Goal: Task Accomplishment & Management: Manage account settings

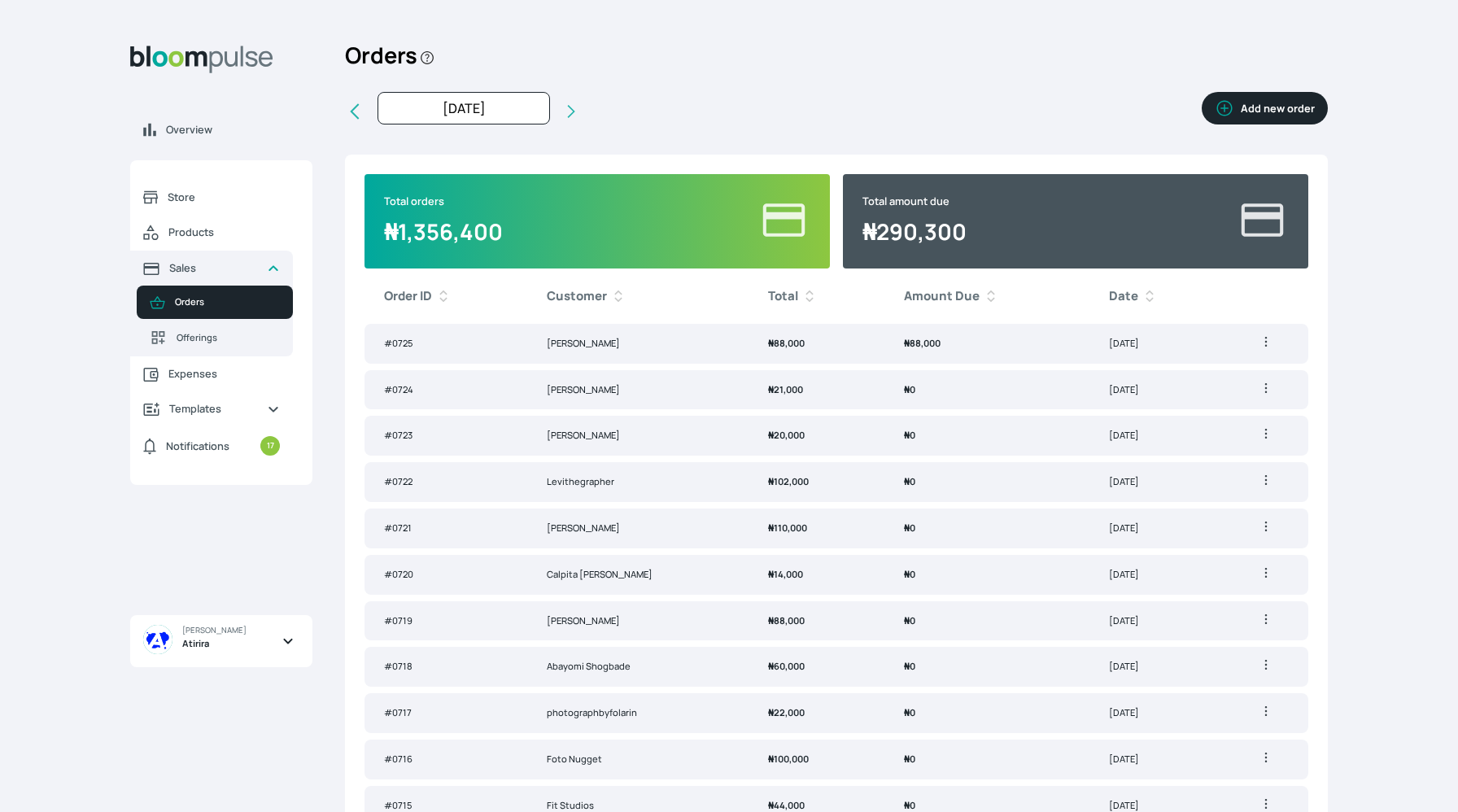
click at [966, 344] on td "₦ 88,000" at bounding box center [987, 344] width 205 height 40
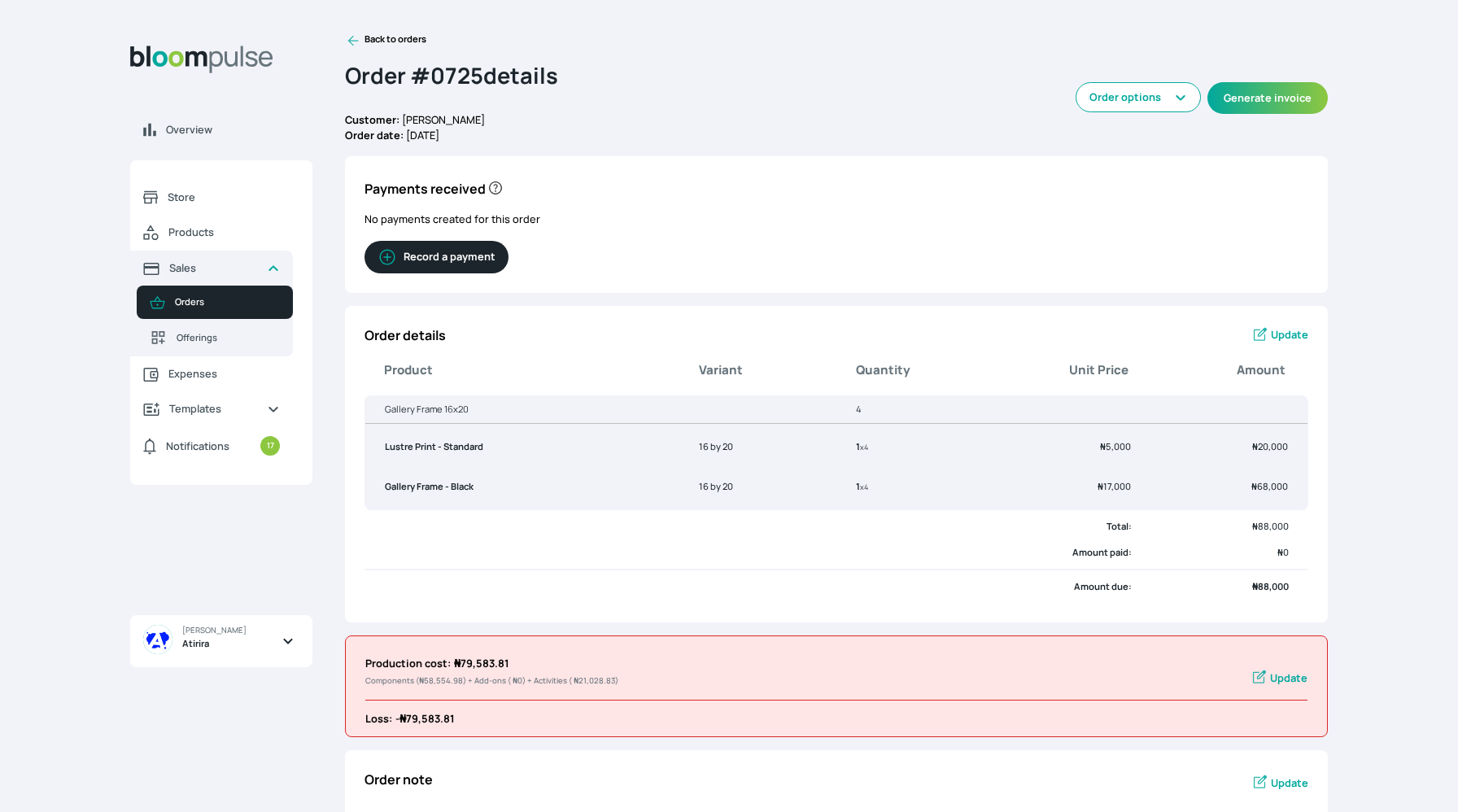
click at [1275, 327] on span "Update" at bounding box center [1290, 335] width 37 height 15
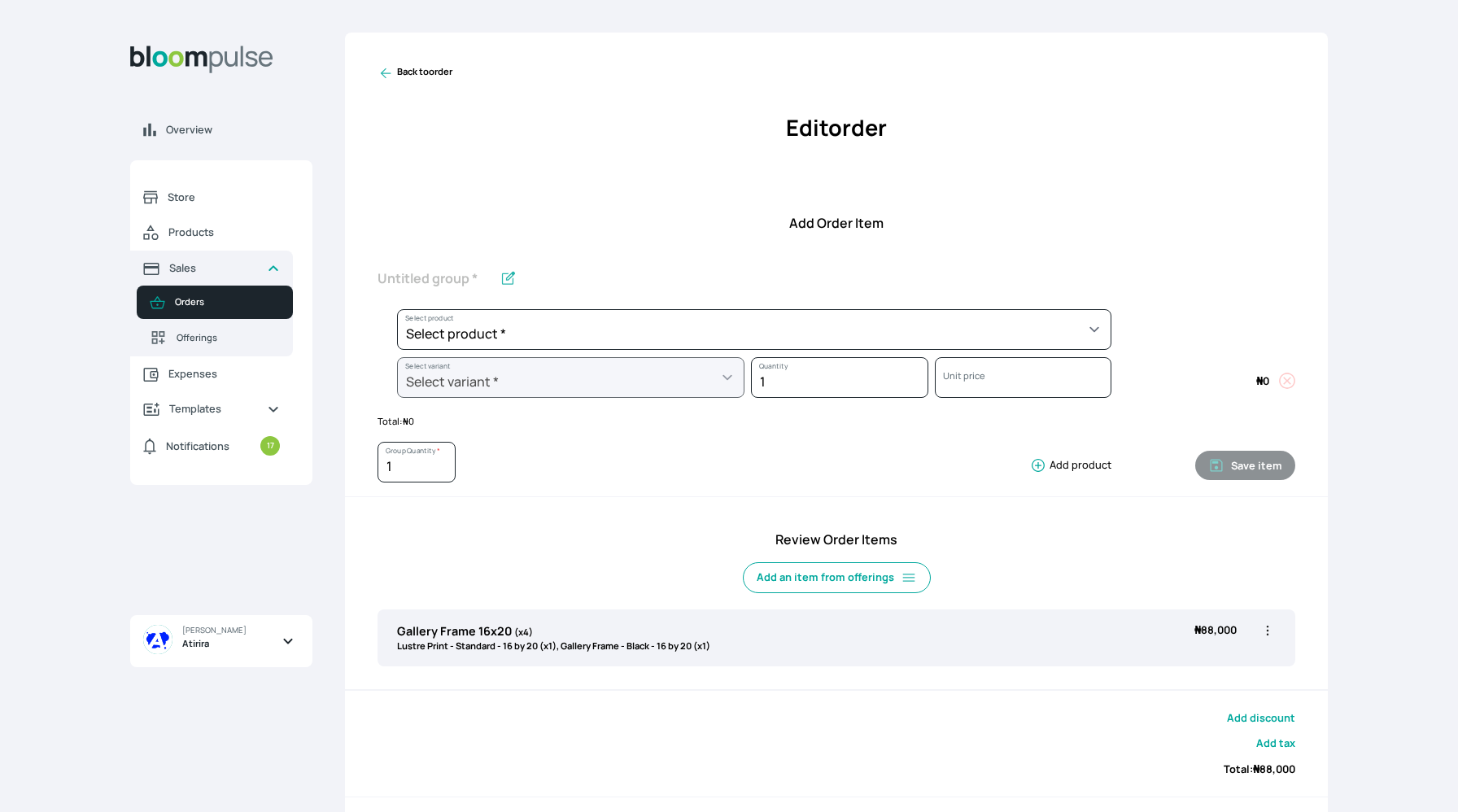
click at [678, 642] on p "Lustre Print - Standard - 16 by 20 (x1), Gallery Frame - Black - 16 by 20 (x1)" at bounding box center [553, 647] width 313 height 14
click at [1272, 634] on icon "button" at bounding box center [1268, 631] width 16 height 16
click at [1214, 658] on span "Edit" at bounding box center [1204, 664] width 117 height 16
type input "Gallery Frame 16x20"
type input "4"
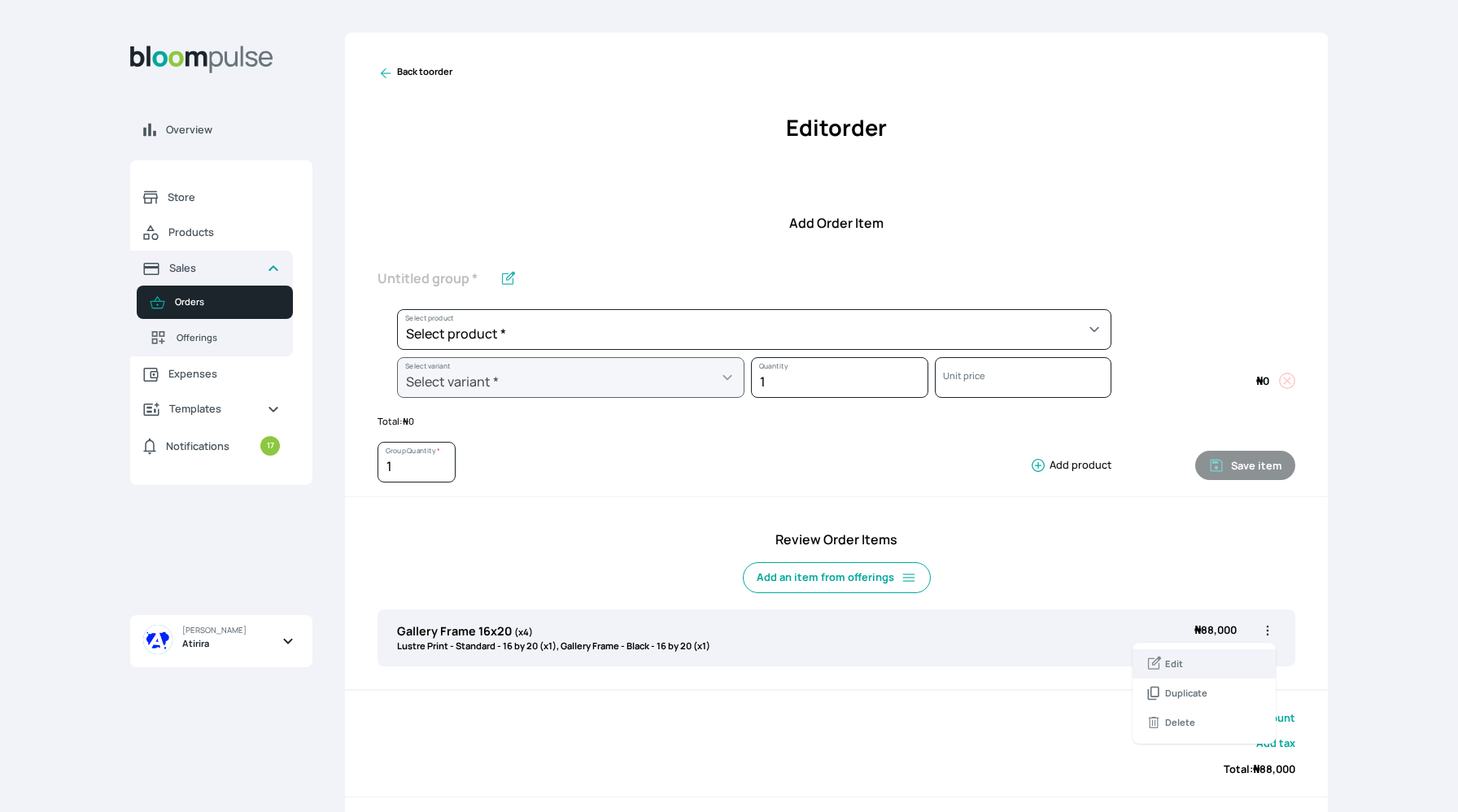
select select "a9f19bd2-f1a8-4b74-ae51-3a75659f3a28"
select select "c90ef38e-4c33-4814-9bf1-ecad61888651"
select select "5fa67804-61d7-459d-93b4-9e8949636f1b"
select select "ce514348-26ea-42a8-afc0-9dafa6b4dfcb"
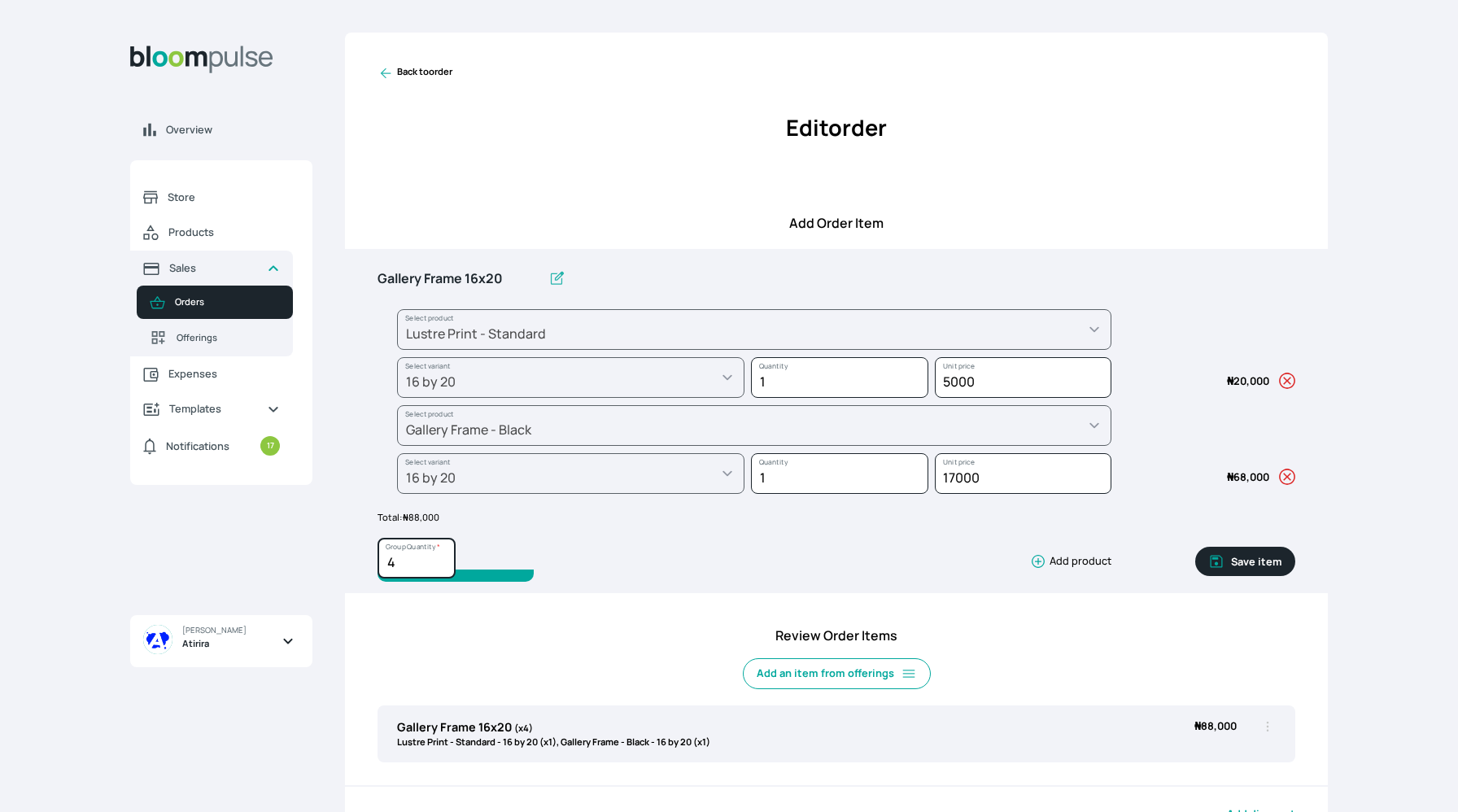
click at [413, 559] on input "4" at bounding box center [417, 559] width 79 height 41
type input "5"
click at [1253, 563] on button "Save item" at bounding box center [1246, 561] width 100 height 29
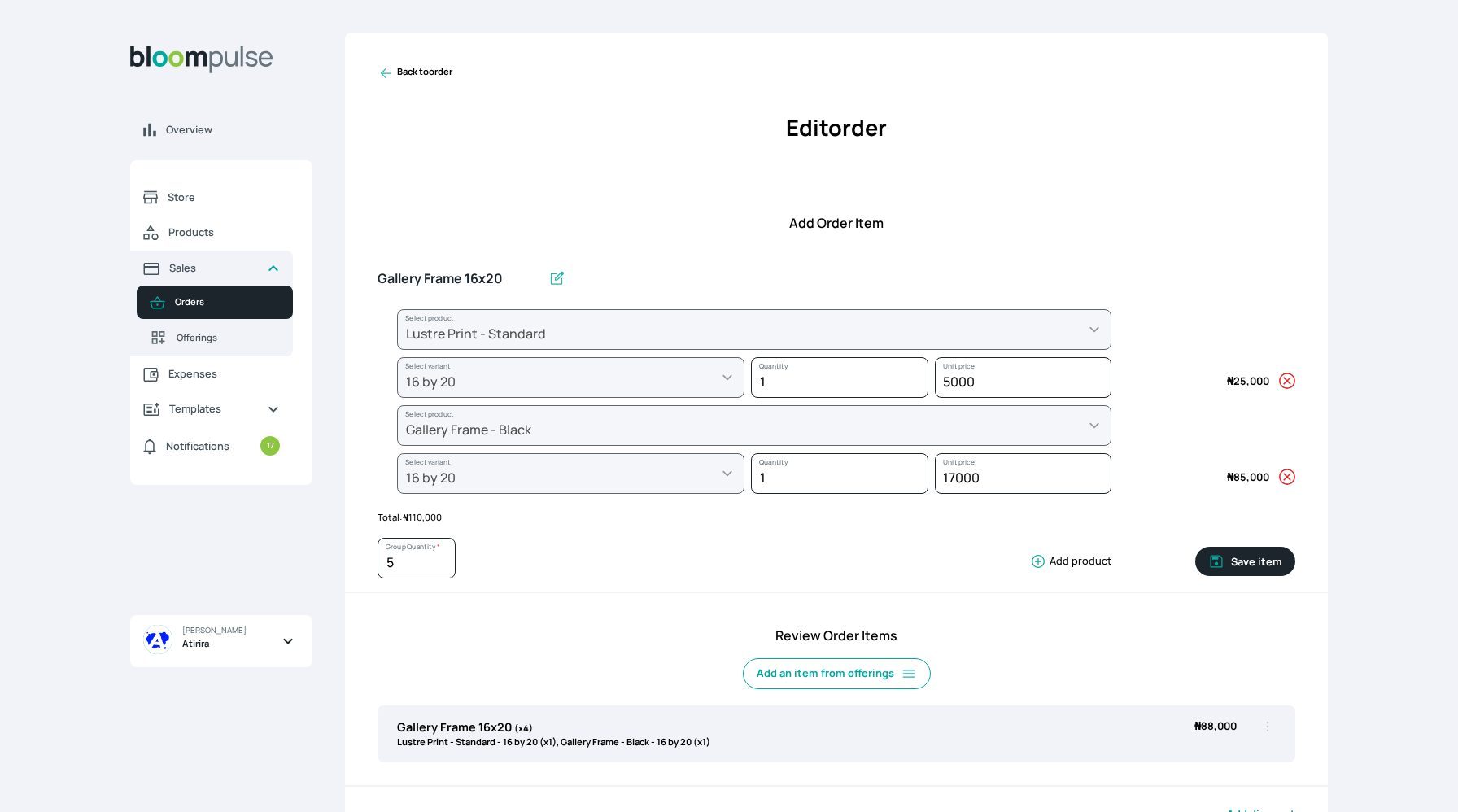
type input "1"
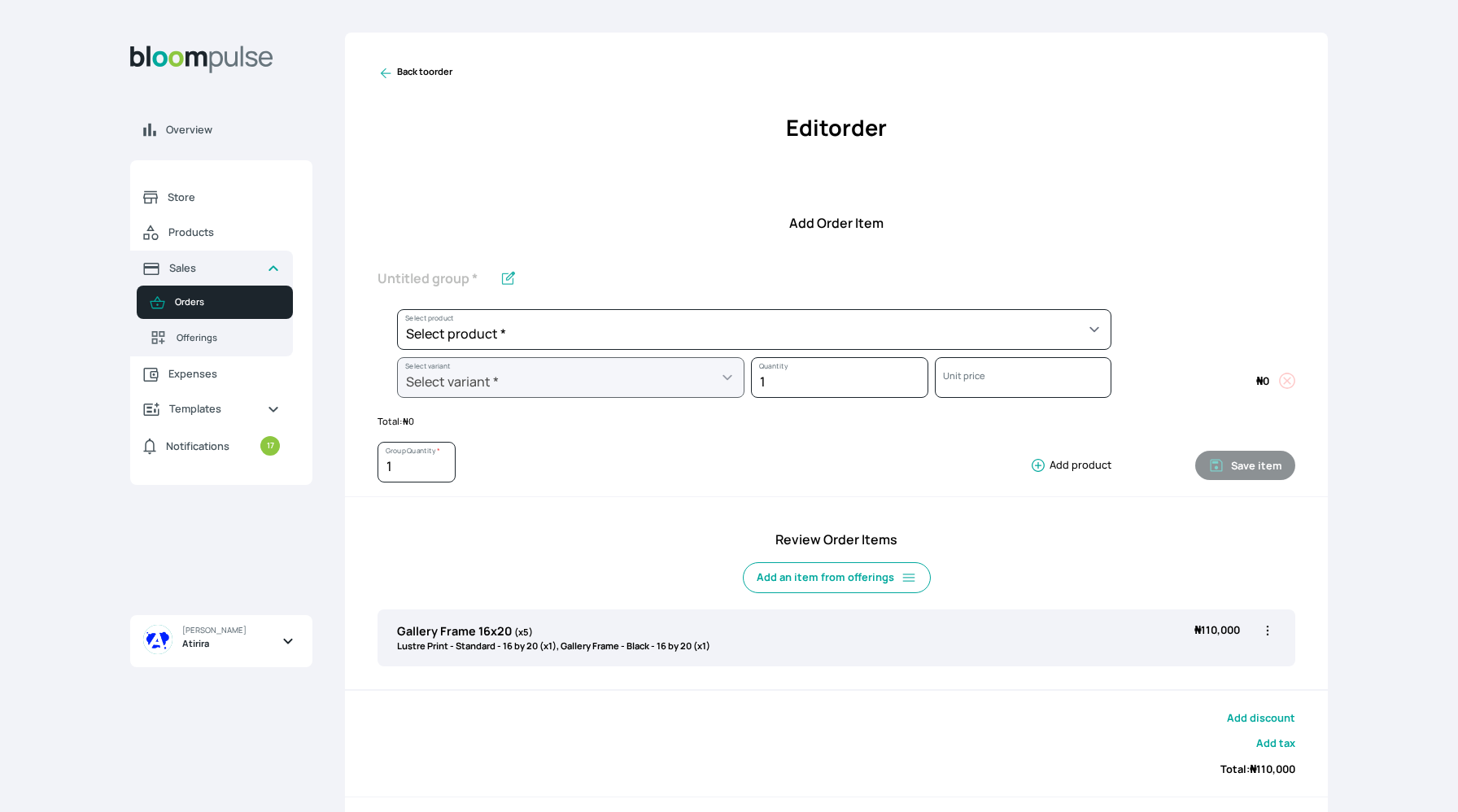
scroll to position [93, 0]
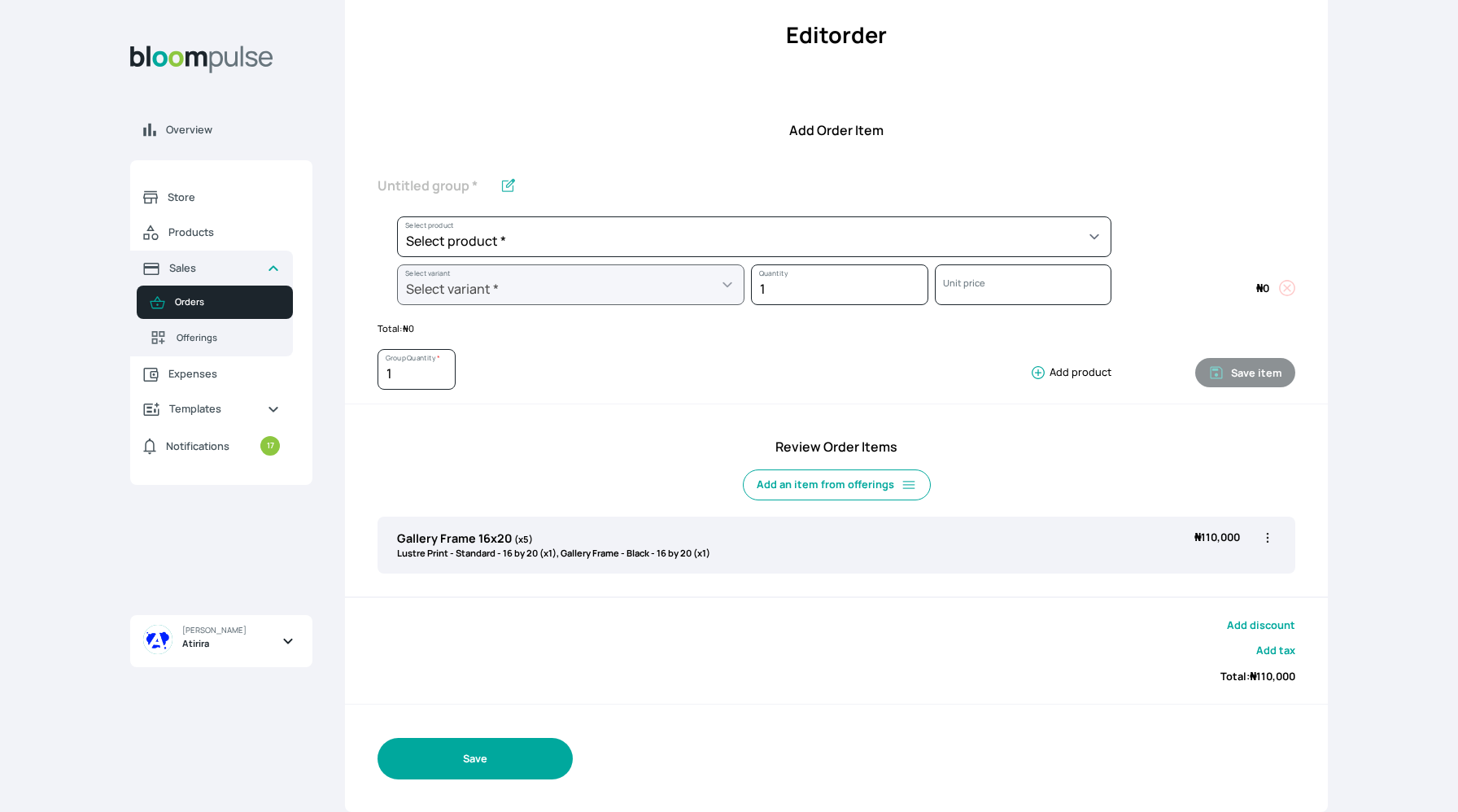
click at [423, 766] on button "Save" at bounding box center [475, 758] width 195 height 42
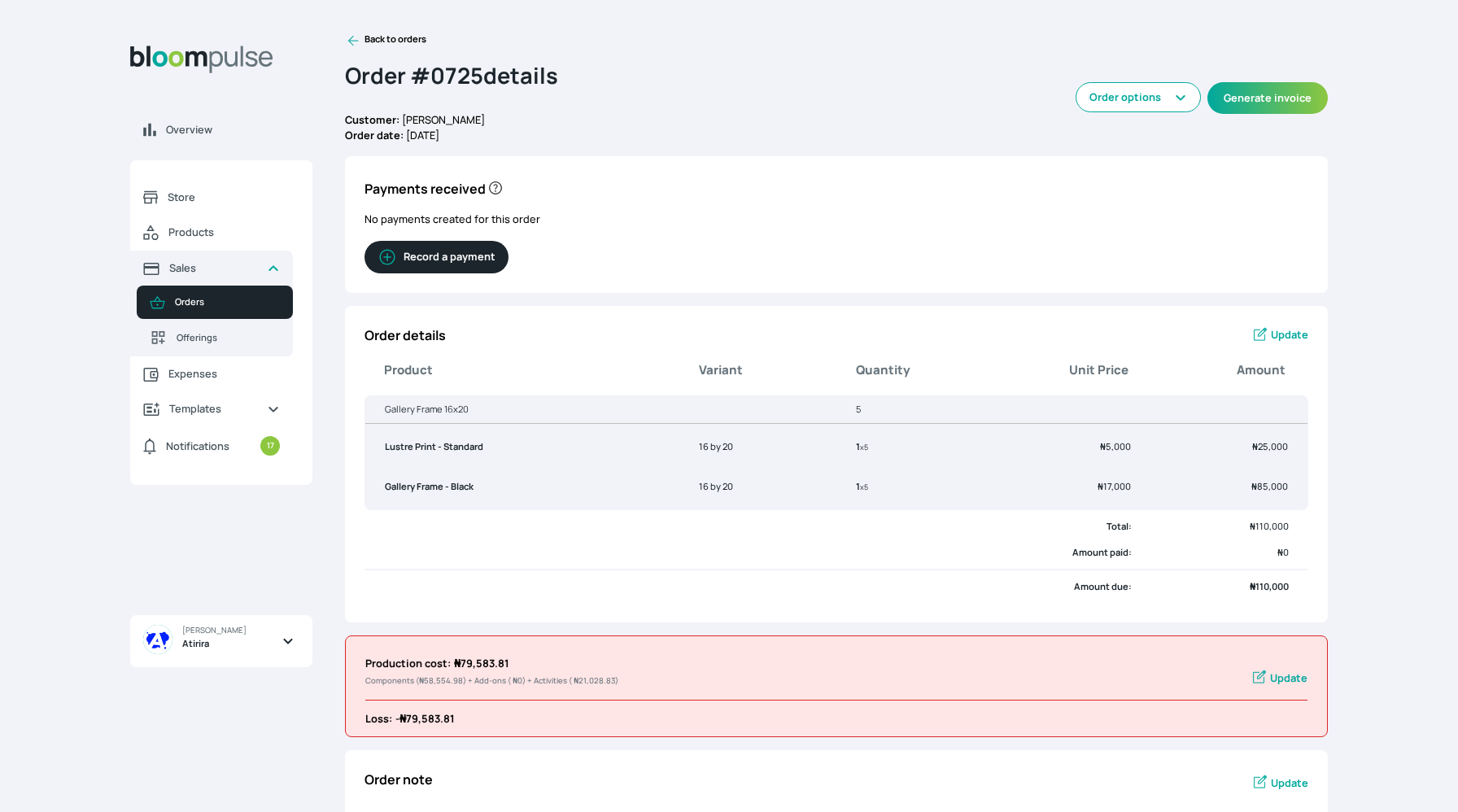
click at [353, 40] on icon at bounding box center [353, 41] width 11 height 11
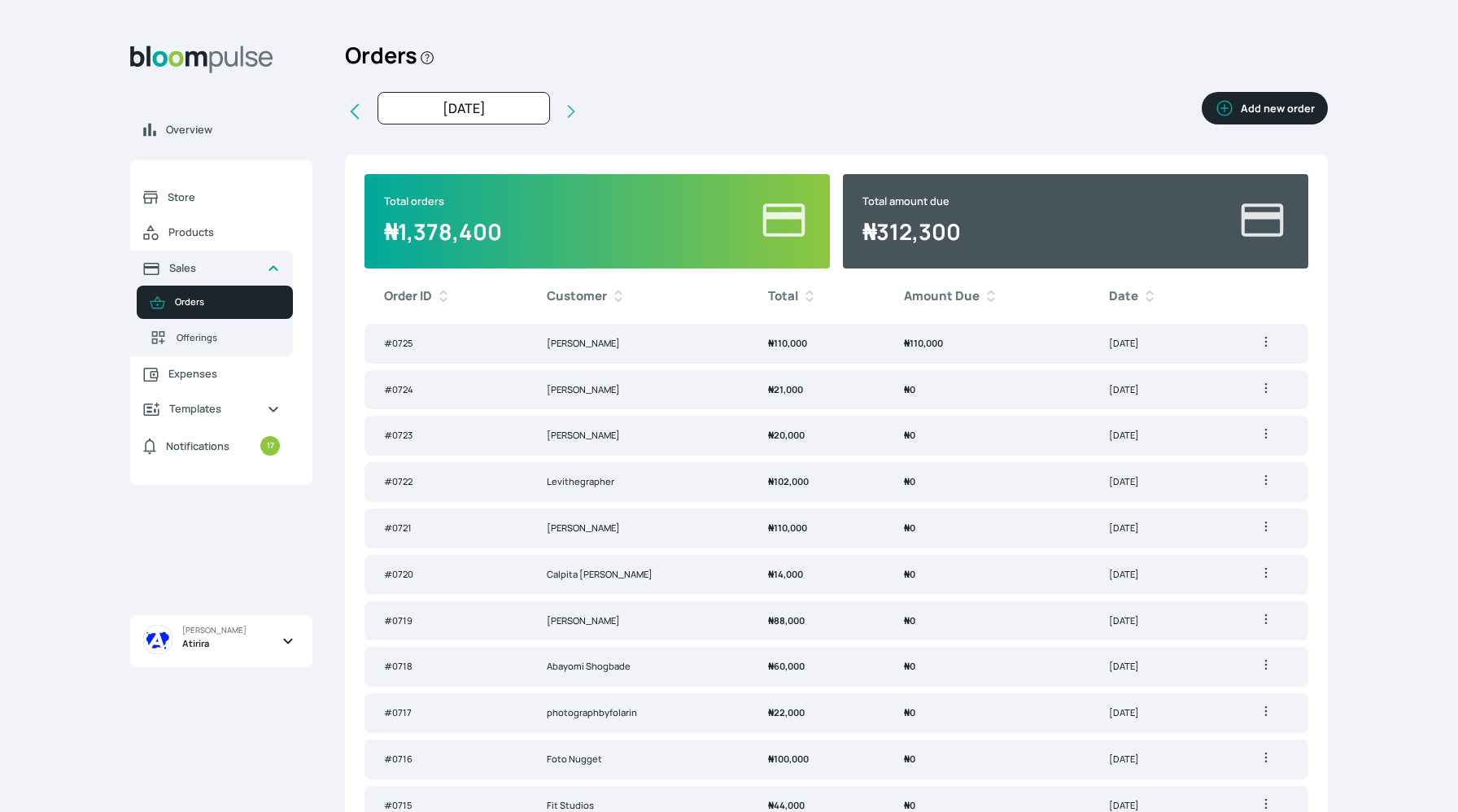
click at [1254, 102] on button "Add new order" at bounding box center [1264, 108] width 126 height 32
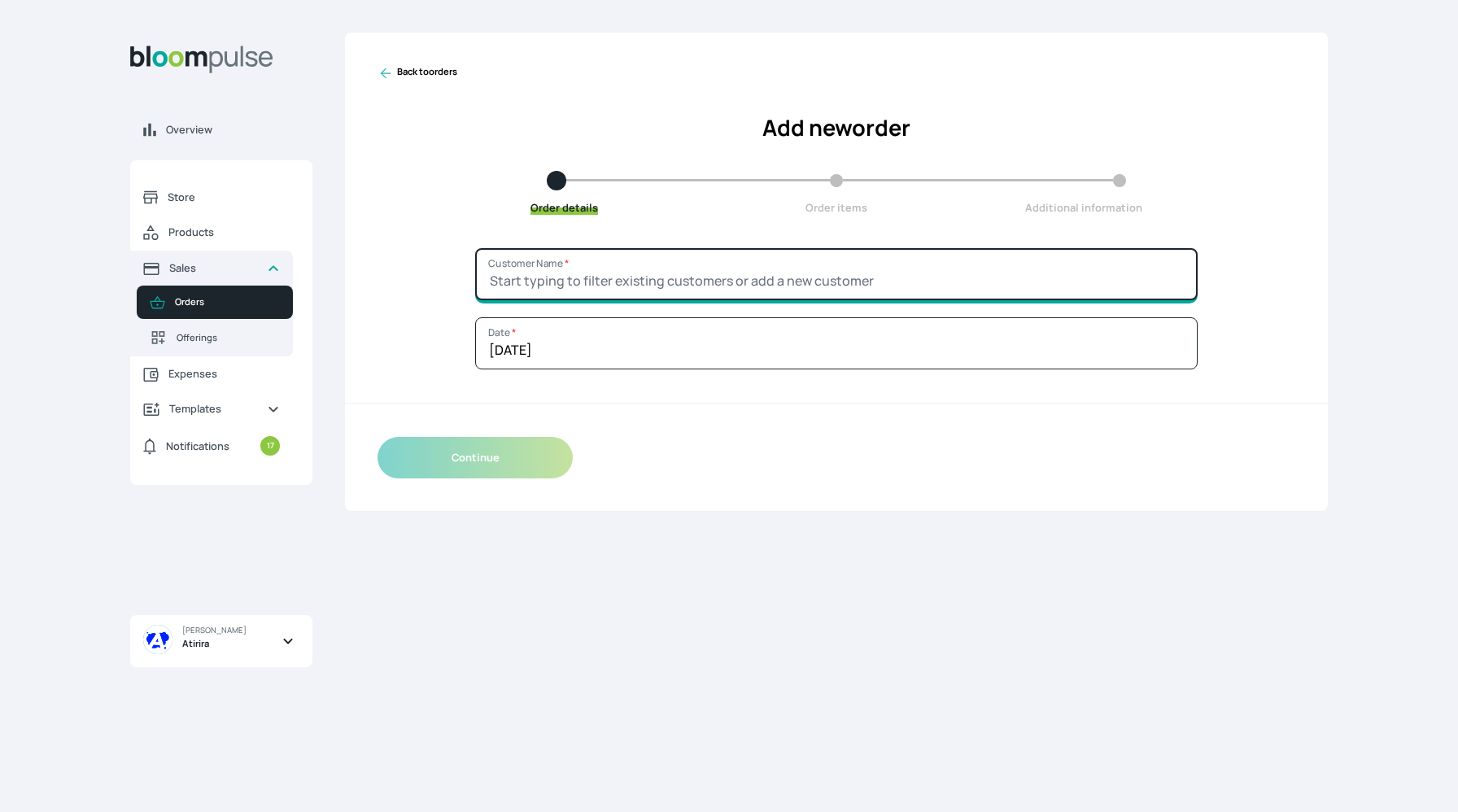
click at [838, 252] on input "Customer Name *" at bounding box center [837, 274] width 723 height 52
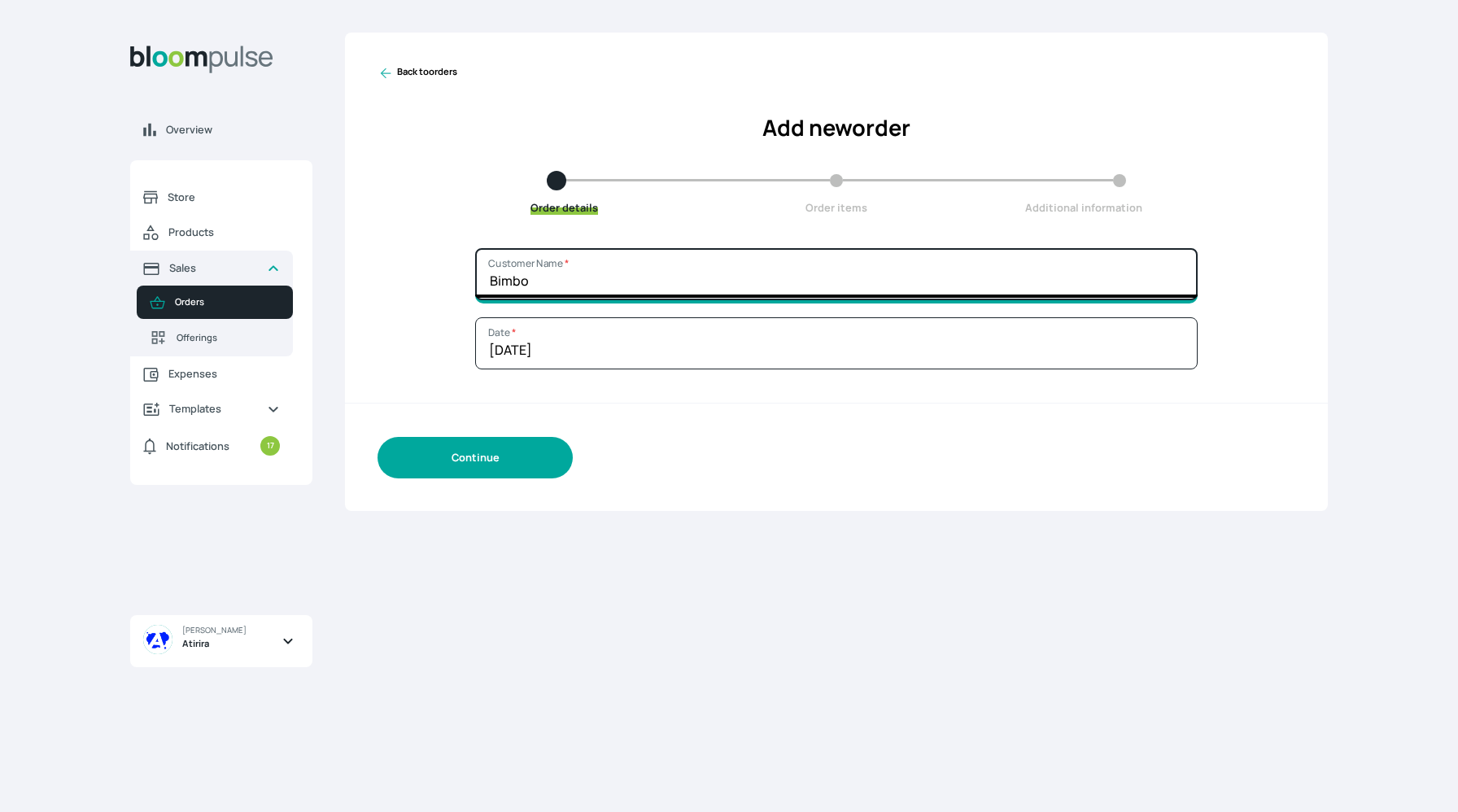
type input "Bimbo"
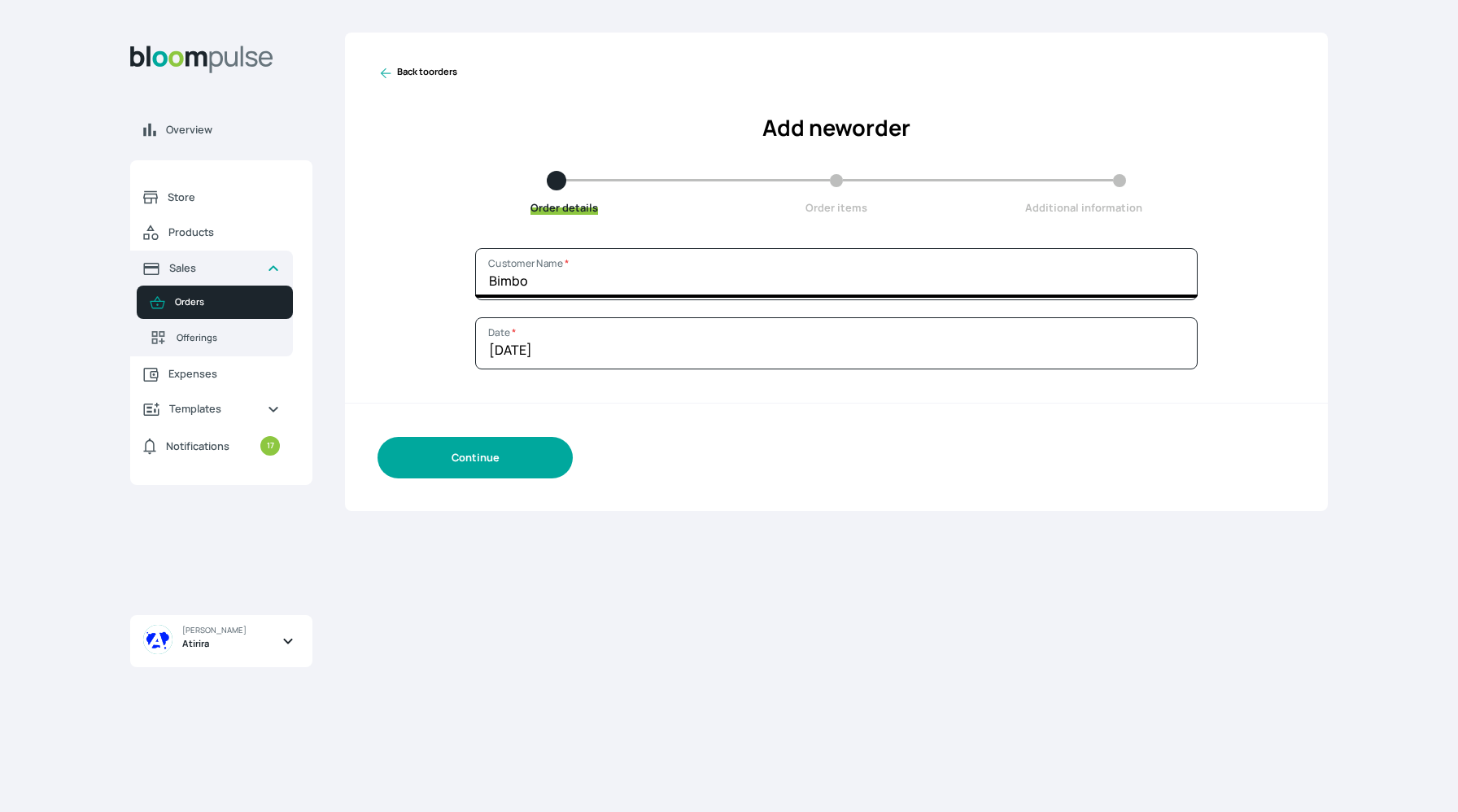
click at [541, 452] on button "Continue" at bounding box center [475, 458] width 195 height 42
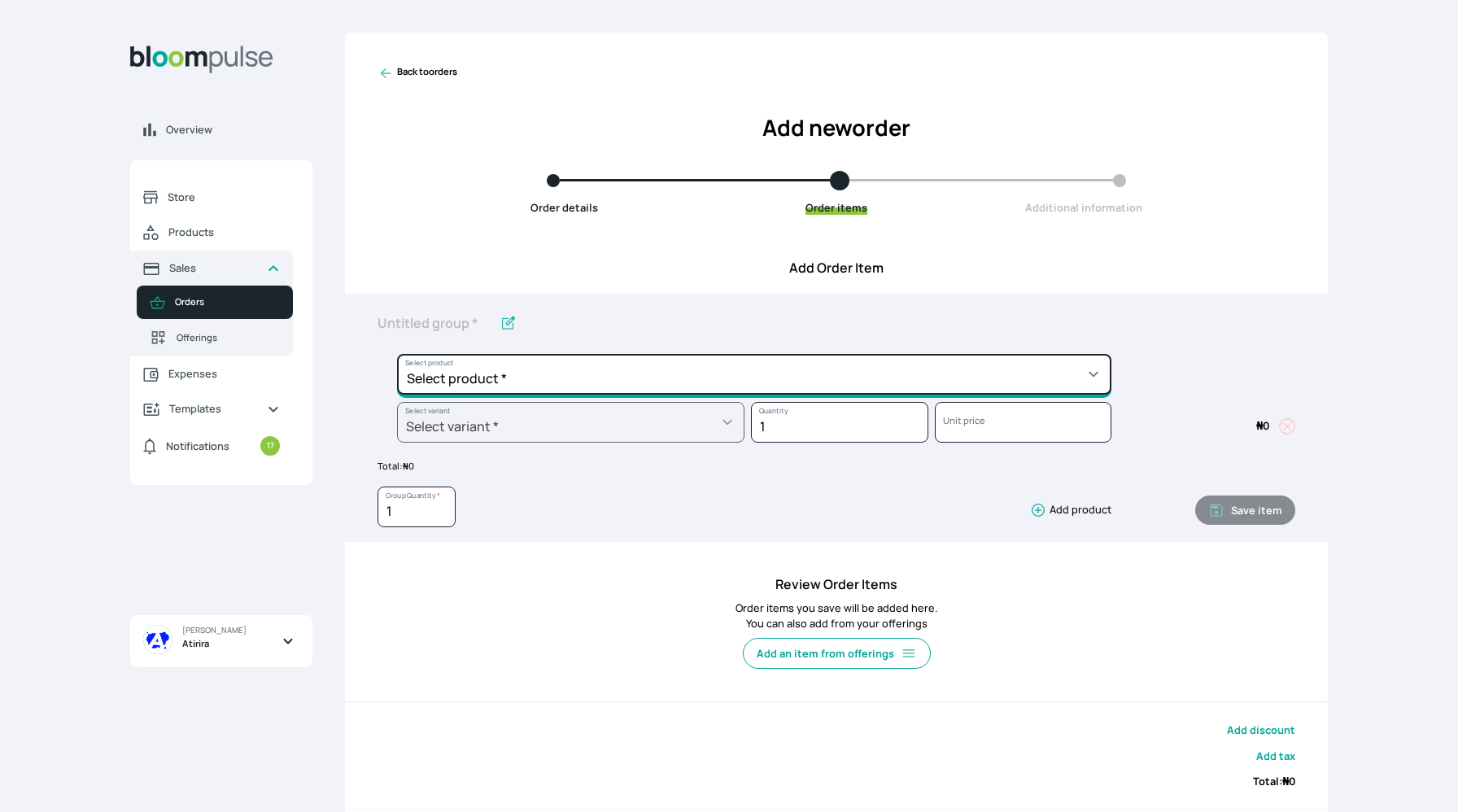
click at [532, 373] on select "Select product * Big Frame (Black) Canvas Print Canvas Print - Standard Canvas …" at bounding box center [754, 375] width 715 height 41
select select "a9f19bd2-f1a8-4b74-ae51-3a75659f3a28"
type input "Lustre Print - Standard"
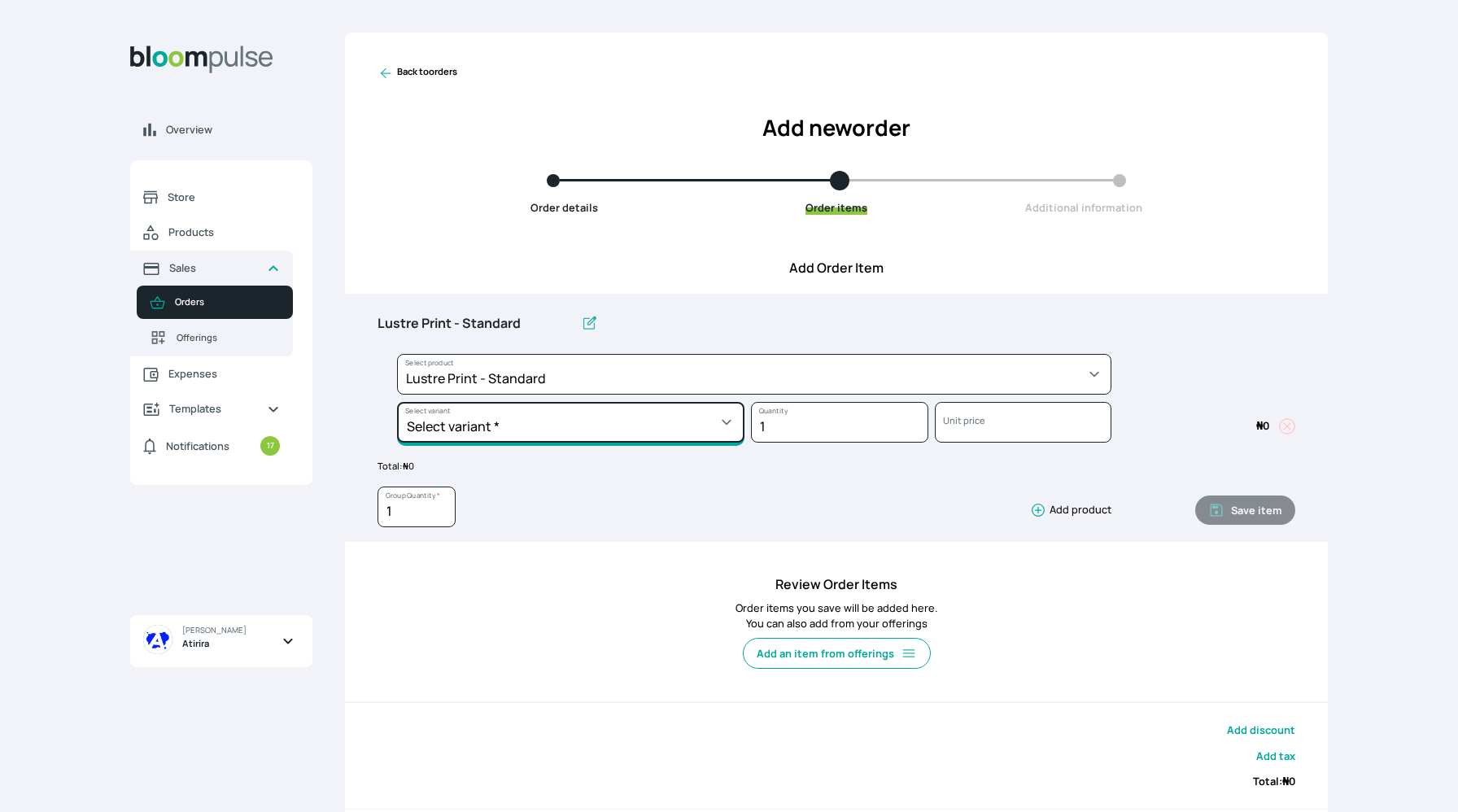
click at [504, 435] on select "Select variant * 10 by 10 10 by 12 10 by 15 10 by 16 11 by 12 11 by 14 11.7 by …" at bounding box center [570, 423] width 347 height 41
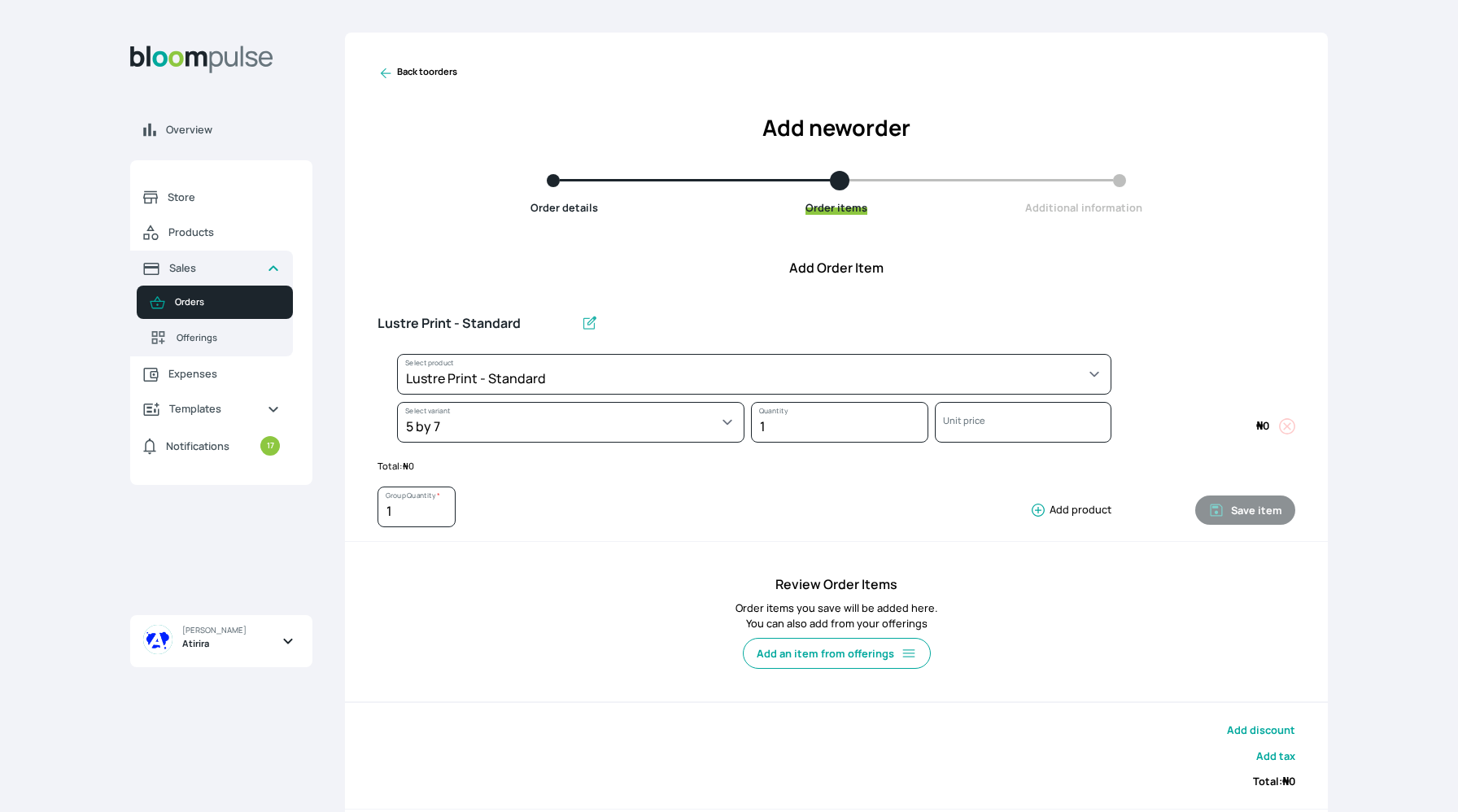
select select "a9f19bd2-f1a8-4b74-ae51-3a75659f3a28"
select select "787a0fda-c971-4e17-831e-9a53f148e96f"
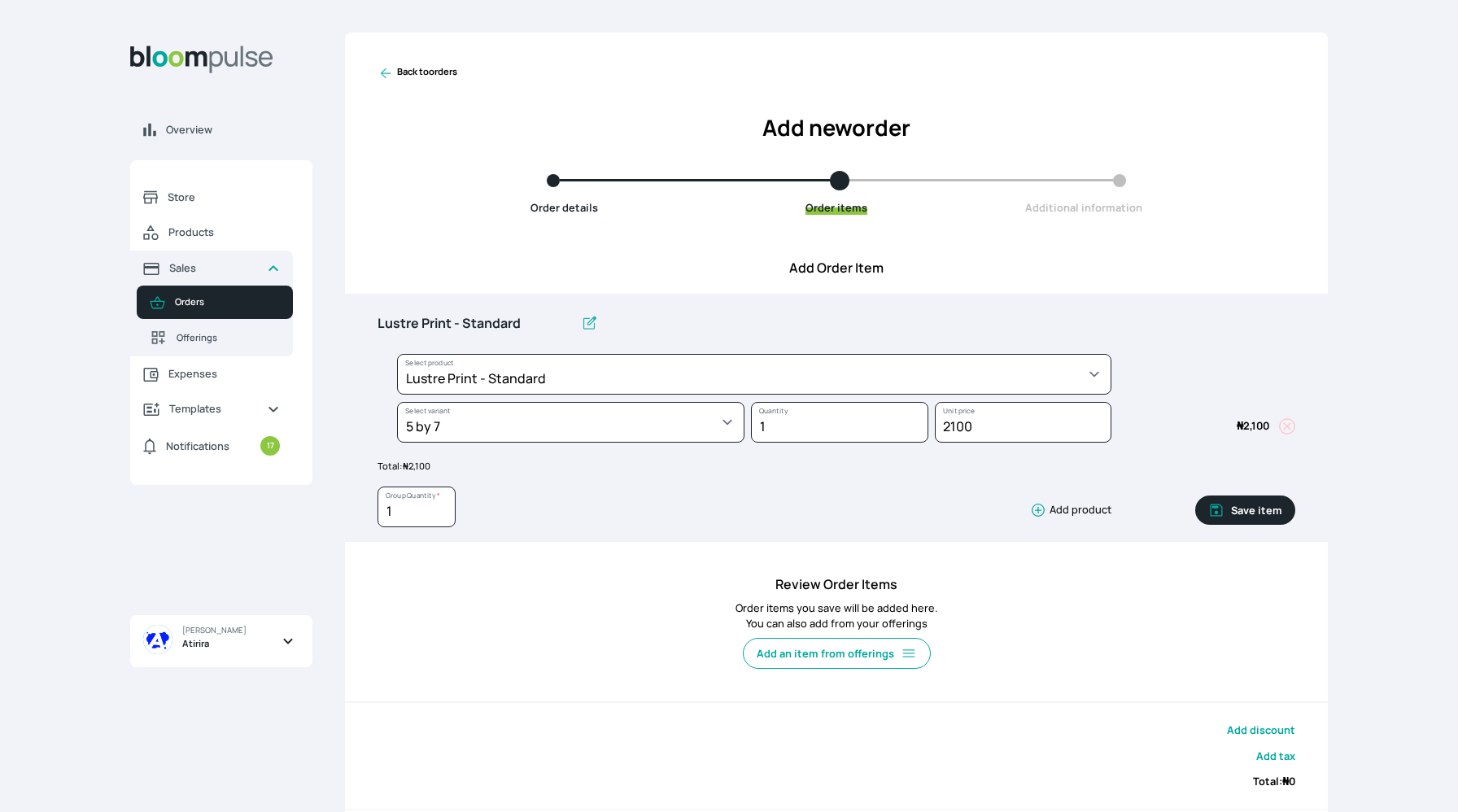
click at [1033, 511] on icon "button" at bounding box center [1038, 510] width 13 height 13
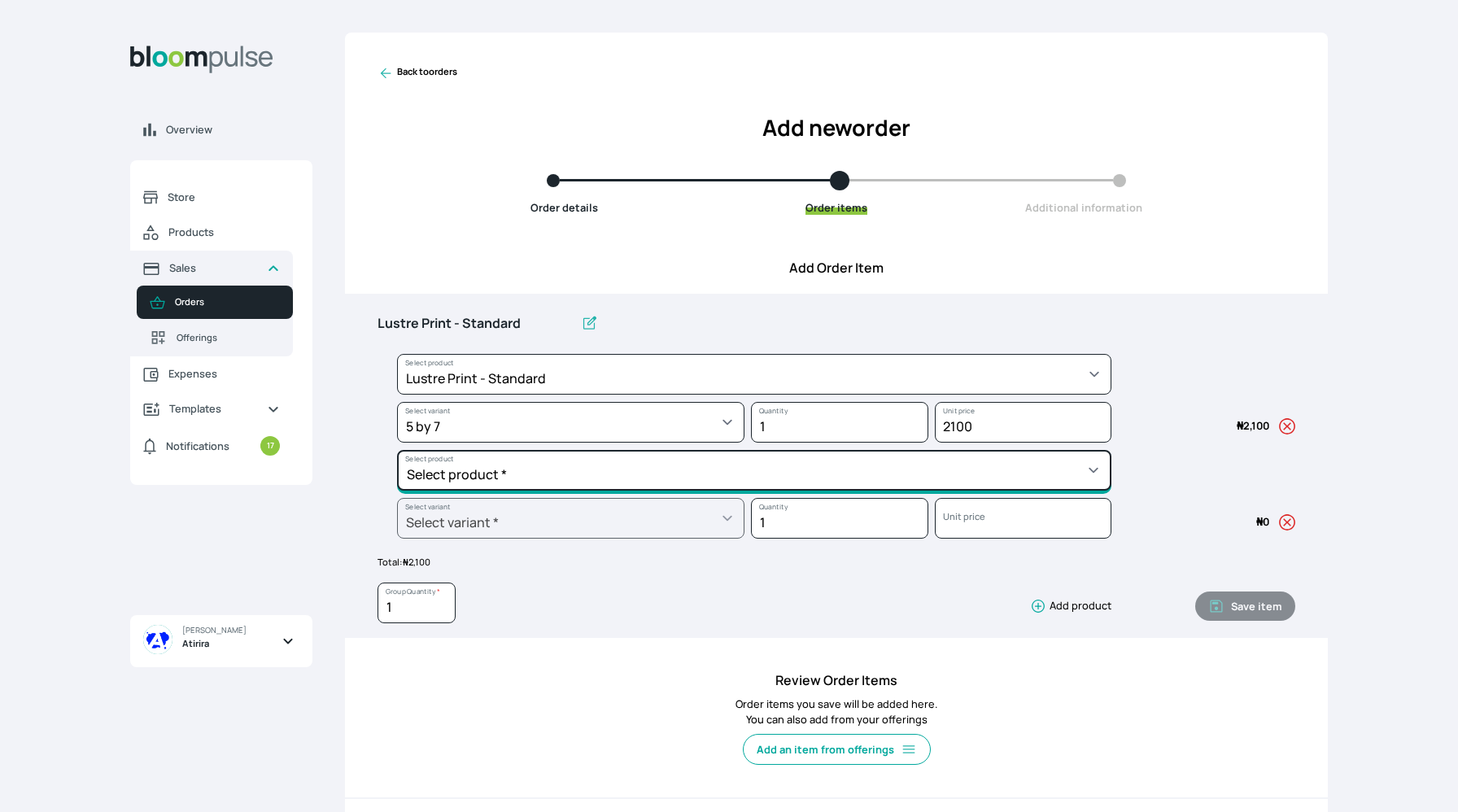
click at [866, 394] on select "Select product * Big Frame (Black) Canvas Print Canvas Print - Standard Canvas …" at bounding box center [754, 375] width 715 height 41
select select "64eef34c-a077-4de4-907d-610715ba9b7c"
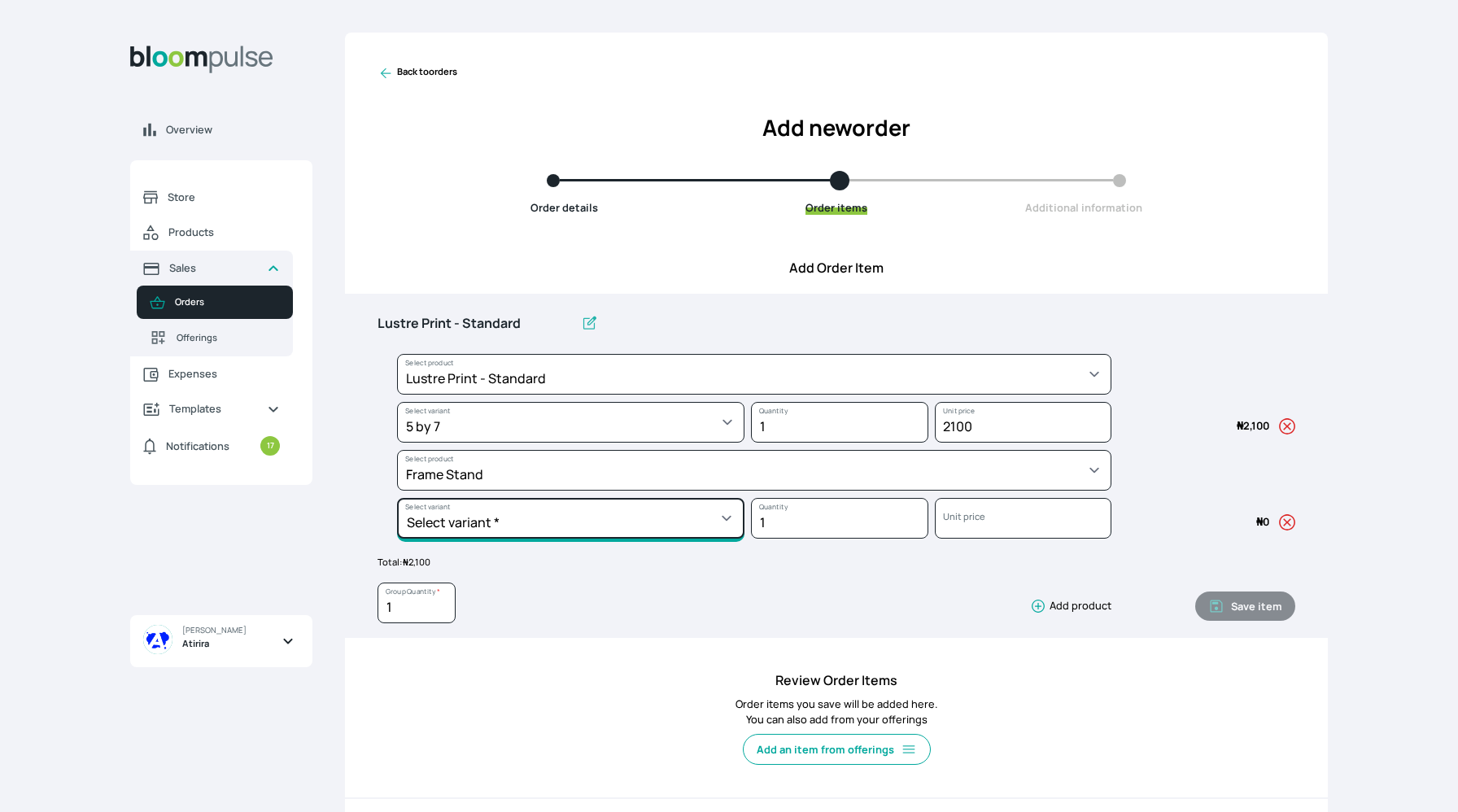
click at [562, 443] on select "Select variant * 5 by 7" at bounding box center [570, 423] width 347 height 41
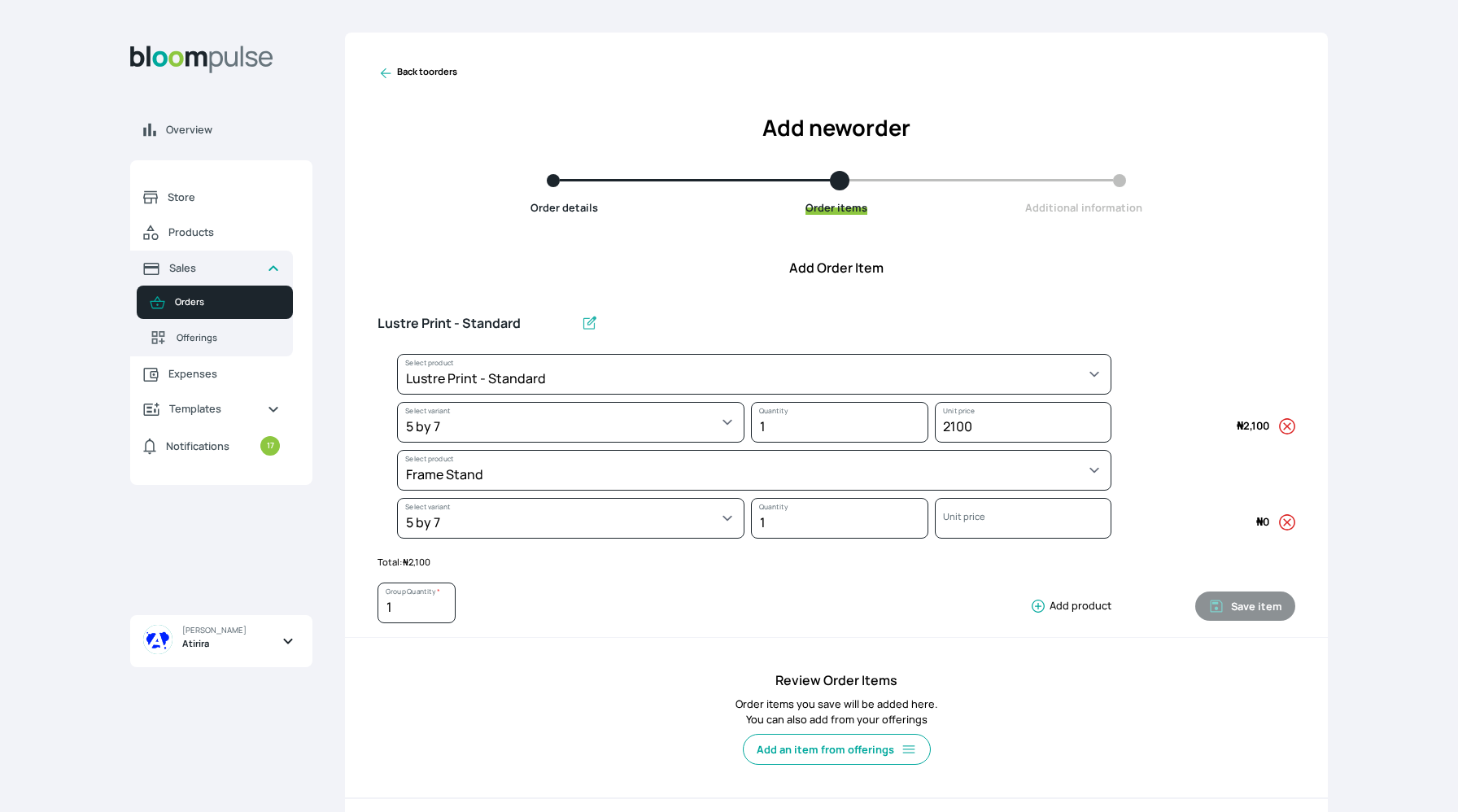
select select "64eef34c-a077-4de4-907d-610715ba9b7c"
select select "161e4555-1f75-4dd5-ad68-b694adf23759"
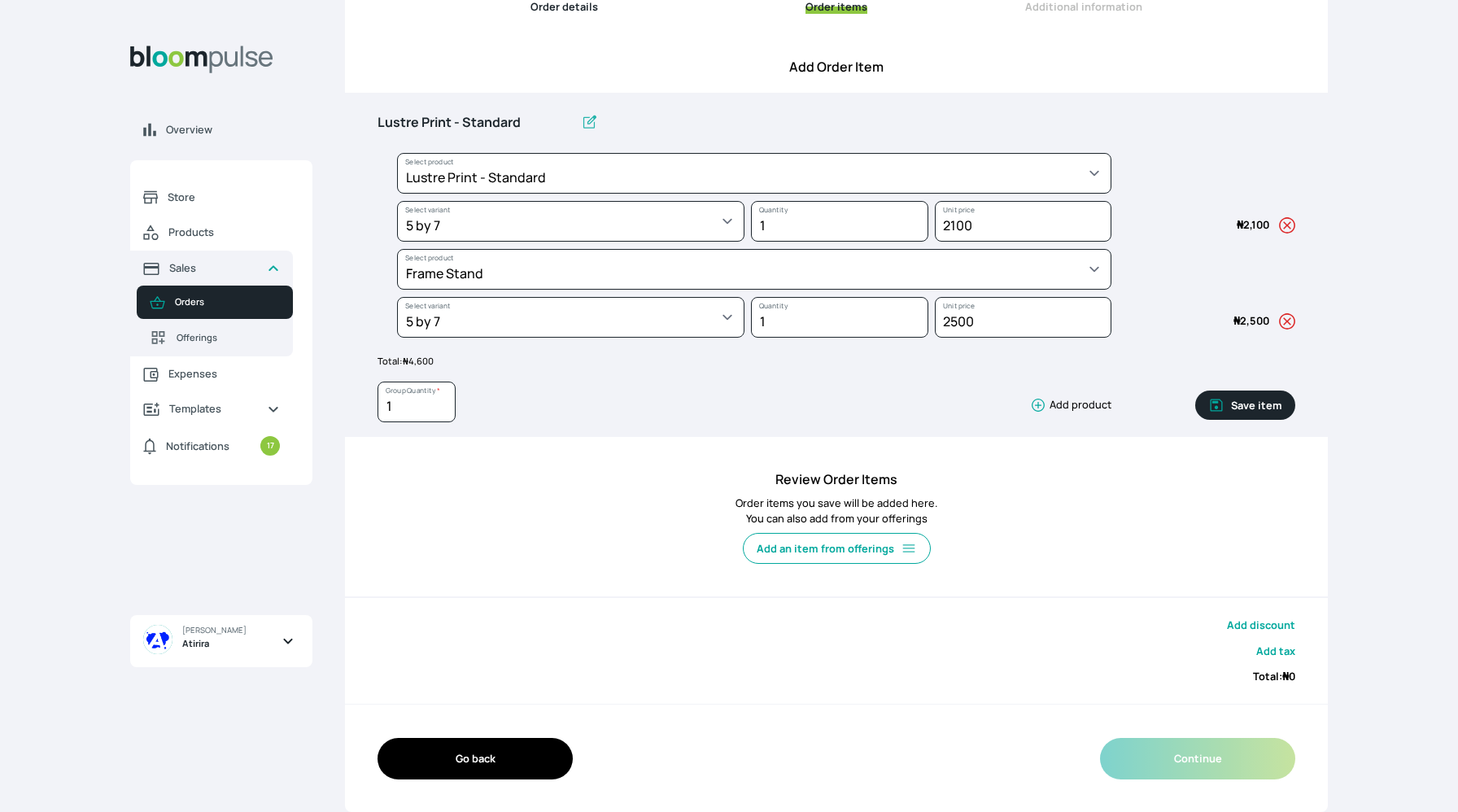
click at [1043, 408] on icon "button" at bounding box center [1039, 405] width 16 height 16
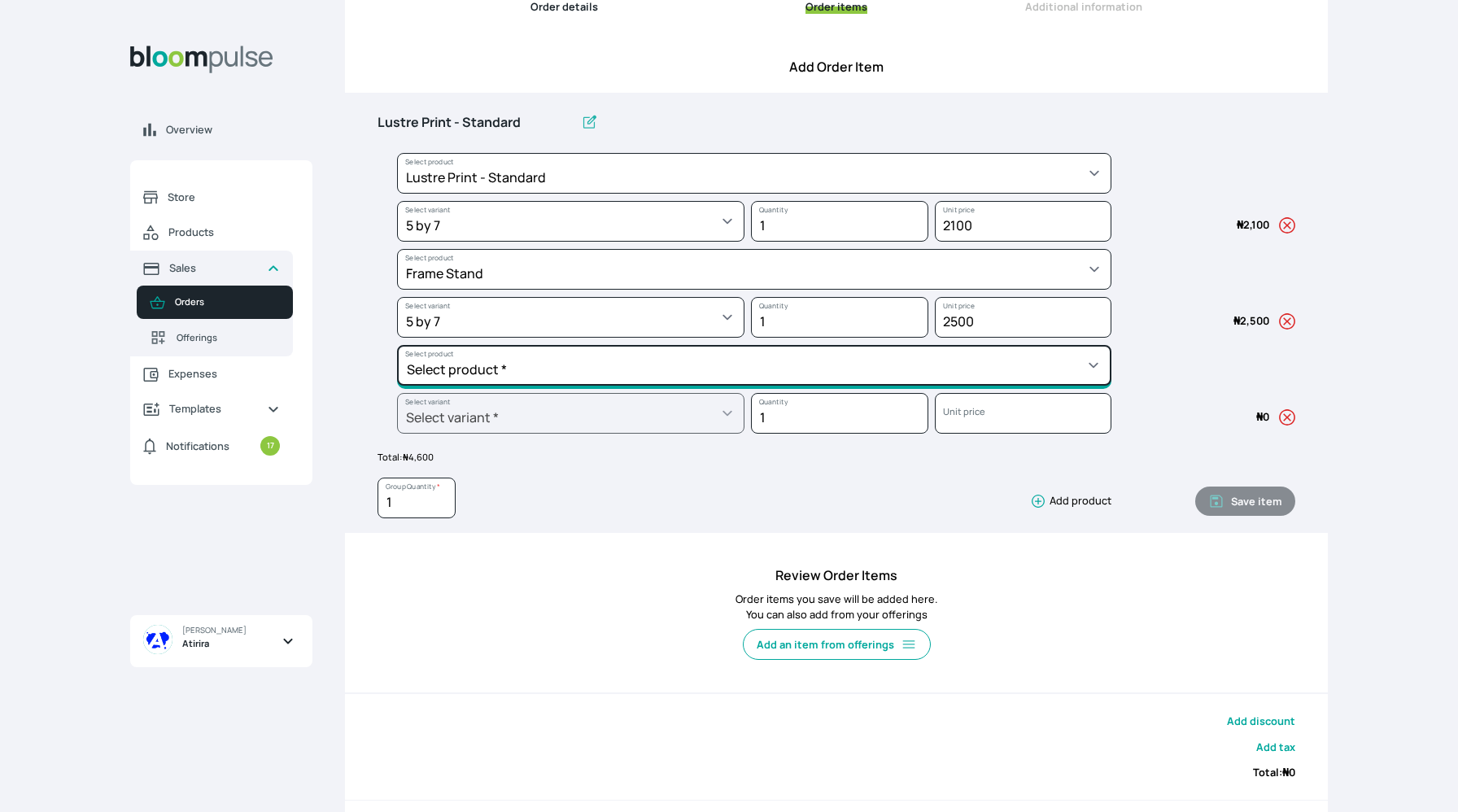
click at [817, 194] on select "Select product * Big Frame (Black) Canvas Print Canvas Print - Standard Canvas …" at bounding box center [754, 173] width 715 height 41
select select "62cb2f78-ed32-441b-8aa1-1215bfec8eaf"
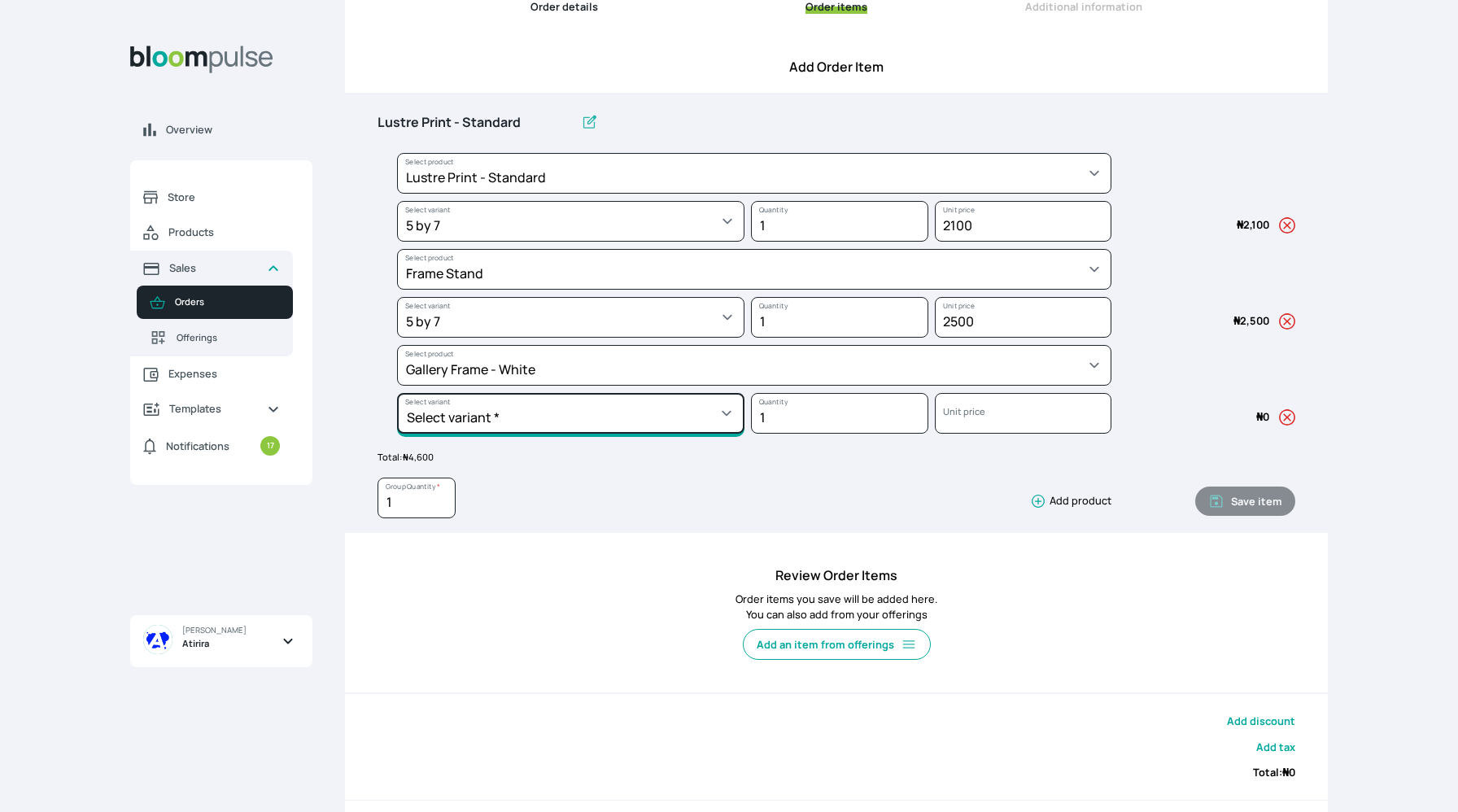
click at [598, 242] on select "Select variant * 10 by 10 11 by 14 12 by 12 12 by 16 12 by 18 14 by 18 16 by 16…" at bounding box center [570, 221] width 347 height 41
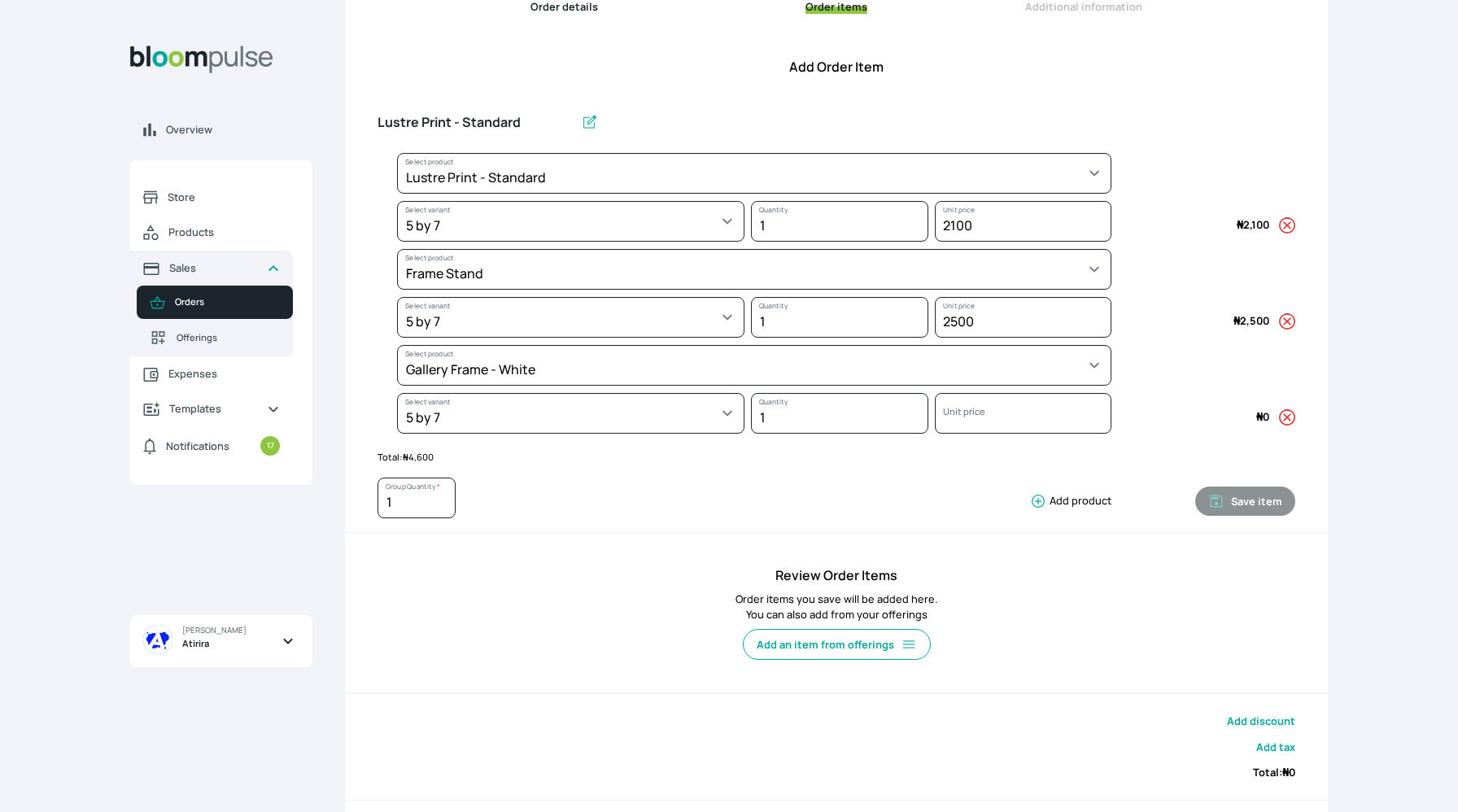
select select "62cb2f78-ed32-441b-8aa1-1215bfec8eaf"
select select "247b3ff5-3ba4-4dae-b30d-9c4dab0d1ba3"
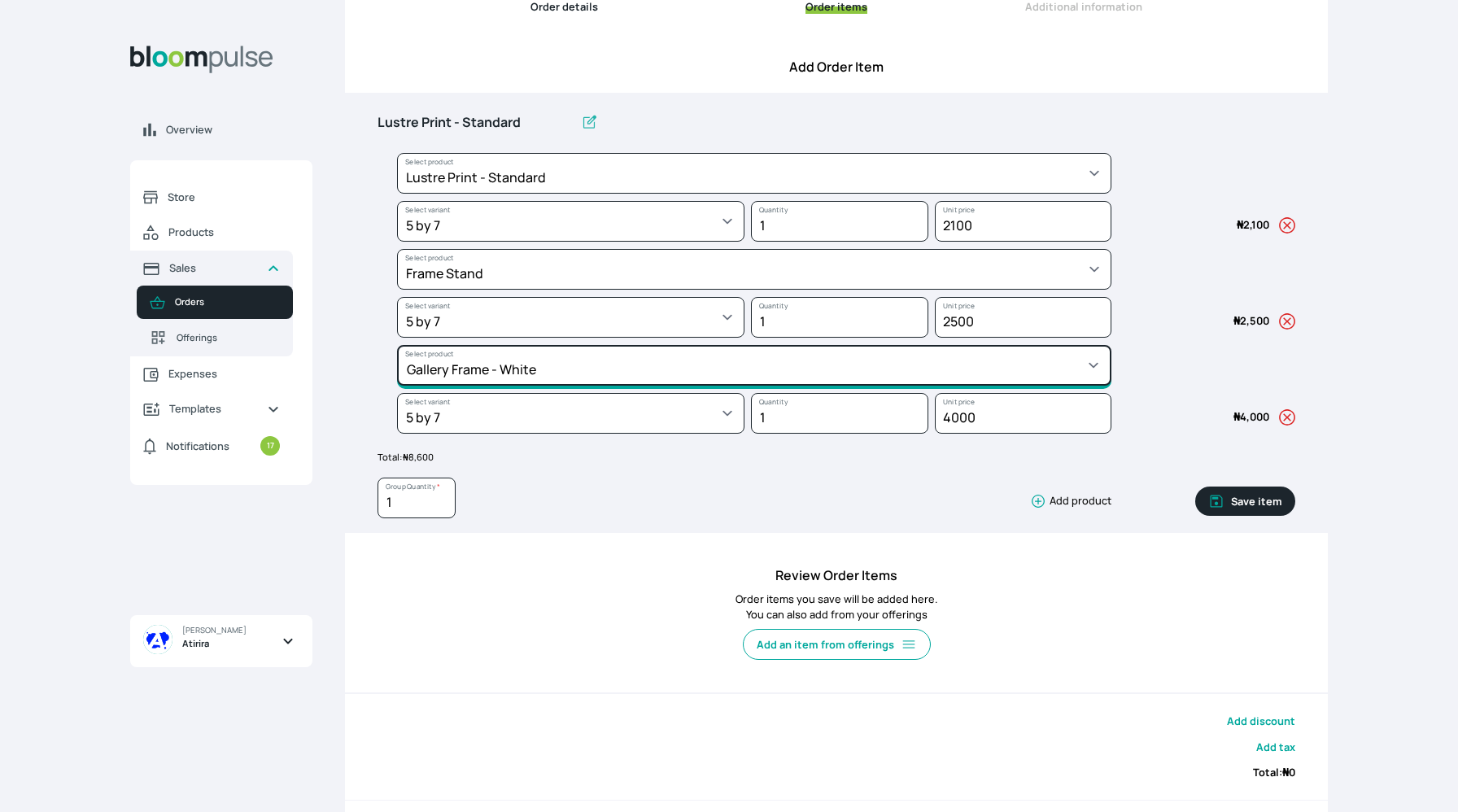
click at [794, 194] on select "Select product * Big Frame (Black) Canvas Print Canvas Print - Standard Canvas …" at bounding box center [754, 173] width 715 height 41
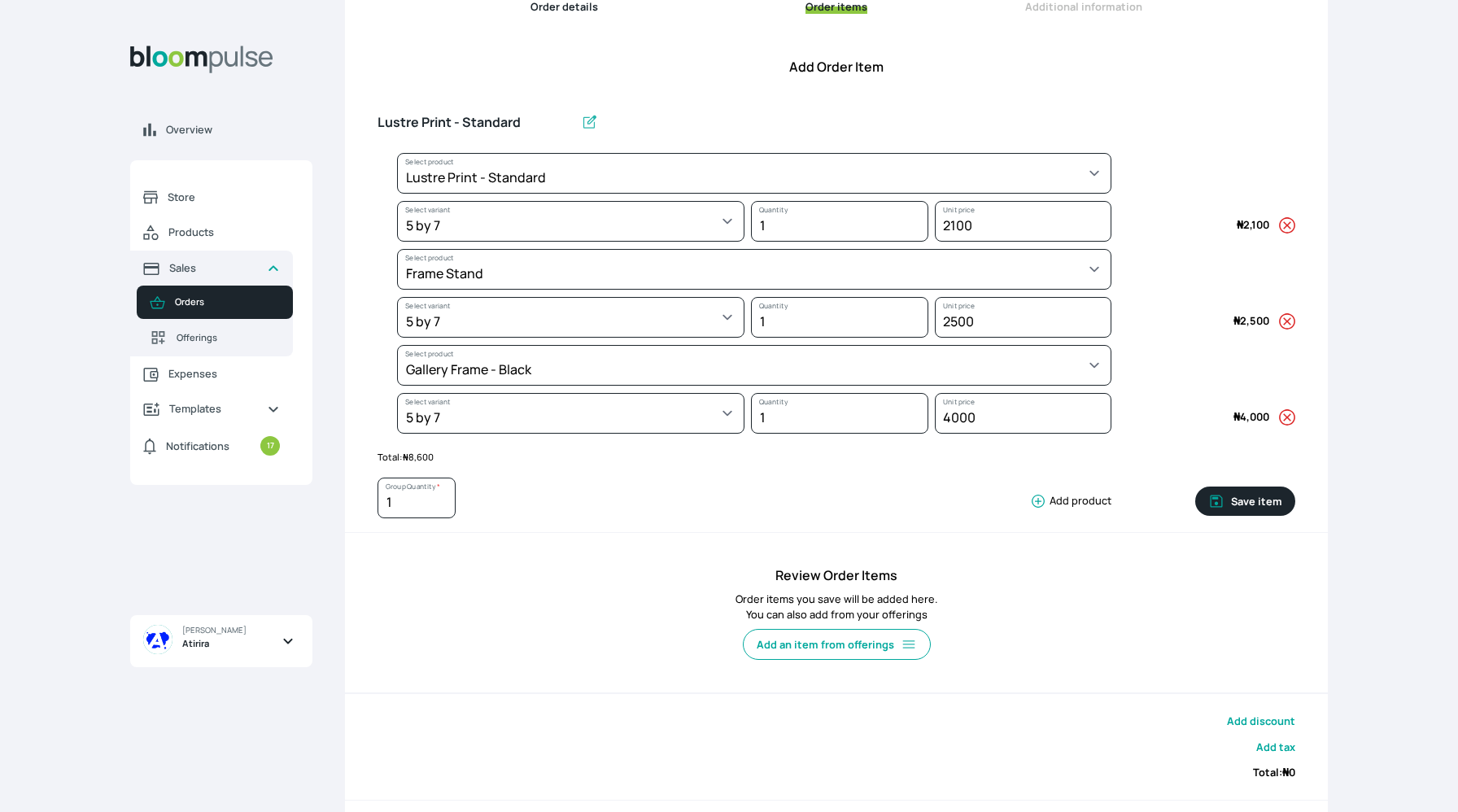
select select "5fa67804-61d7-459d-93b4-9e8949636f1b"
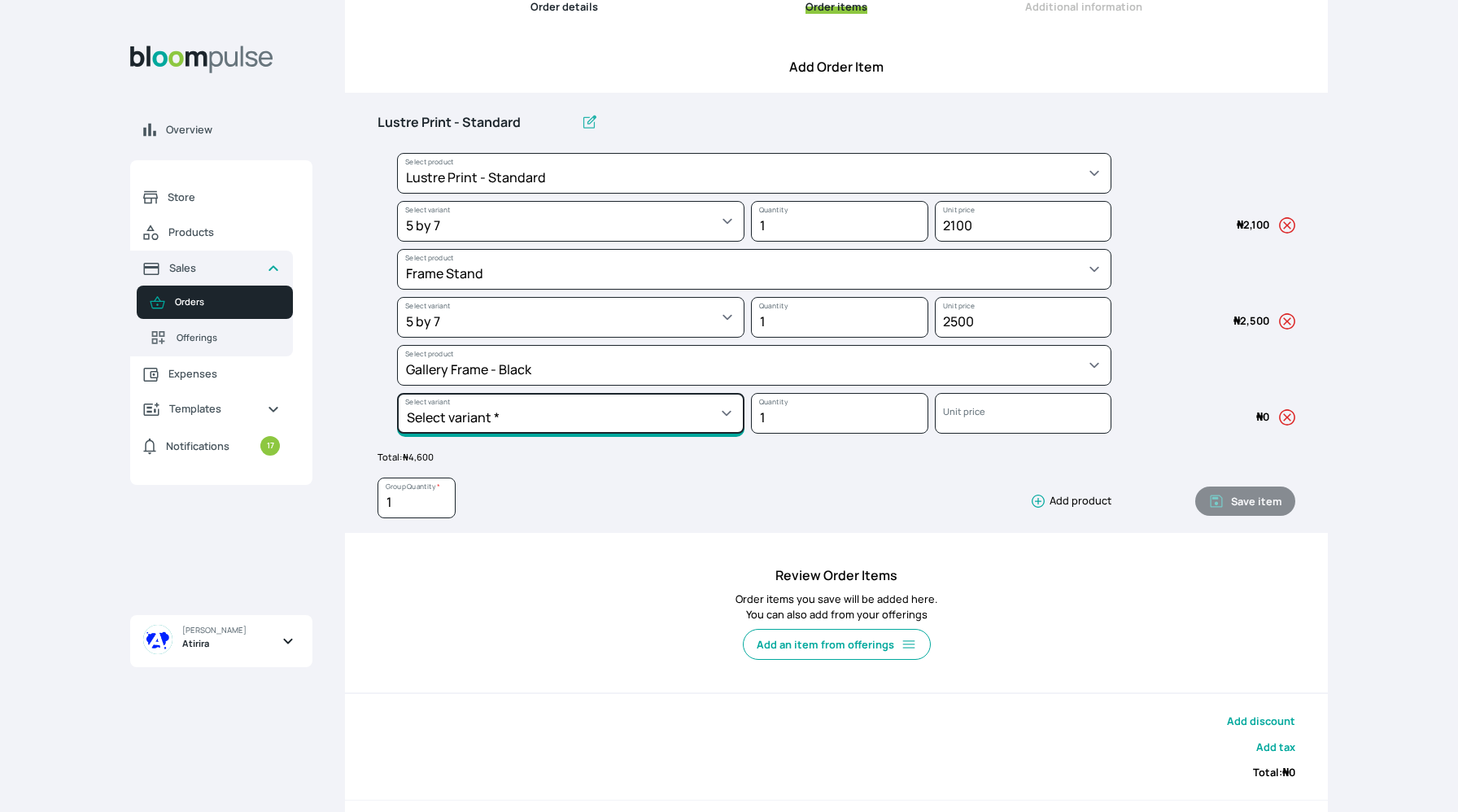
click at [580, 242] on select "Select variant * 10 by 10 10 by 12 10 by 13 10 by 15 10 by 16 11 by 12 11 by 14…" at bounding box center [570, 221] width 347 height 41
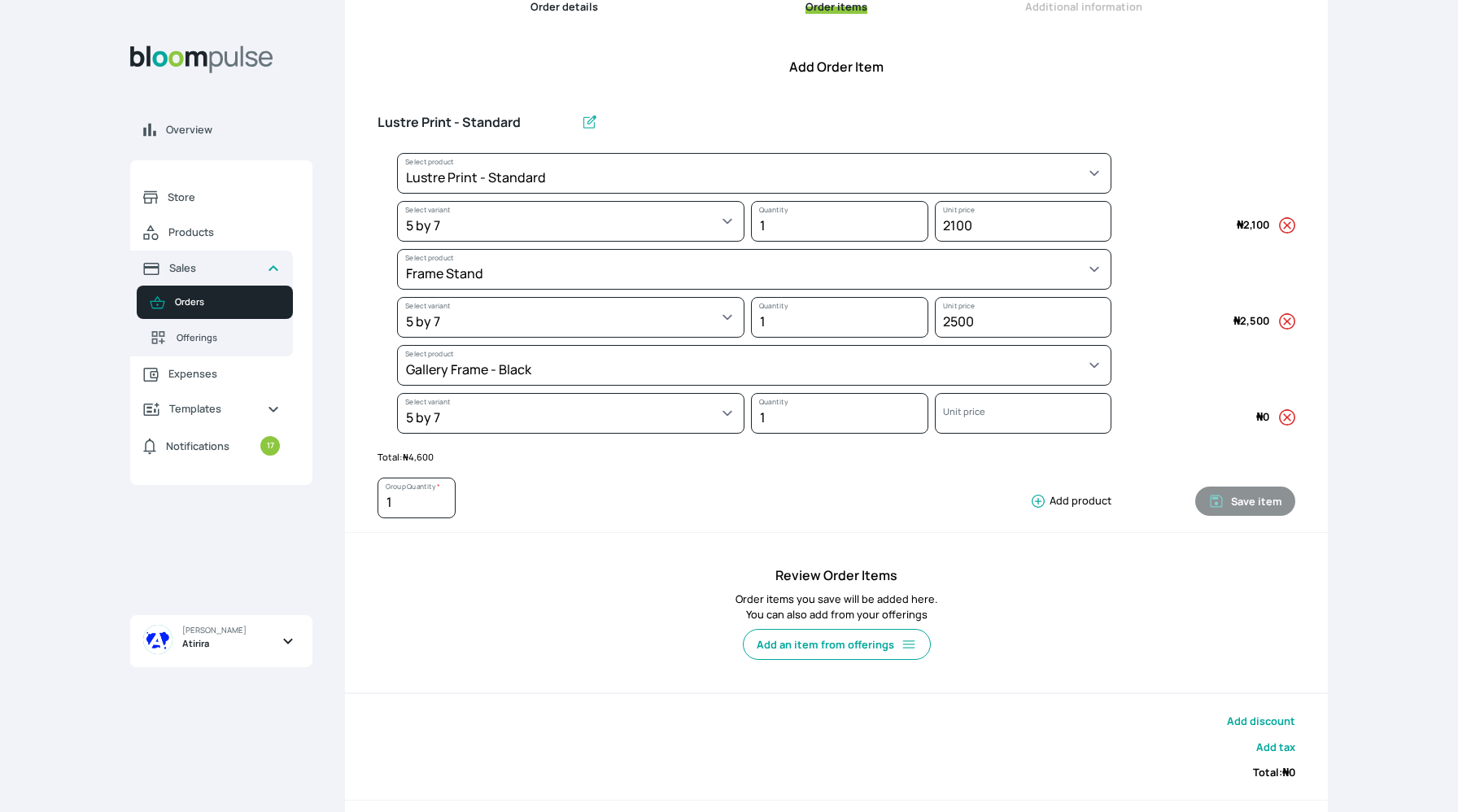
select select "5fa67804-61d7-459d-93b4-9e8949636f1b"
select select "dc2c3b79-1d40-432f-aa46-a2fc864804c1"
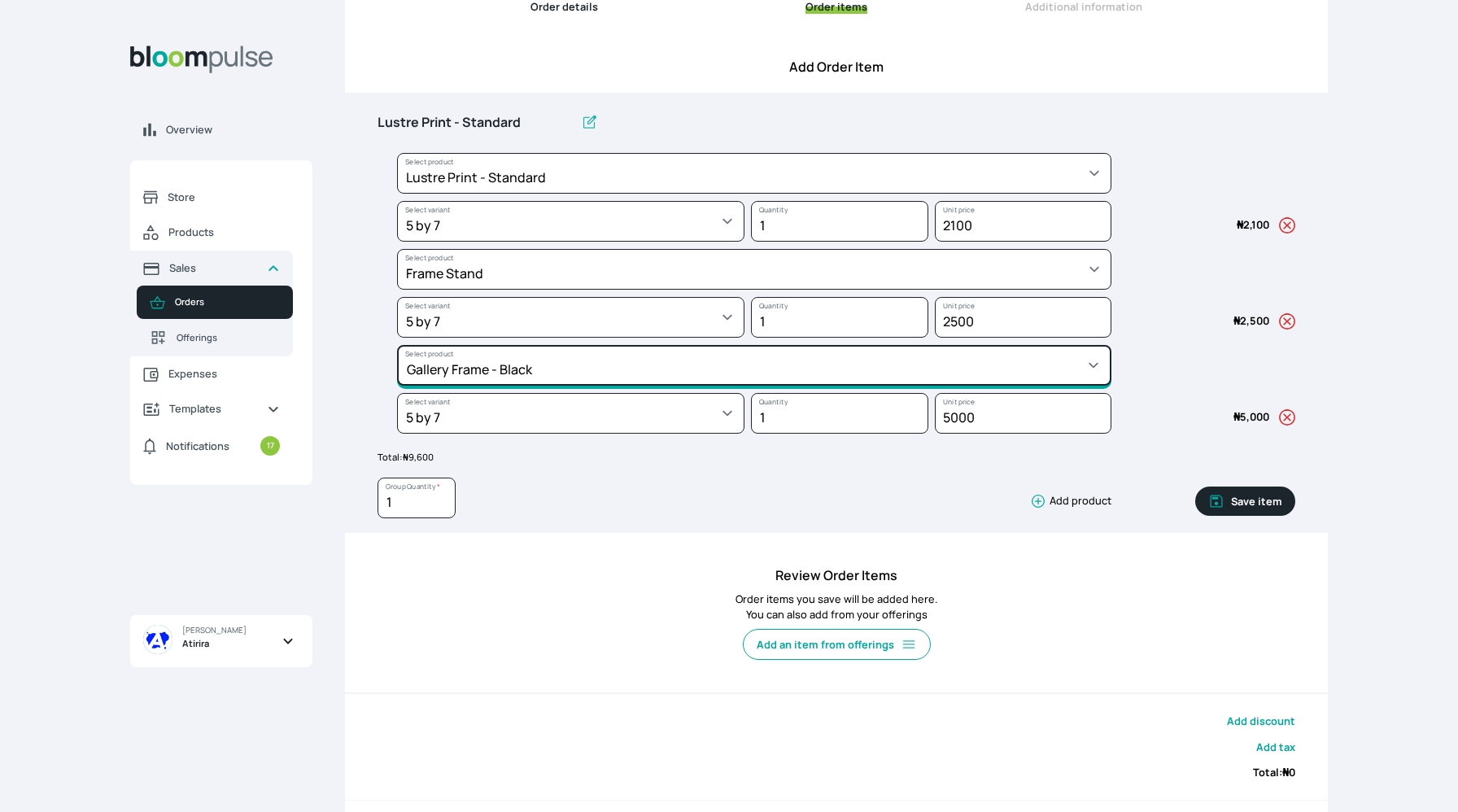
click at [492, 194] on select "Select product * Big Frame (Black) Canvas Print Canvas Print - Standard Canvas …" at bounding box center [754, 173] width 715 height 41
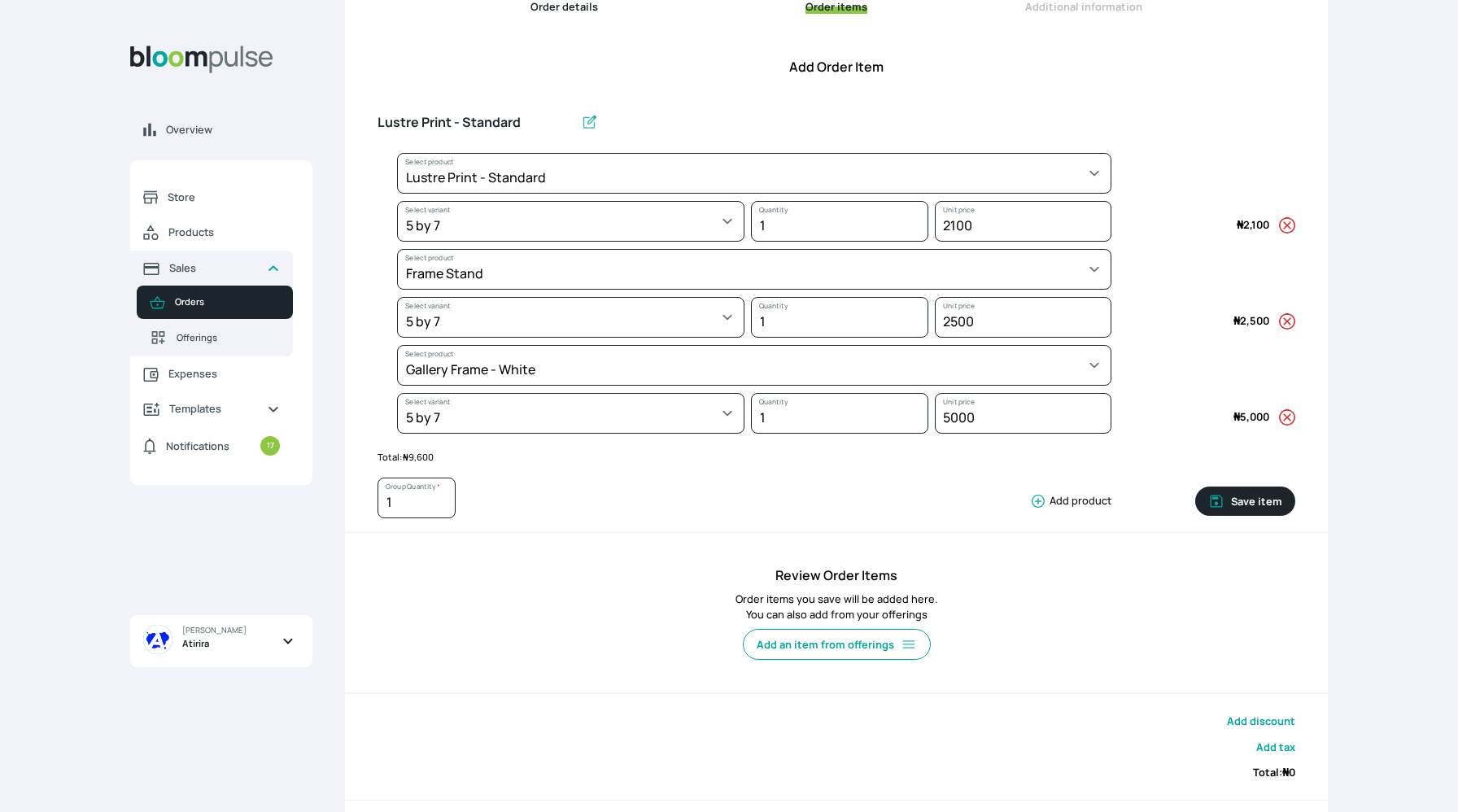
select select "62cb2f78-ed32-441b-8aa1-1215bfec8eaf"
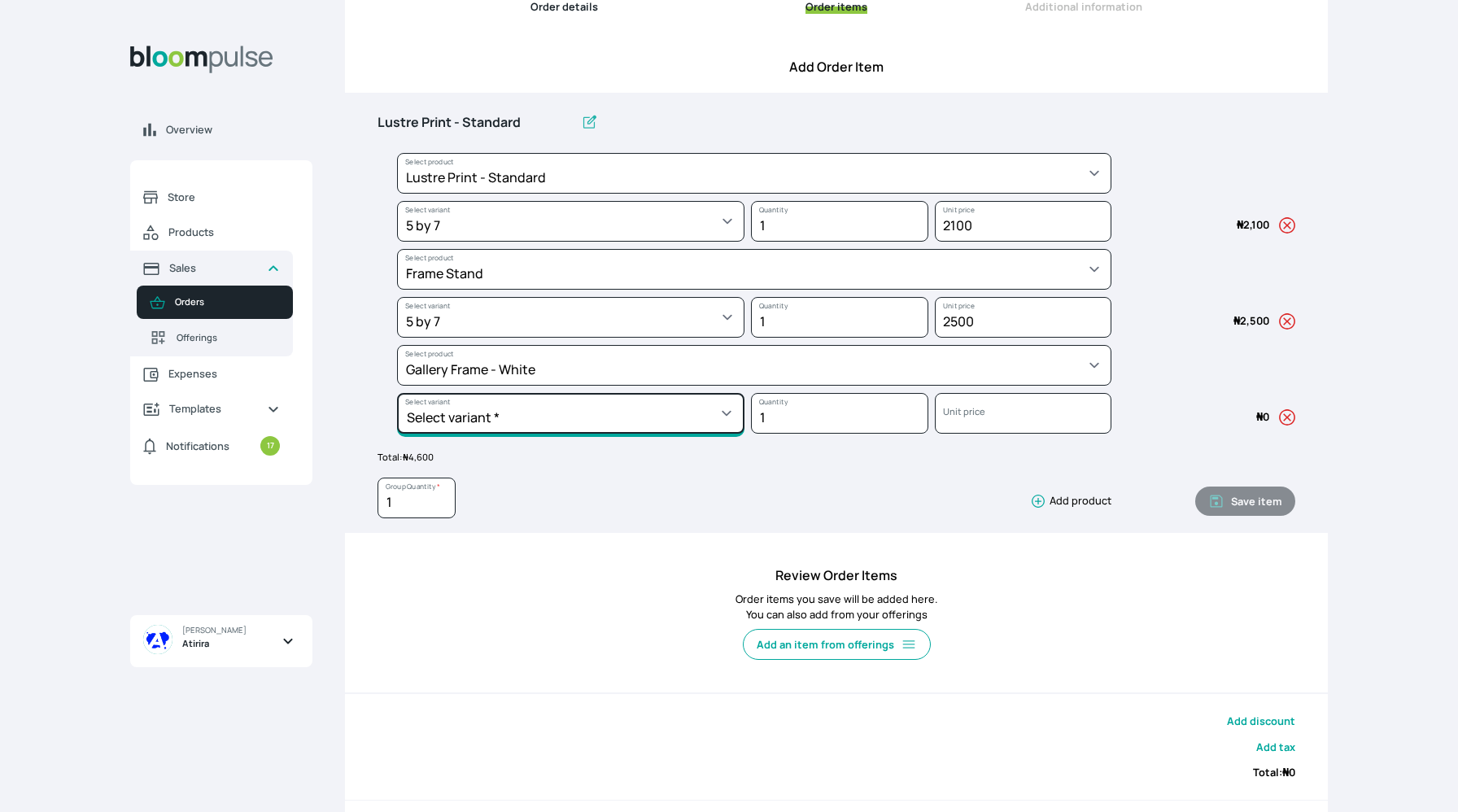
click at [495, 242] on select "Select variant * 10 by 10 11 by 14 12 by 12 12 by 16 12 by 18 14 by 18 16 by 16…" at bounding box center [570, 221] width 347 height 41
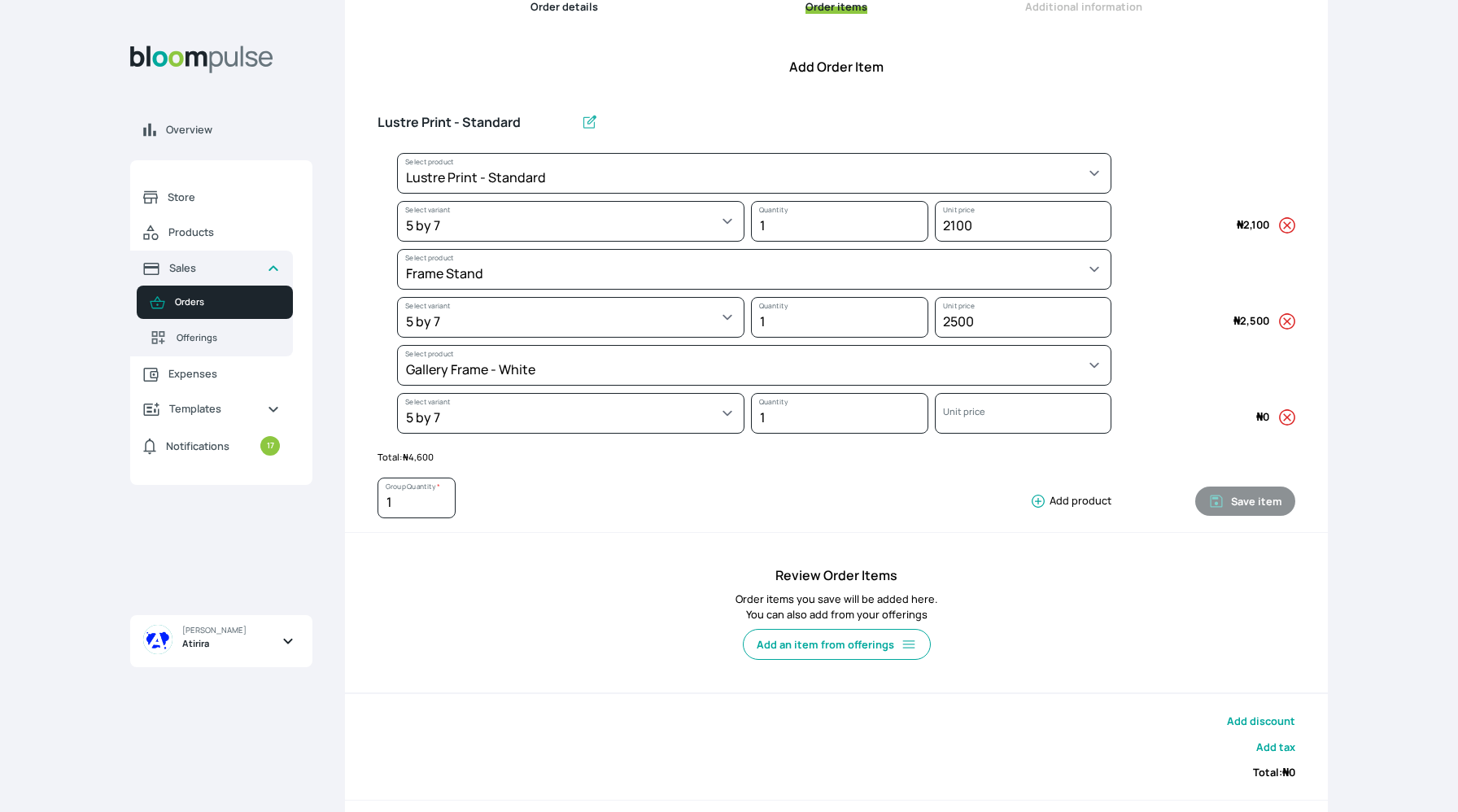
select select "62cb2f78-ed32-441b-8aa1-1215bfec8eaf"
select select "247b3ff5-3ba4-4dae-b30d-9c4dab0d1ba3"
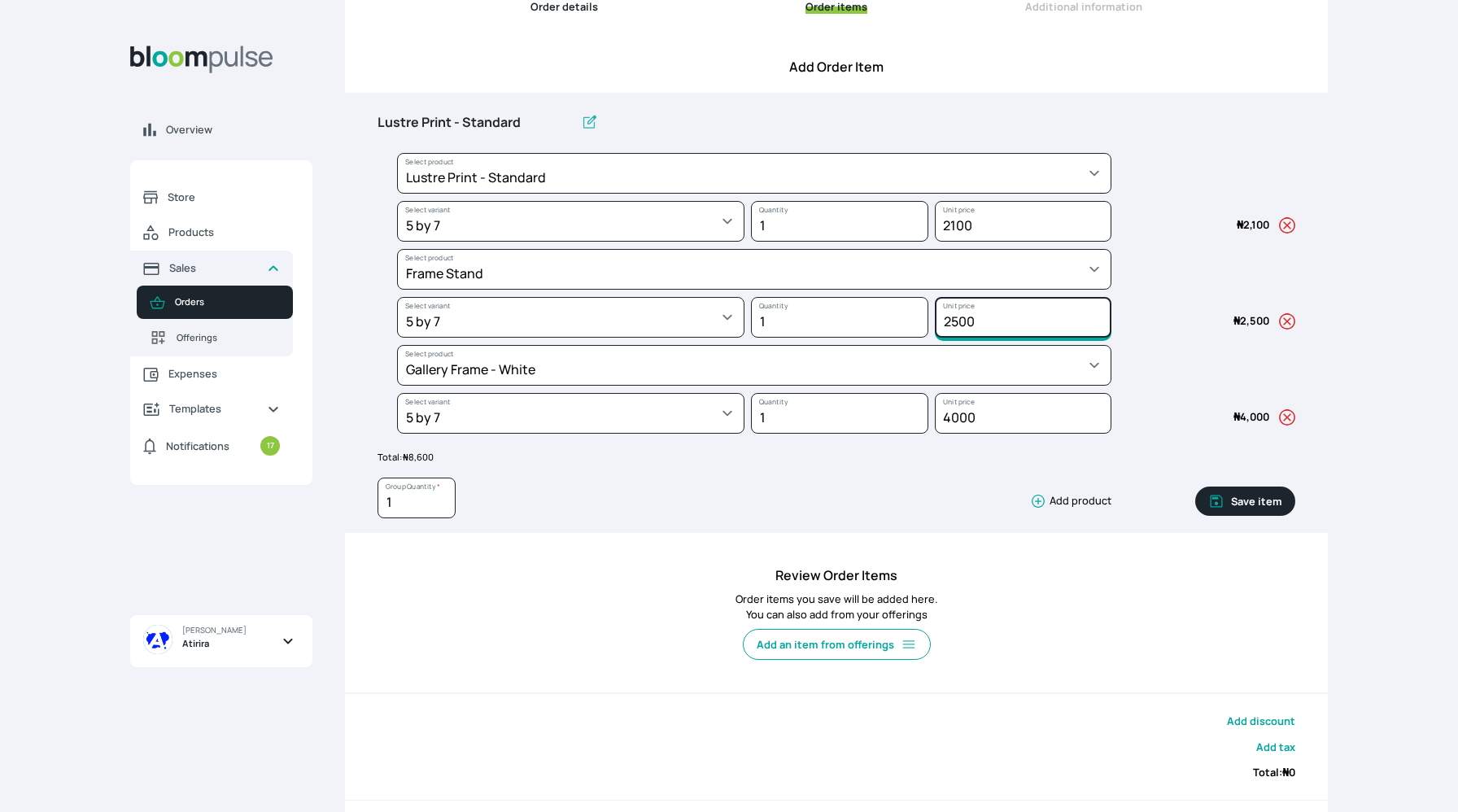
click at [958, 242] on input "2500" at bounding box center [1023, 221] width 178 height 41
type input "2000"
click at [957, 227] on input "2100" at bounding box center [1023, 221] width 178 height 41
type input "2000"
click at [956, 242] on input "2000" at bounding box center [1023, 221] width 178 height 41
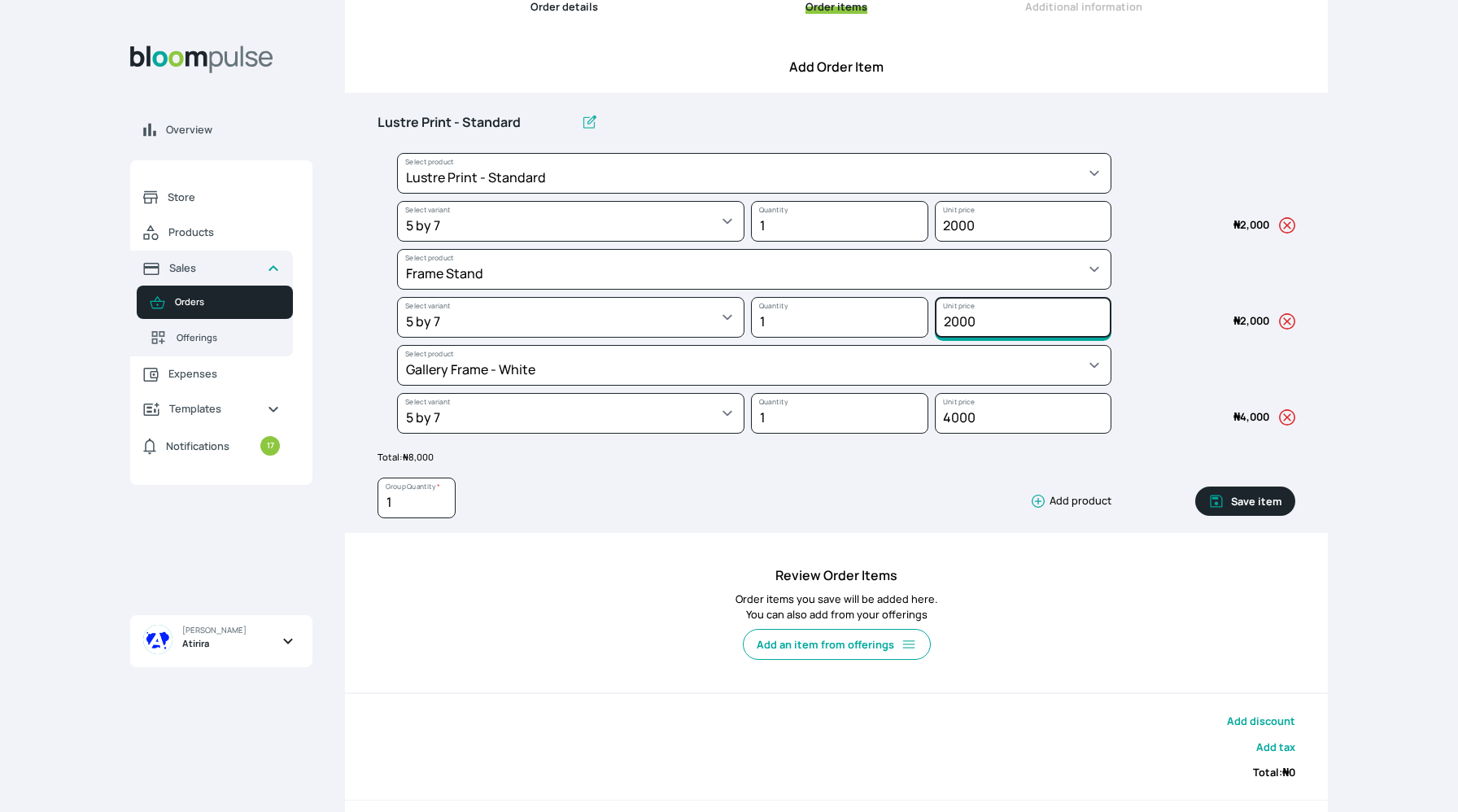
click at [952, 242] on input "2000" at bounding box center [1023, 221] width 178 height 41
type input "1000"
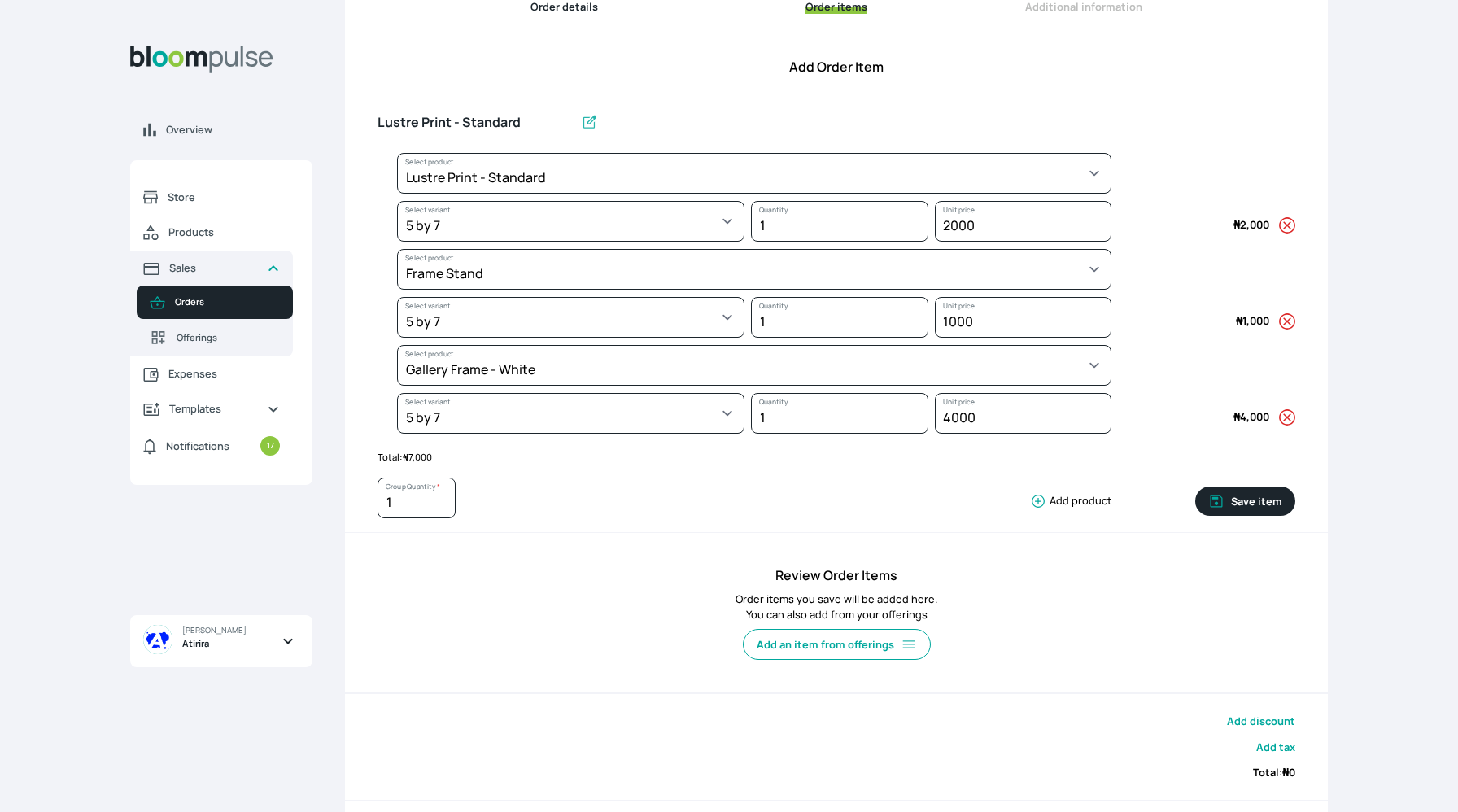
click at [978, 505] on div "1 Group Quantity * Add product" at bounding box center [744, 501] width 734 height 48
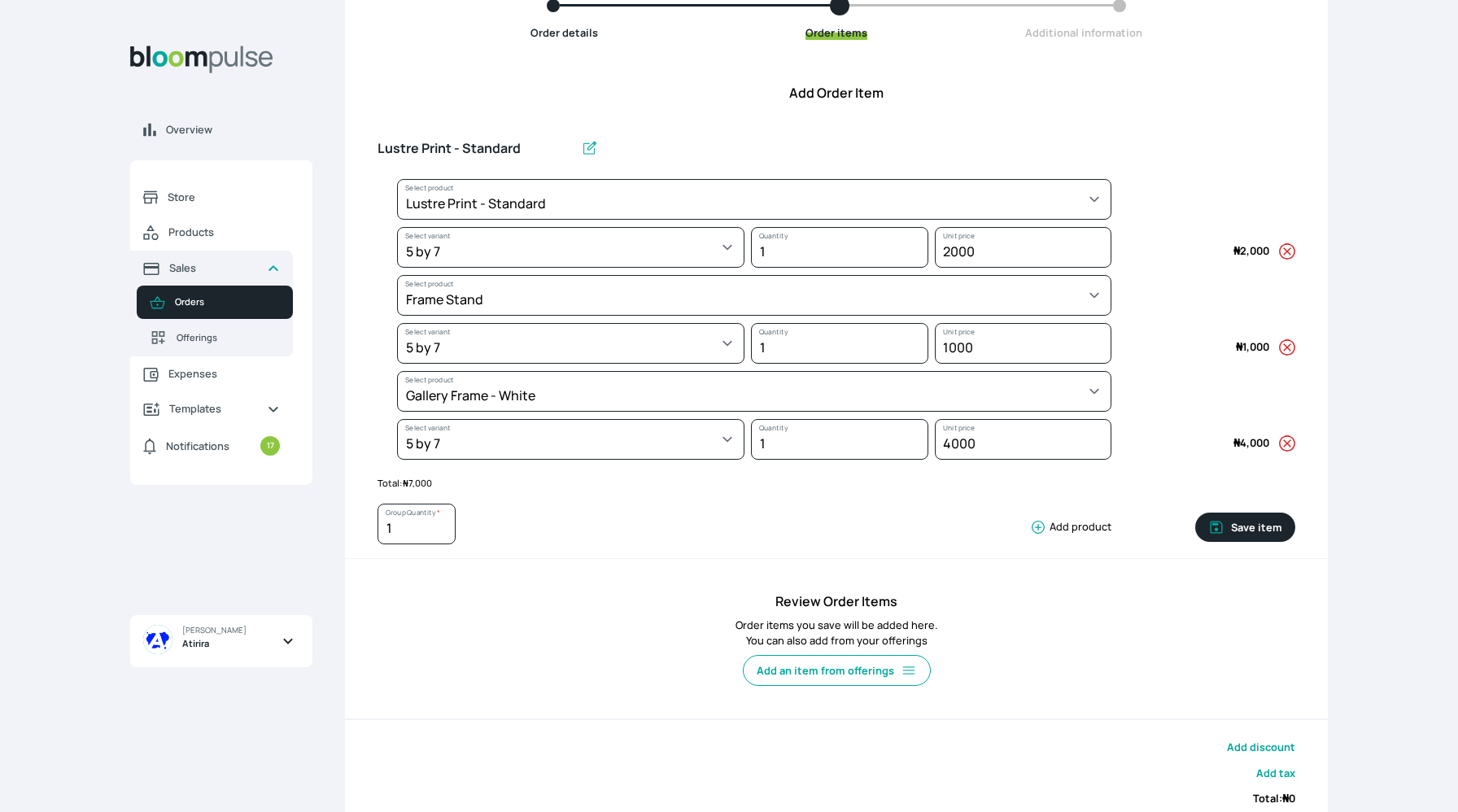
scroll to position [178, 0]
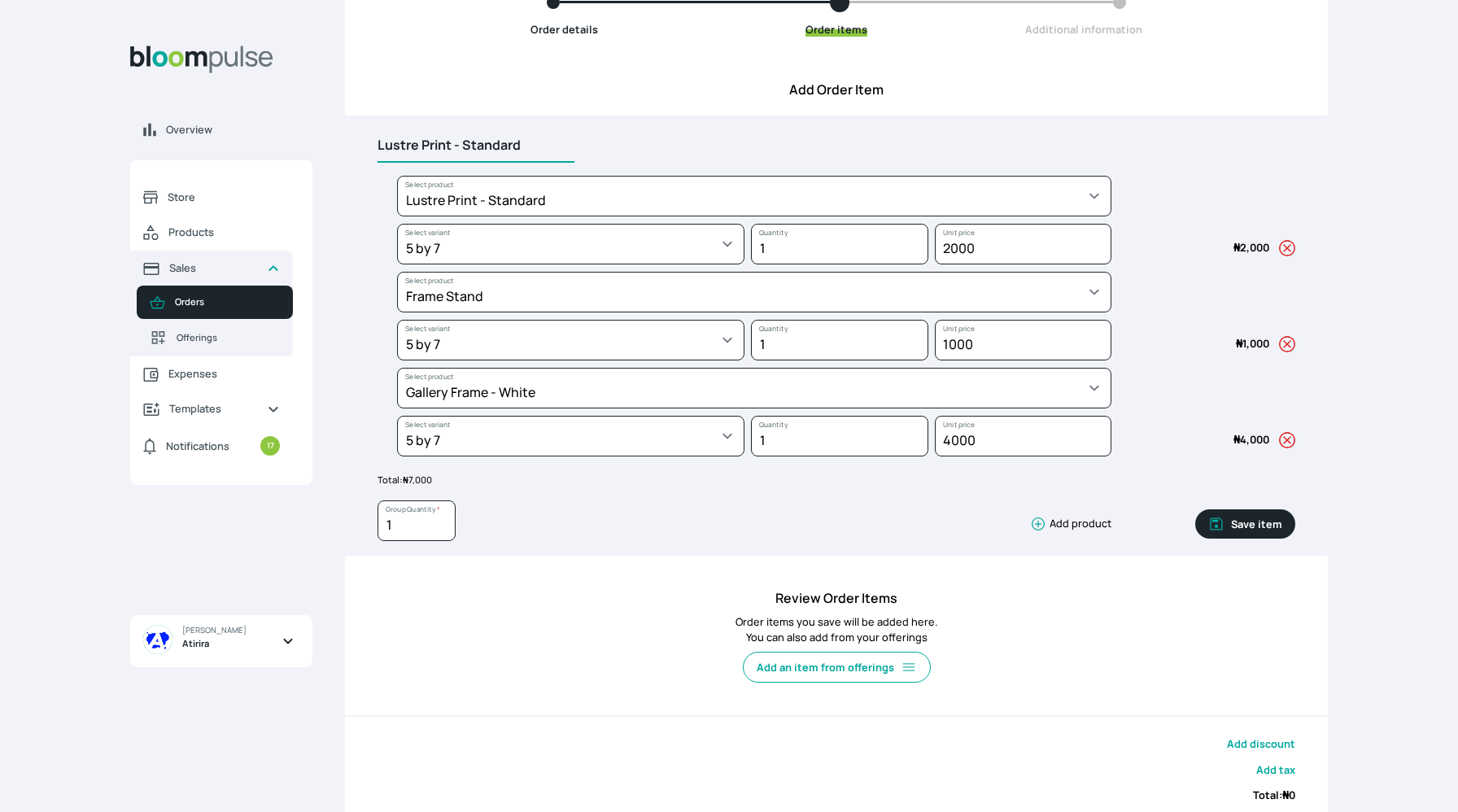
click at [526, 138] on input "Lustre Print - Standard" at bounding box center [476, 145] width 197 height 34
type input "L"
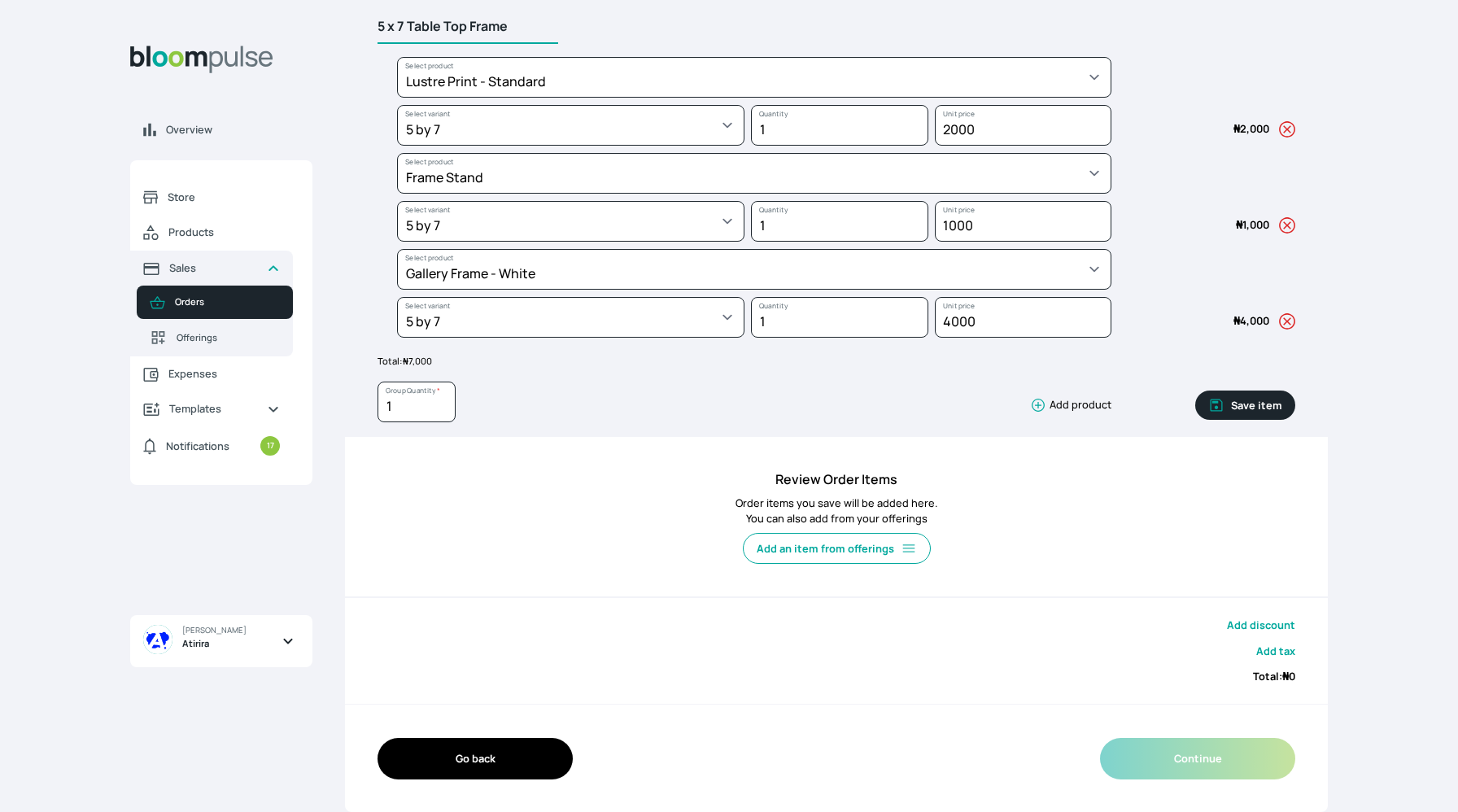
type input "5 x 7 Table Top Frame"
click at [1263, 404] on button "Save item" at bounding box center [1246, 405] width 100 height 29
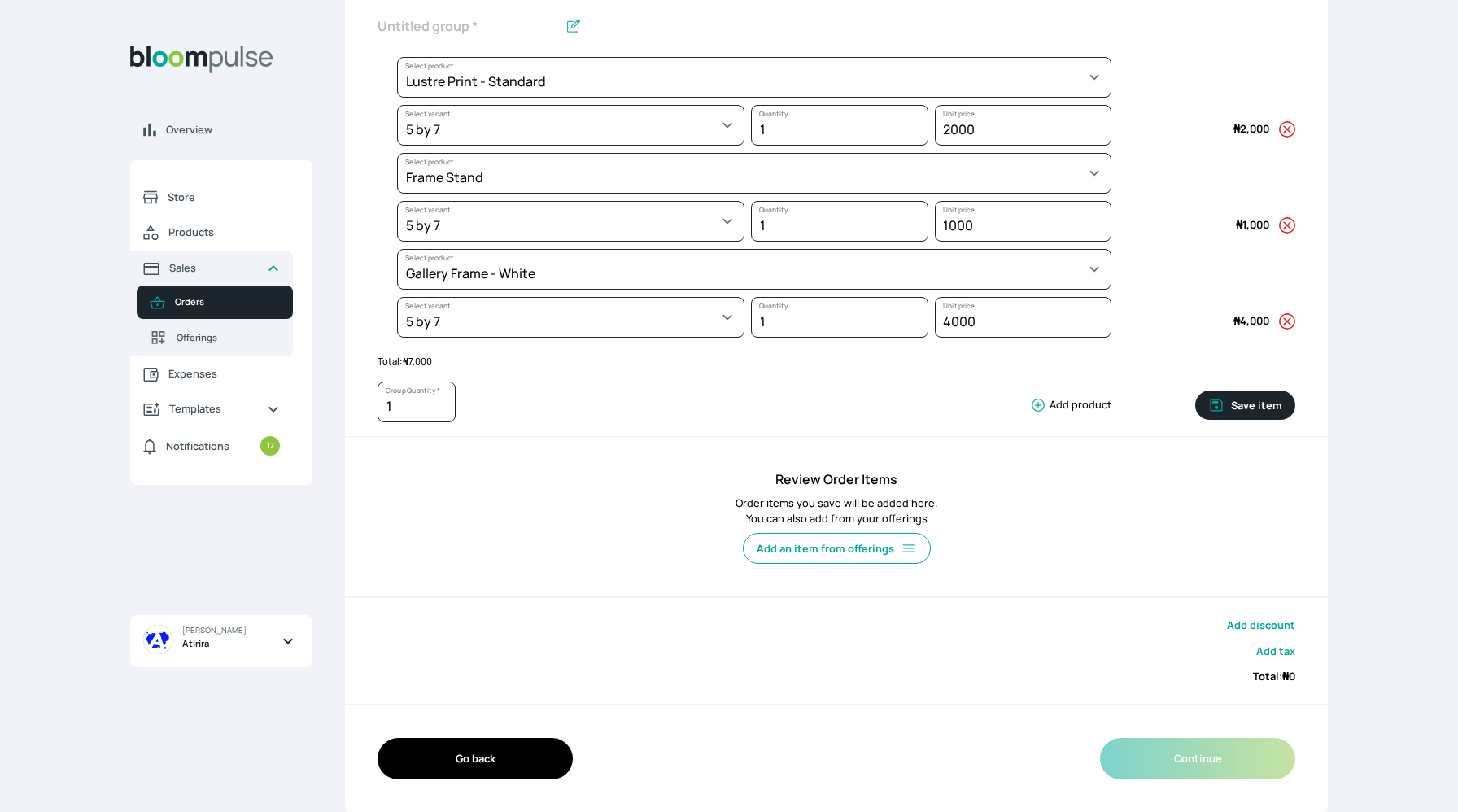
scroll to position [137, 0]
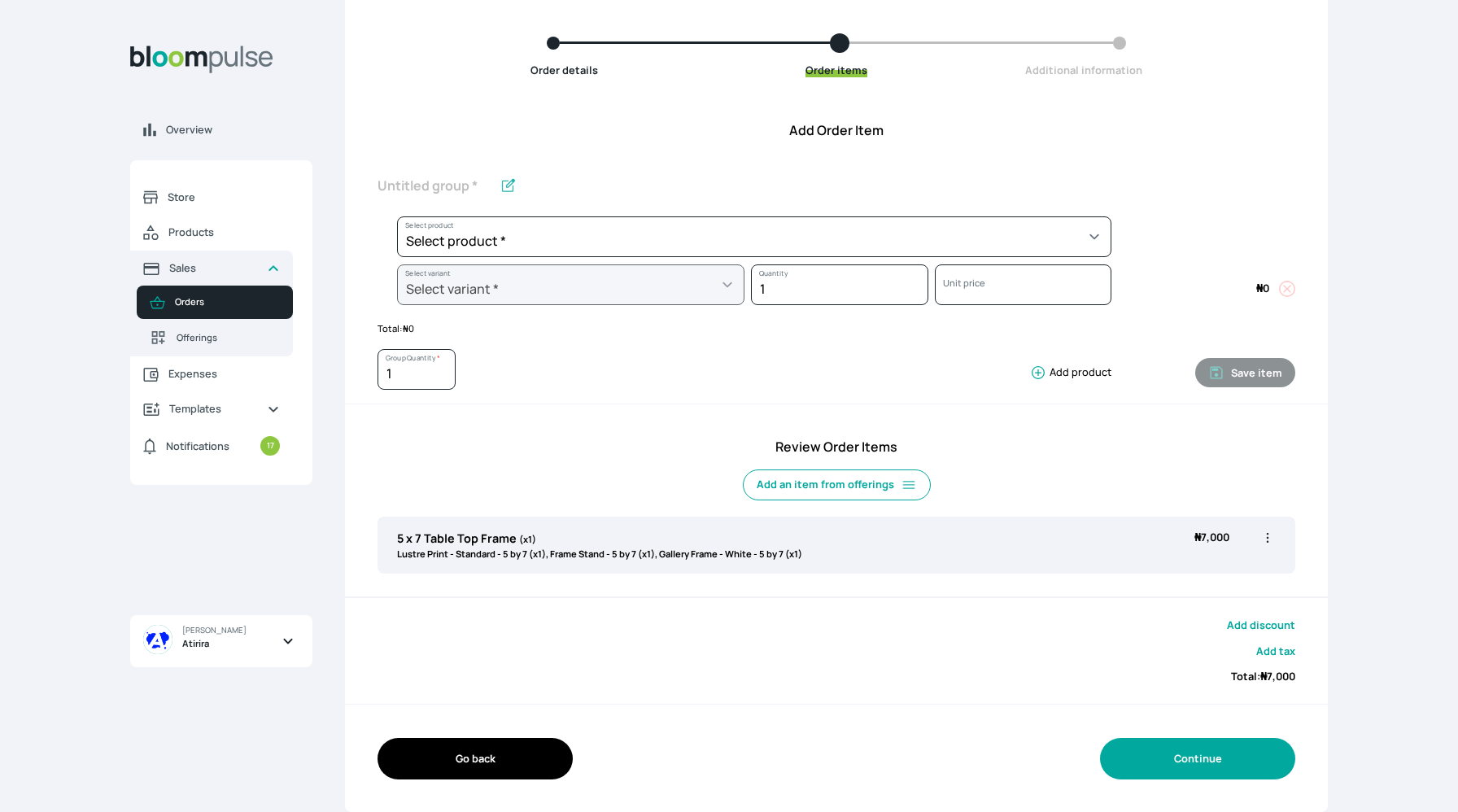
click at [1183, 765] on button "Continue" at bounding box center [1197, 758] width 195 height 42
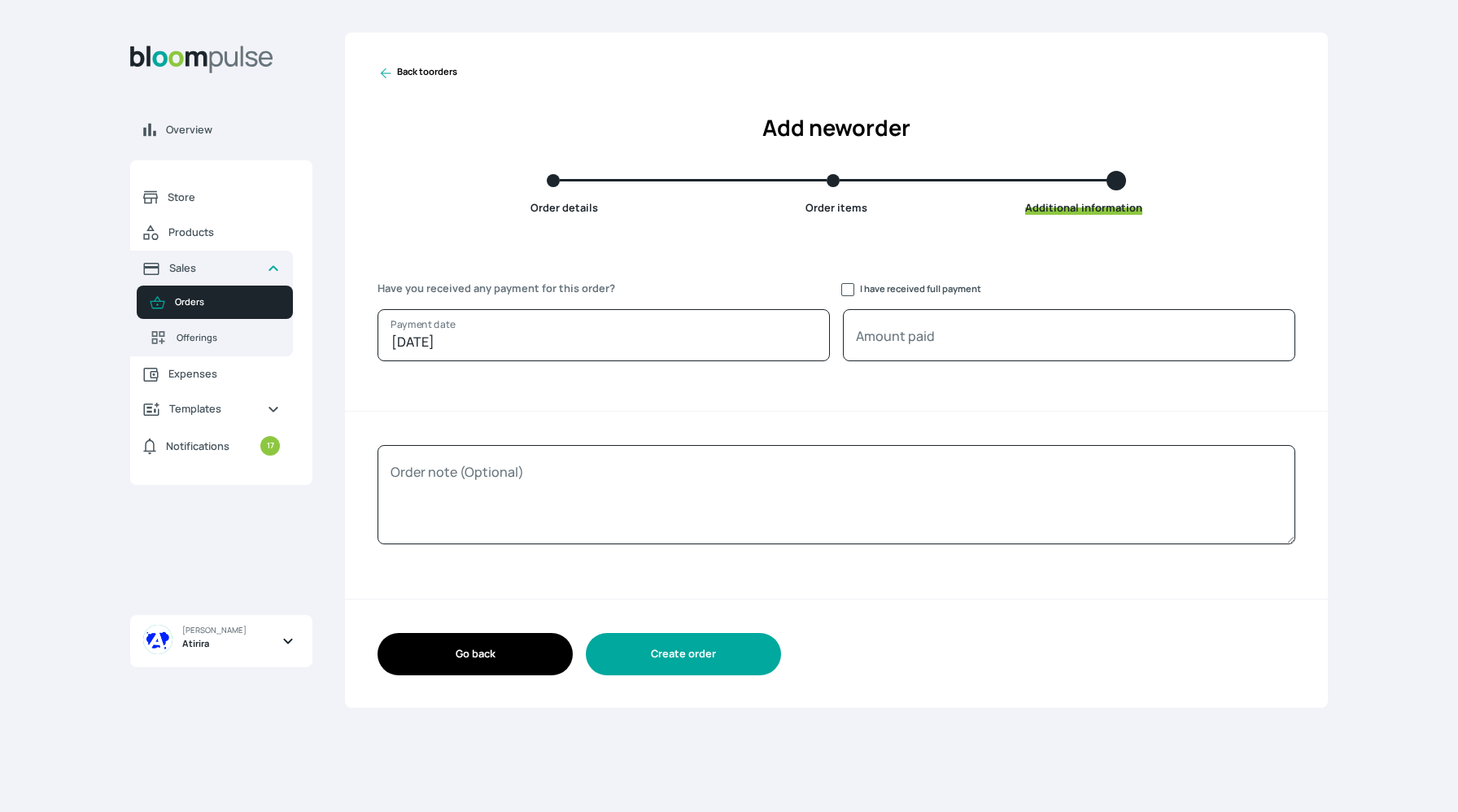
click at [674, 655] on button "Create order" at bounding box center [683, 654] width 195 height 42
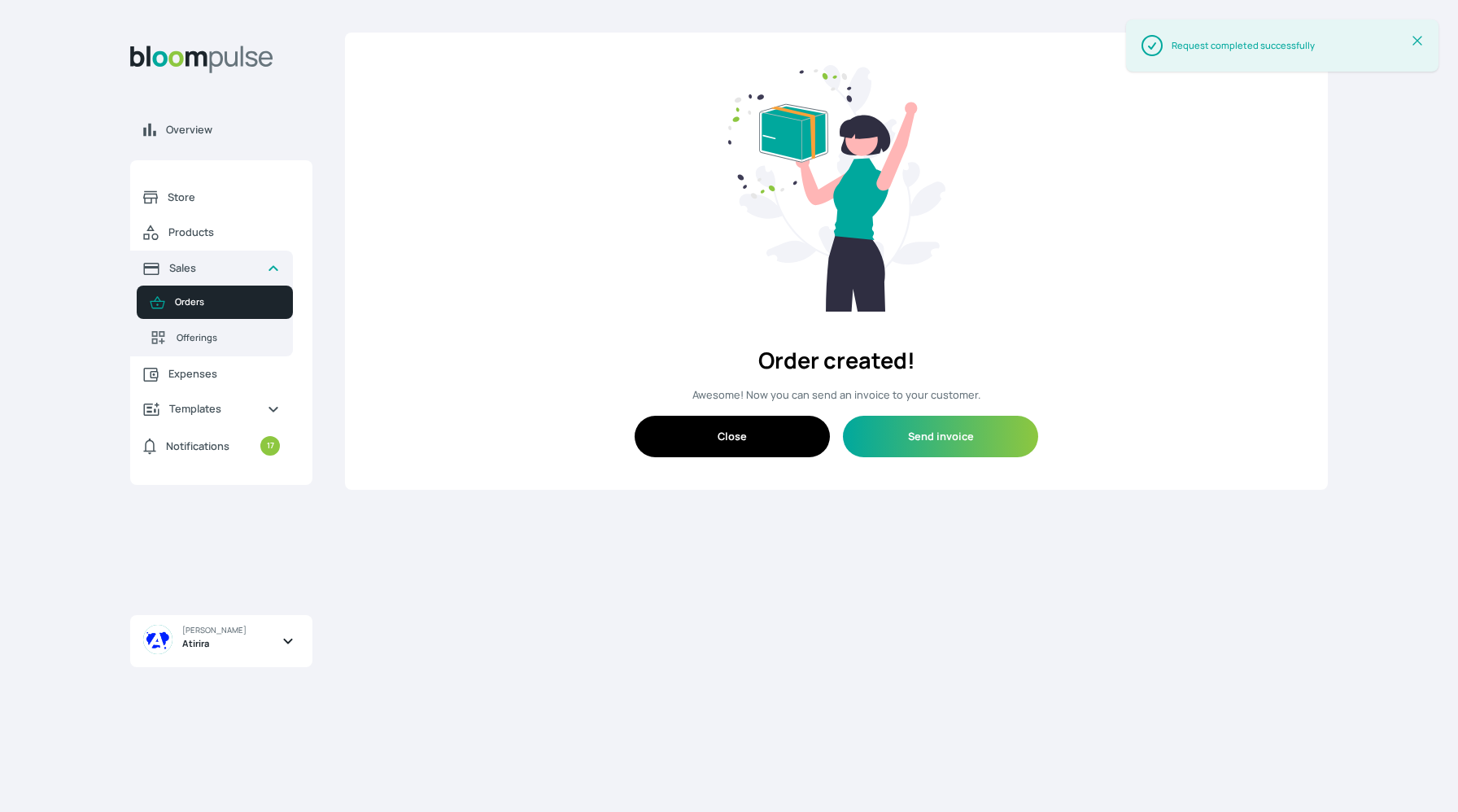
click at [770, 433] on button "Close" at bounding box center [732, 436] width 195 height 42
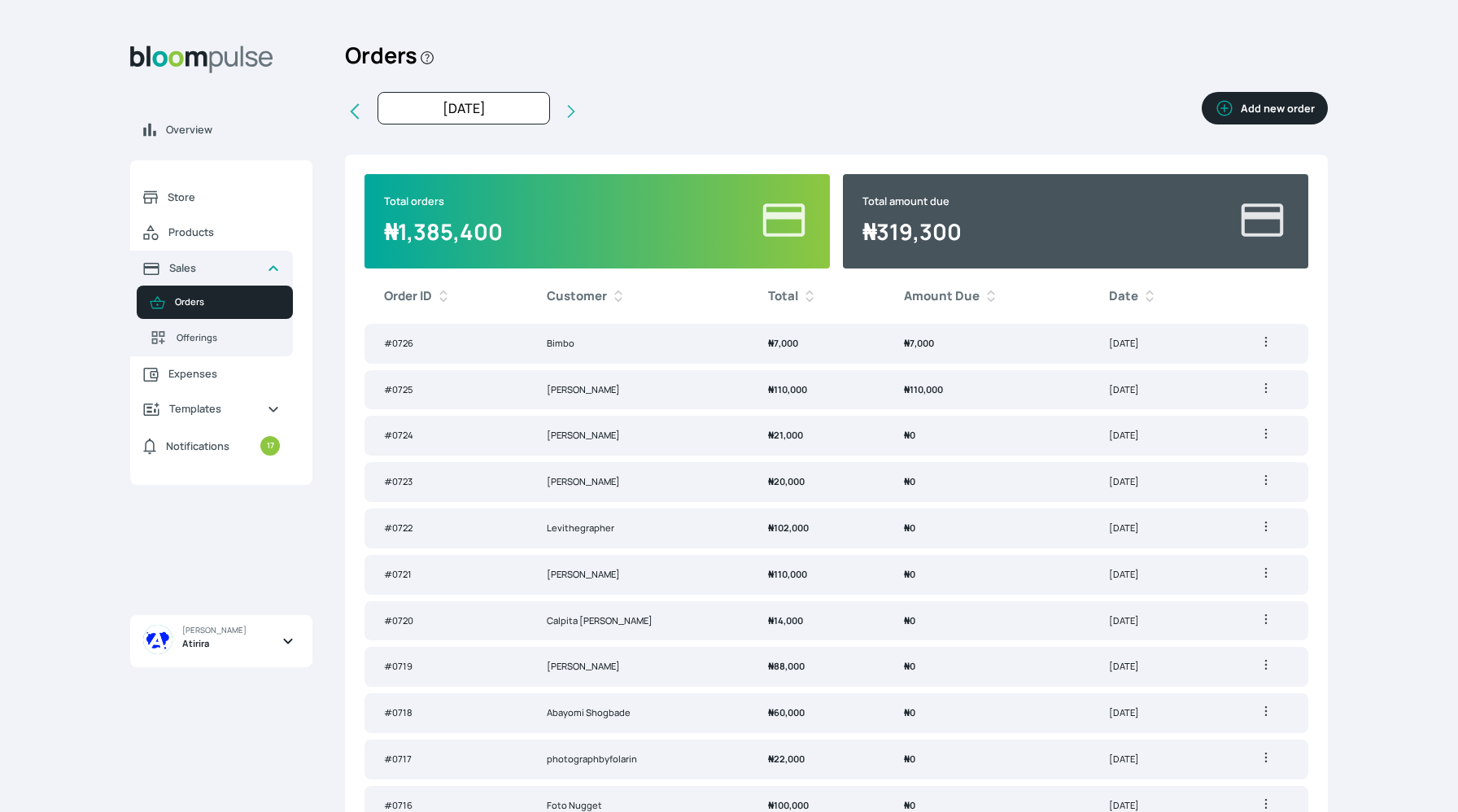
click at [1262, 343] on icon "button" at bounding box center [1266, 342] width 16 height 16
click at [1230, 377] on span "Generate invoice" at bounding box center [1217, 375] width 75 height 14
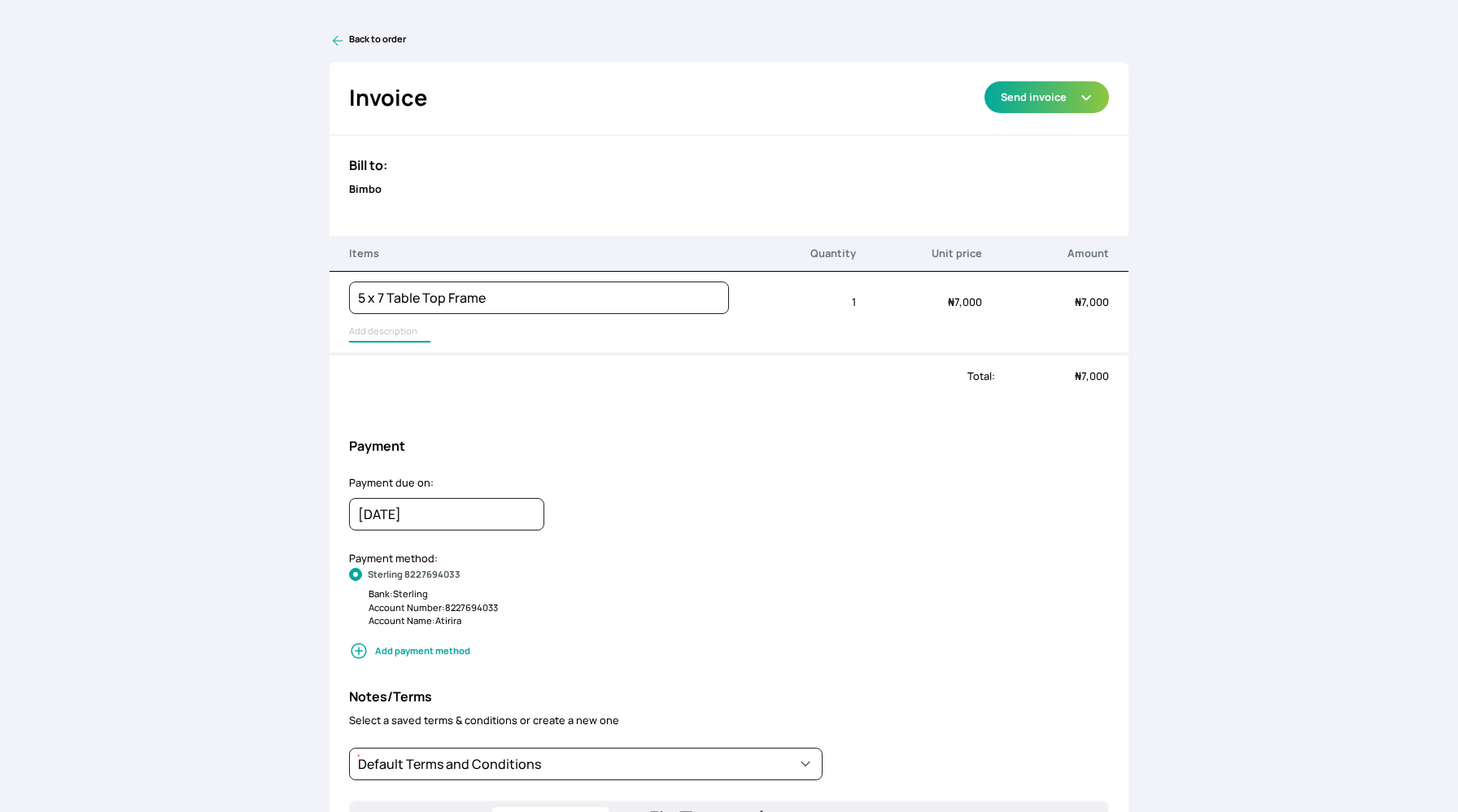
type input "Lustre Print - Standard, Frame Stand, Gallery Frame - White"
click at [395, 338] on input "Lustre Print - Standard, Frame Stand, Gallery Frame - White" at bounding box center [520, 332] width 344 height 21
click at [1071, 105] on button "Send invoice" at bounding box center [1048, 97] width 125 height 32
click at [1050, 220] on link "Preview" at bounding box center [1048, 214] width 125 height 27
click at [337, 42] on icon at bounding box center [337, 40] width 16 height 16
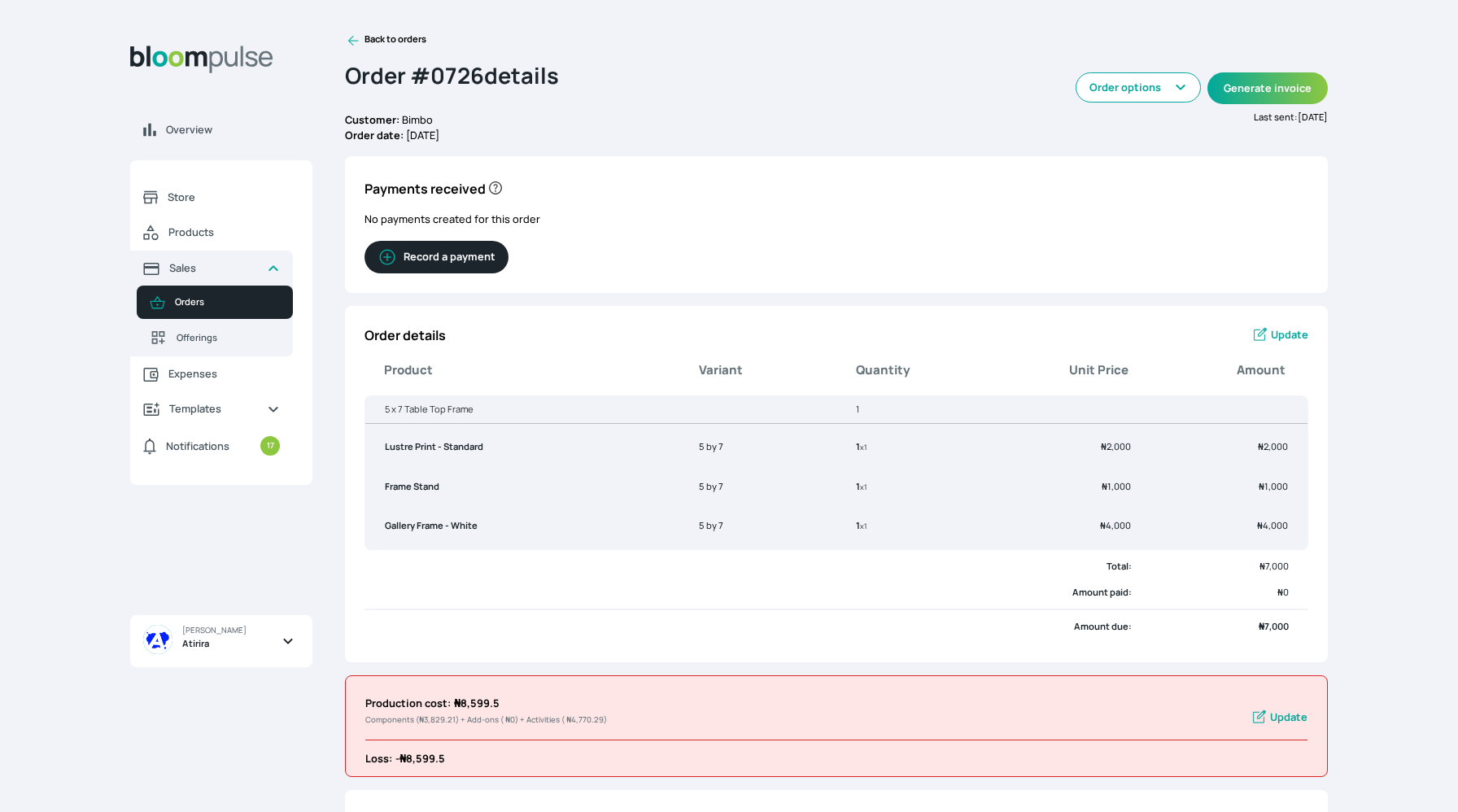
click at [587, 301] on div "Back to orders Order # 0726 details Customer: Bimbo Order date: 22nd August 202…" at bounding box center [837, 453] width 983 height 842
click at [356, 42] on icon at bounding box center [353, 40] width 16 height 16
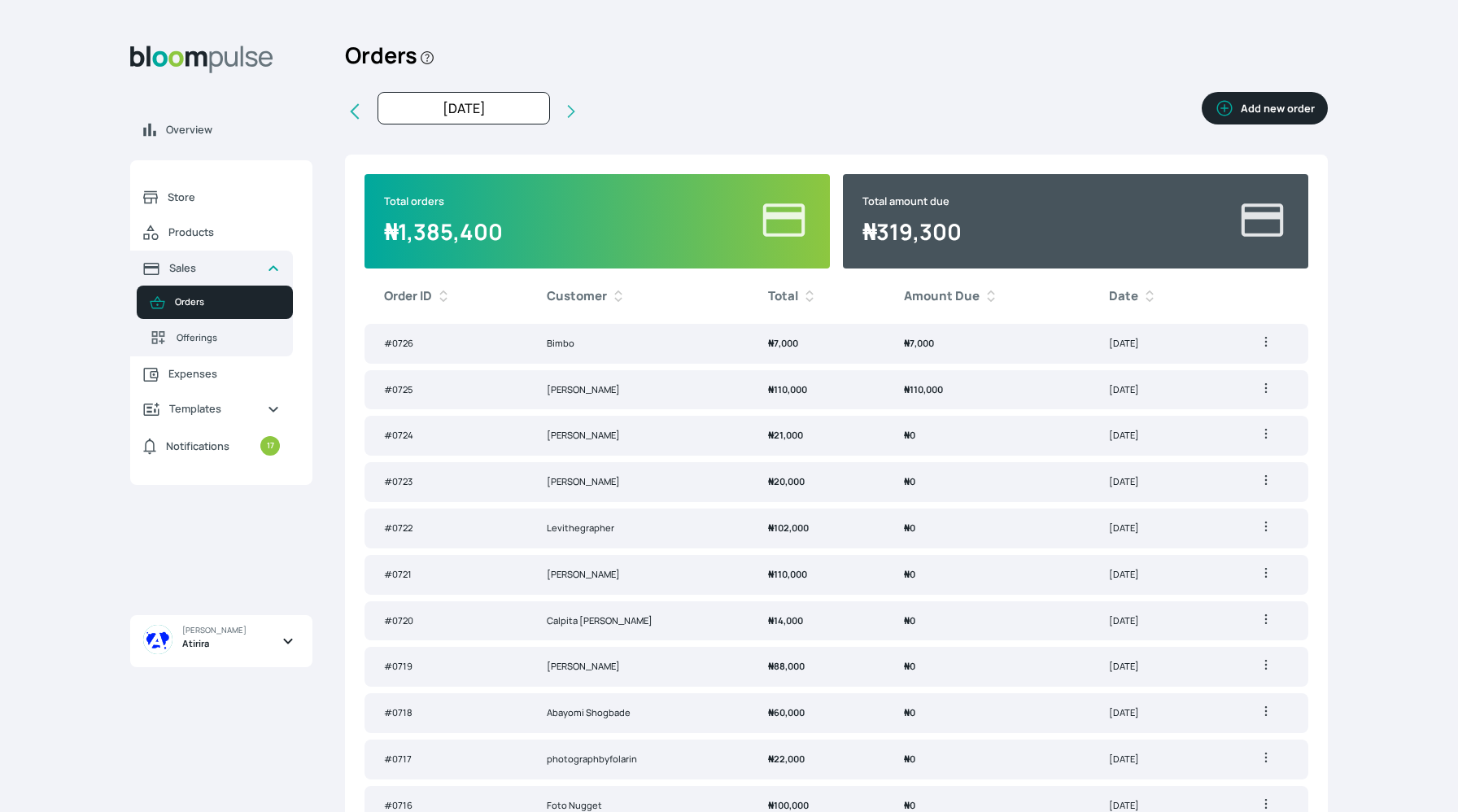
click at [884, 360] on td "₦ 7,000" at bounding box center [987, 344] width 205 height 40
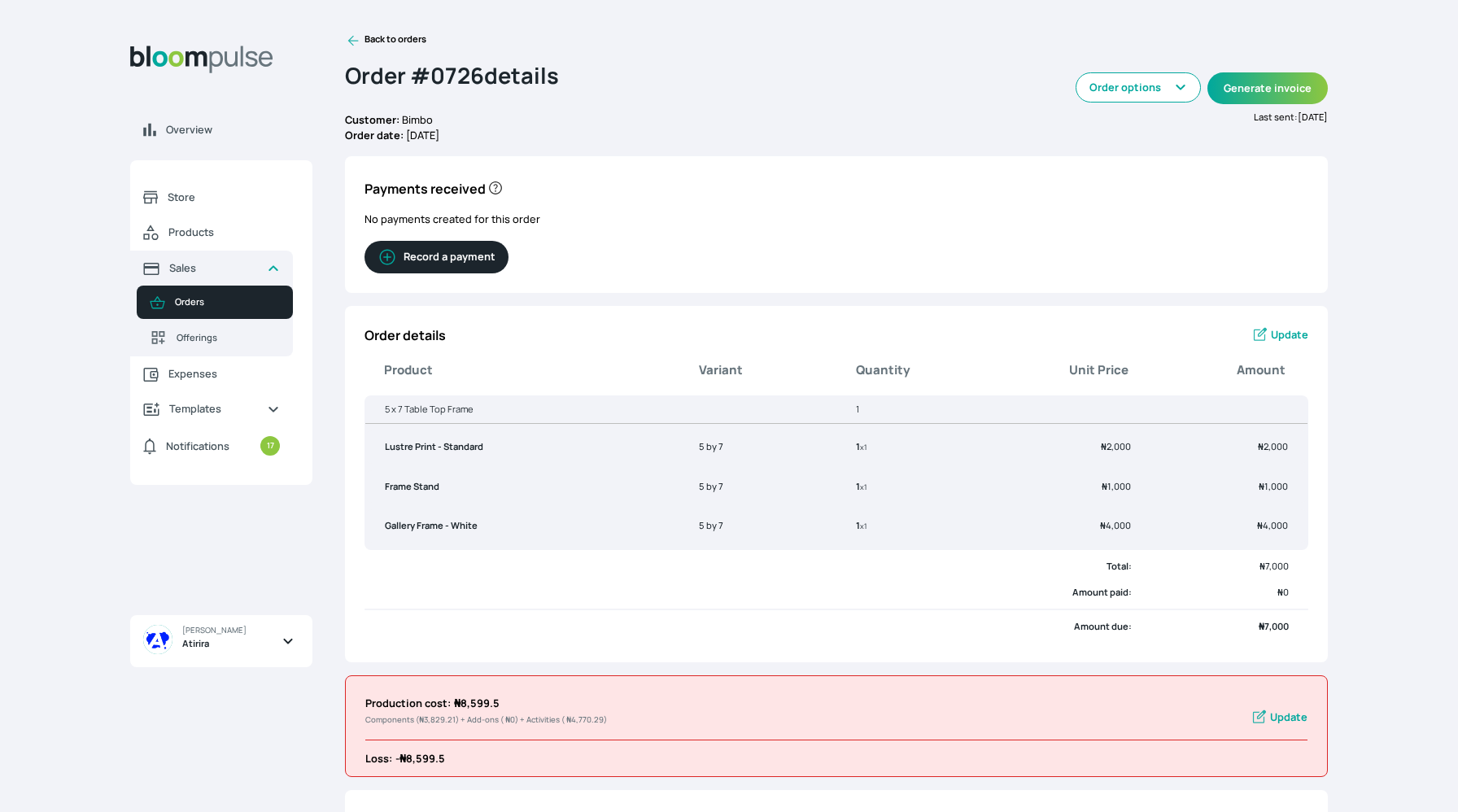
click at [469, 242] on button "Record a payment" at bounding box center [436, 257] width 144 height 32
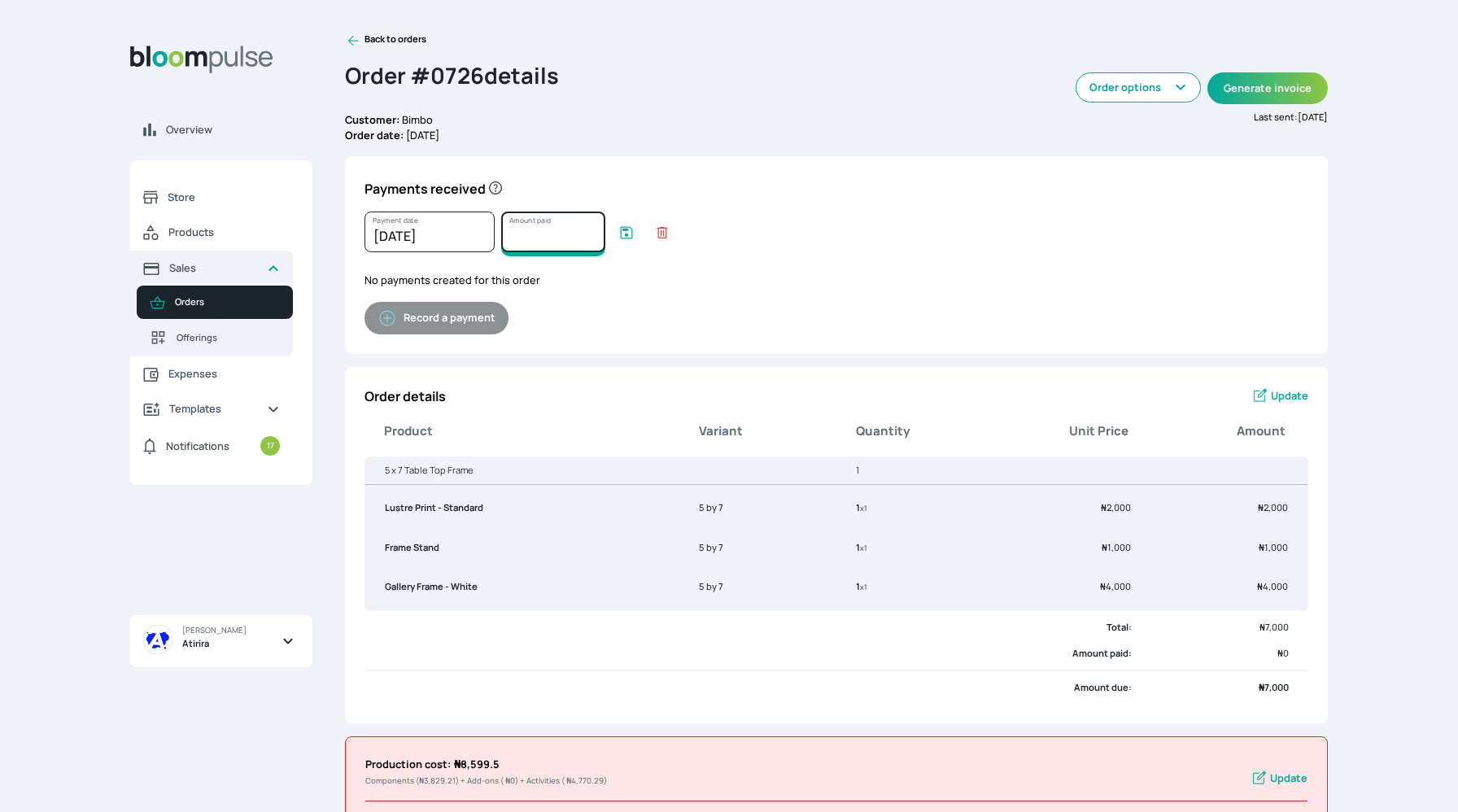
click at [517, 230] on input "Amount paid" at bounding box center [553, 232] width 104 height 41
type input "7000"
drag, startPoint x: 660, startPoint y: 197, endPoint x: 672, endPoint y: 205, distance: 14.4
click at [672, 205] on div "Payments received 22nd August 2025 Payment date January February March April Ma…" at bounding box center [837, 254] width 983 height 197
click at [584, 231] on input "7000" at bounding box center [553, 232] width 104 height 41
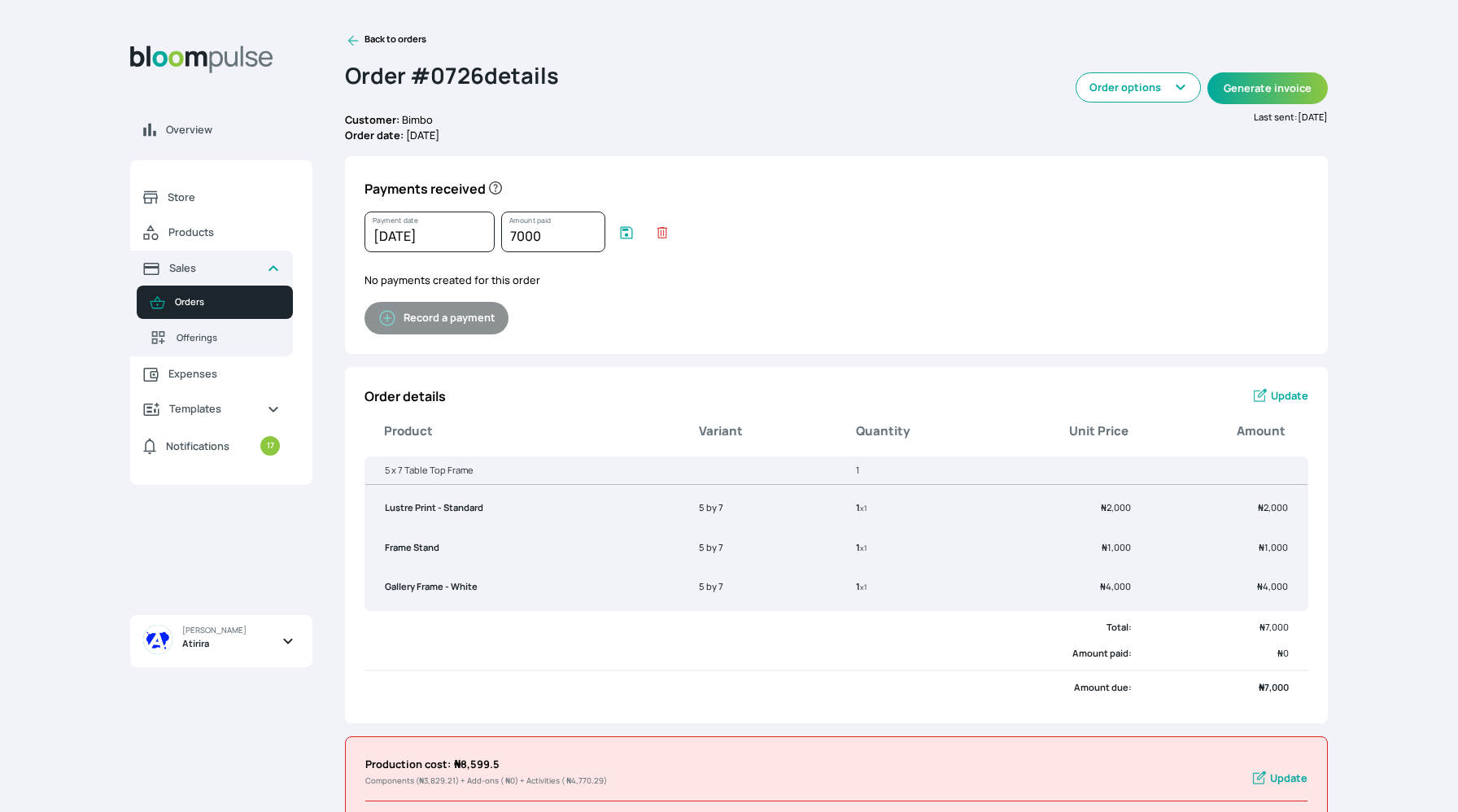
click at [622, 233] on icon "submit" at bounding box center [626, 233] width 16 height 16
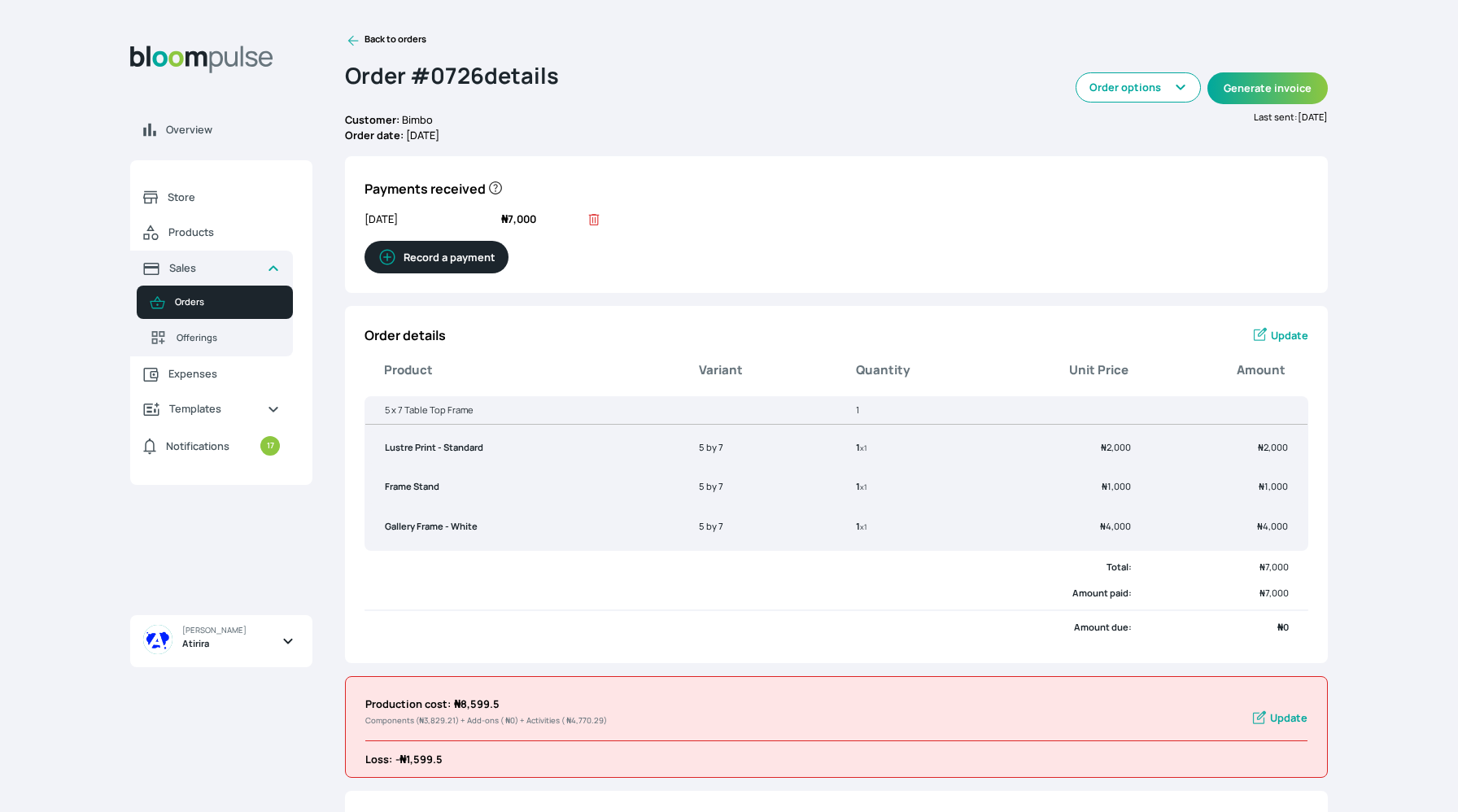
click at [352, 46] on icon at bounding box center [353, 40] width 16 height 16
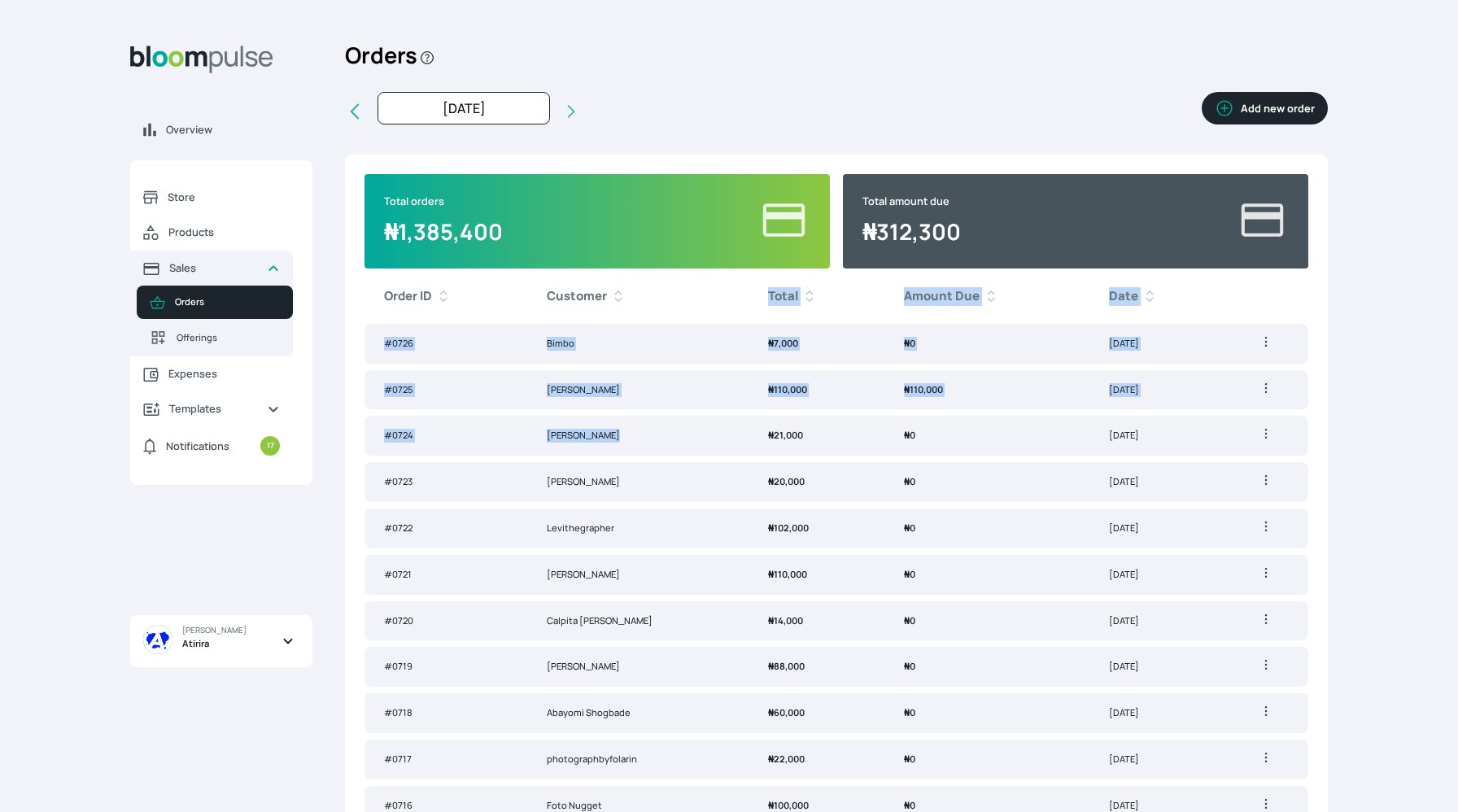
drag, startPoint x: 733, startPoint y: 317, endPoint x: 957, endPoint y: 602, distance: 362.5
click at [845, 466] on table "Order ID Customer Total Amount Due Date # 0726 Bimbo ₦ 7,000 ₦ 0 Aug 22, 2025 G…" at bounding box center [837, 689] width 944 height 841
click at [1302, 301] on th at bounding box center [1266, 295] width 85 height 42
click at [1288, 105] on button "Add new order" at bounding box center [1264, 108] width 126 height 32
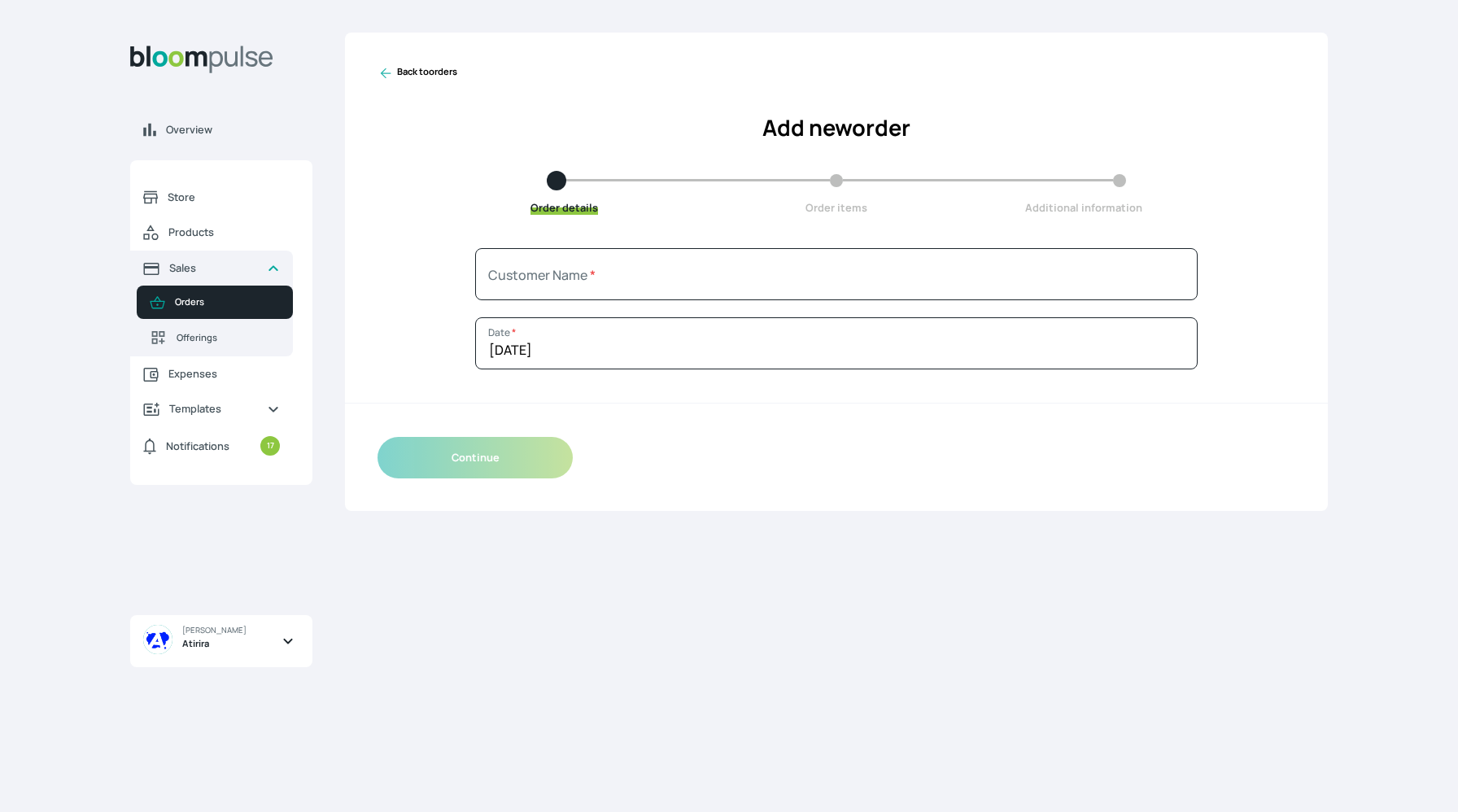
click at [881, 482] on div "Continue" at bounding box center [837, 457] width 983 height 106
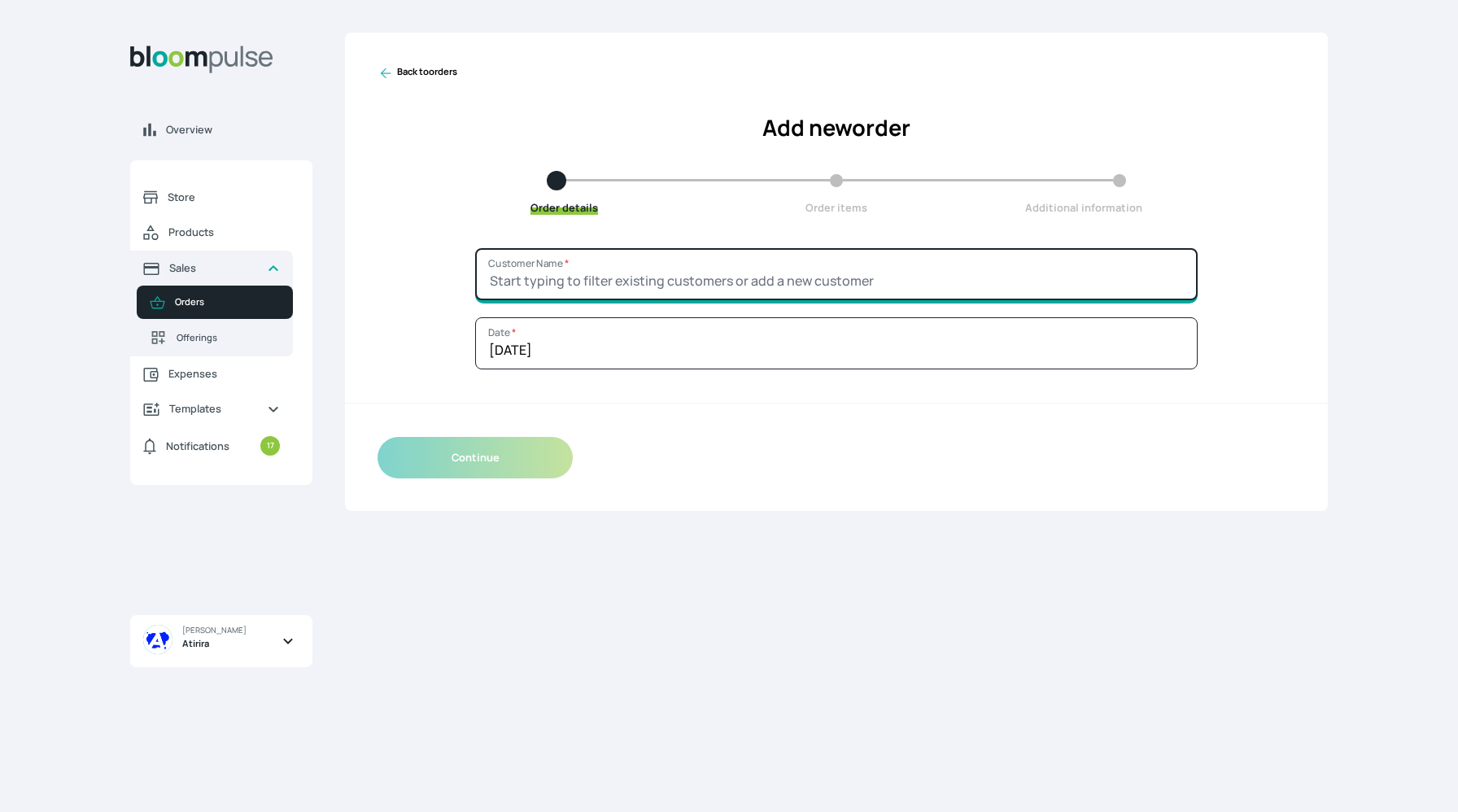
click at [690, 278] on input "Customer Name *" at bounding box center [837, 274] width 723 height 52
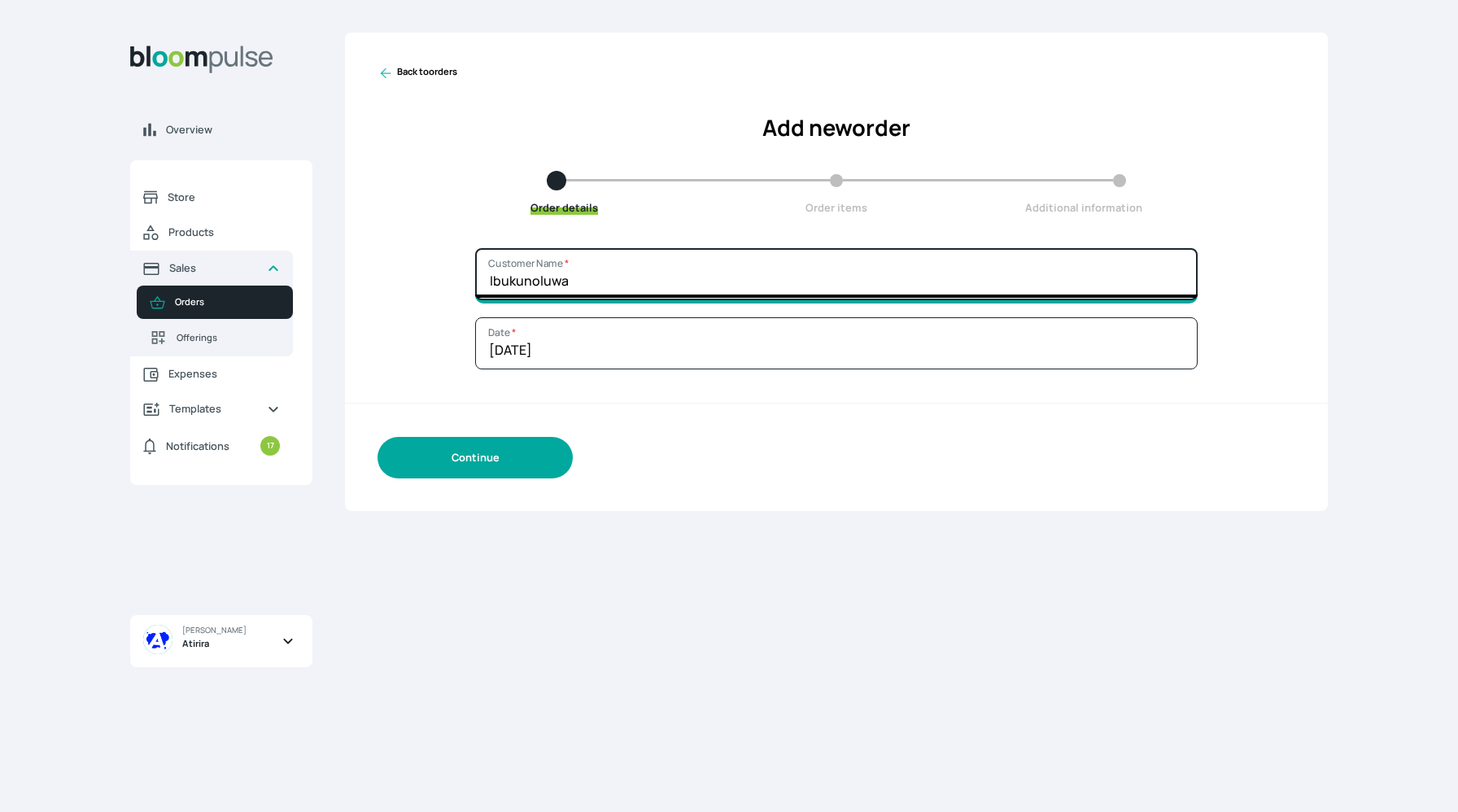
type input "Ibukunoluwa"
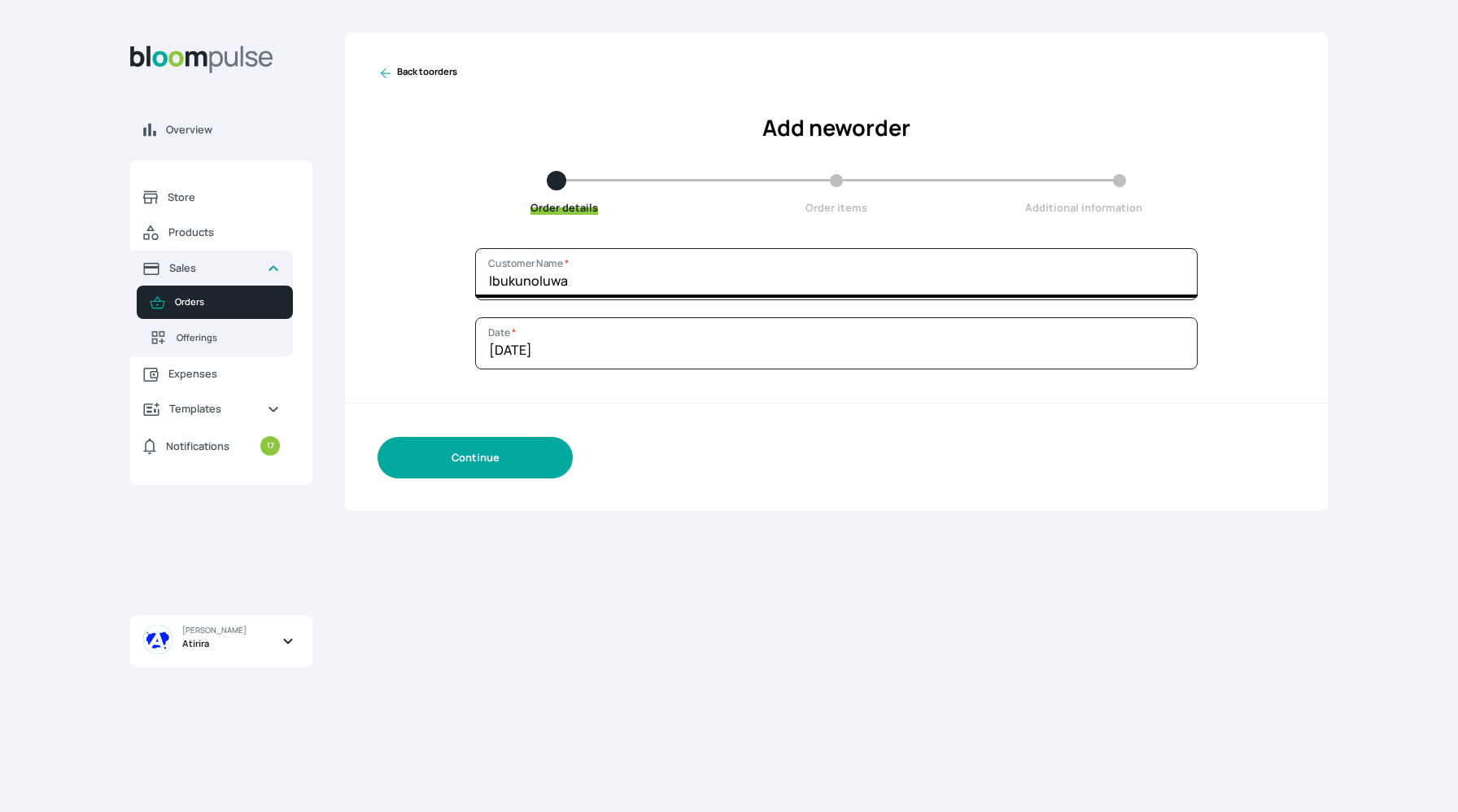
click at [504, 474] on button "Continue" at bounding box center [475, 458] width 195 height 42
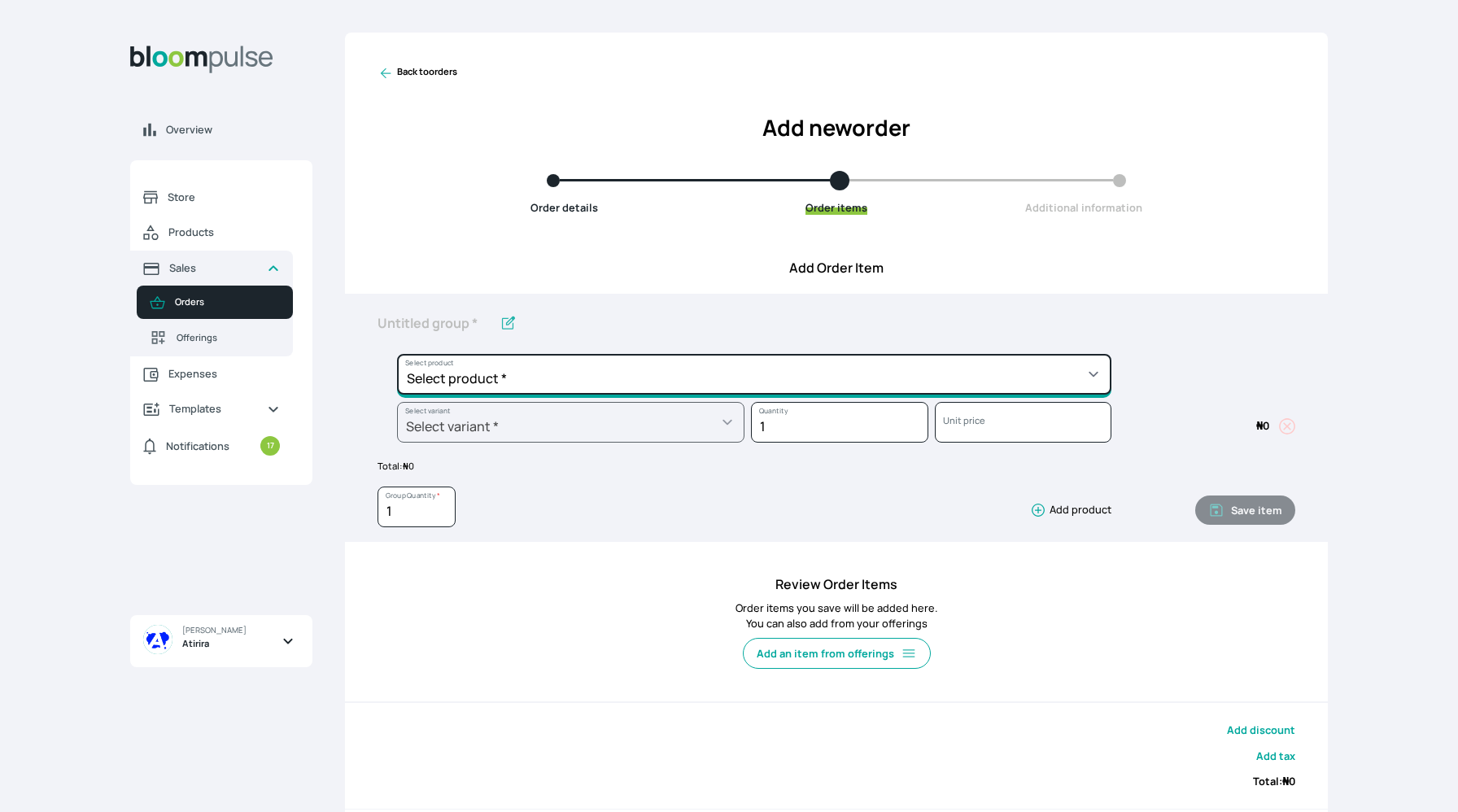
click at [507, 370] on select "Select product * Big Frame (Black) Canvas Print Canvas Print - Standard Canvas …" at bounding box center [754, 375] width 715 height 41
select select "a9f19bd2-f1a8-4b74-ae51-3a75659f3a28"
type input "Lustre Print - Standard"
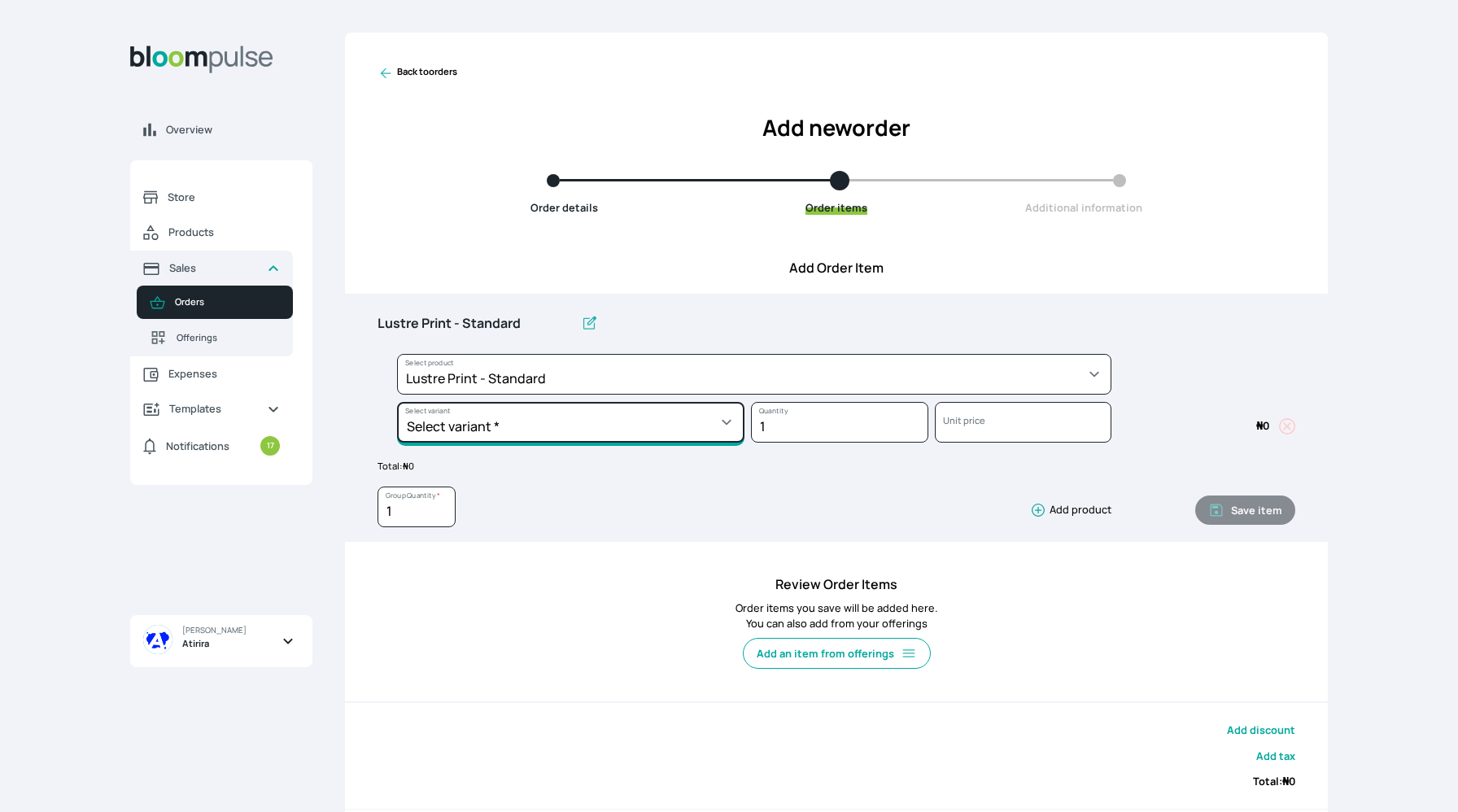
click at [539, 442] on select "Select variant * 10 by 10 10 by 12 10 by 15 10 by 16 11 by 12 11 by 14 11.7 by …" at bounding box center [570, 423] width 347 height 41
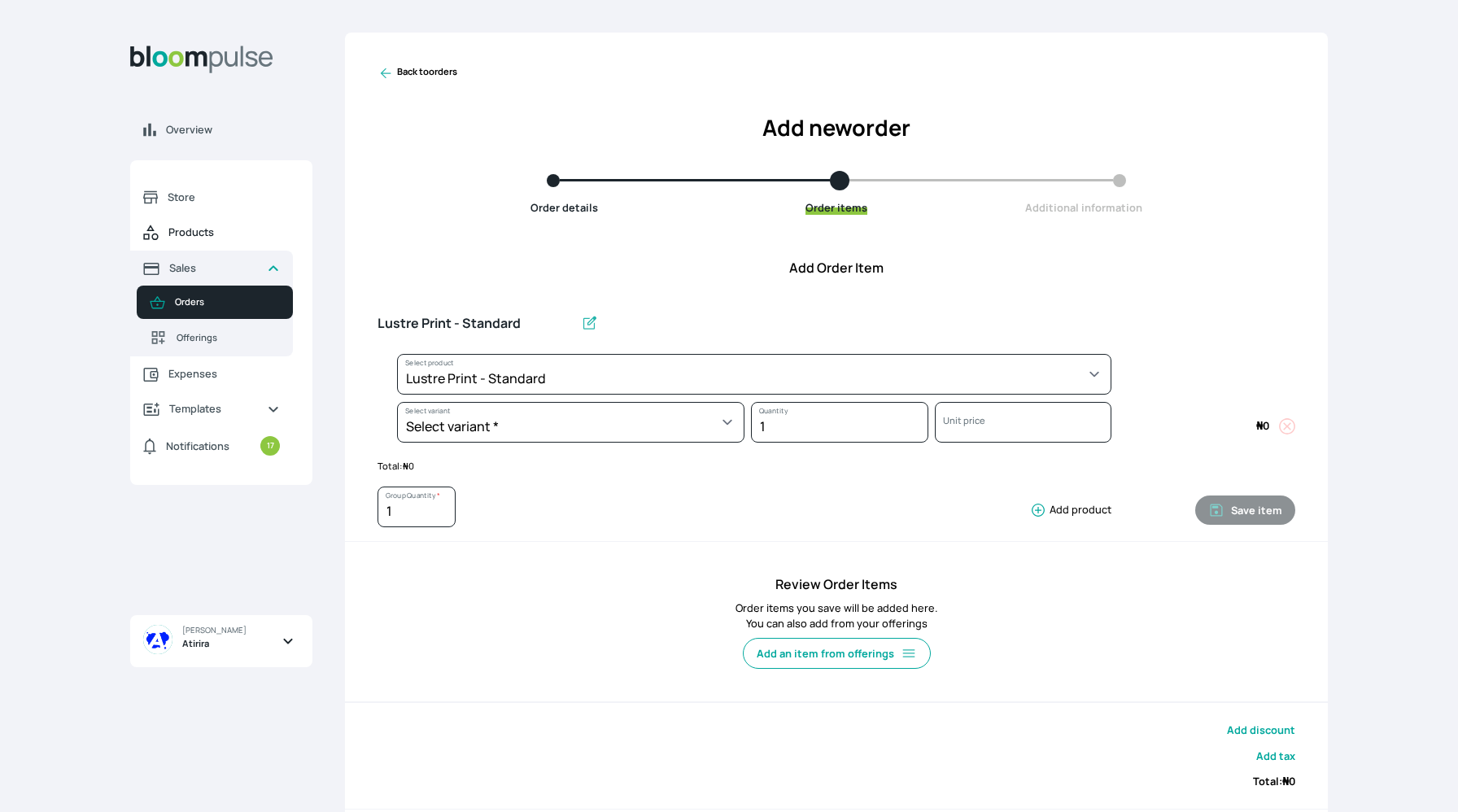
click at [195, 230] on span "Products" at bounding box center [224, 232] width 112 height 15
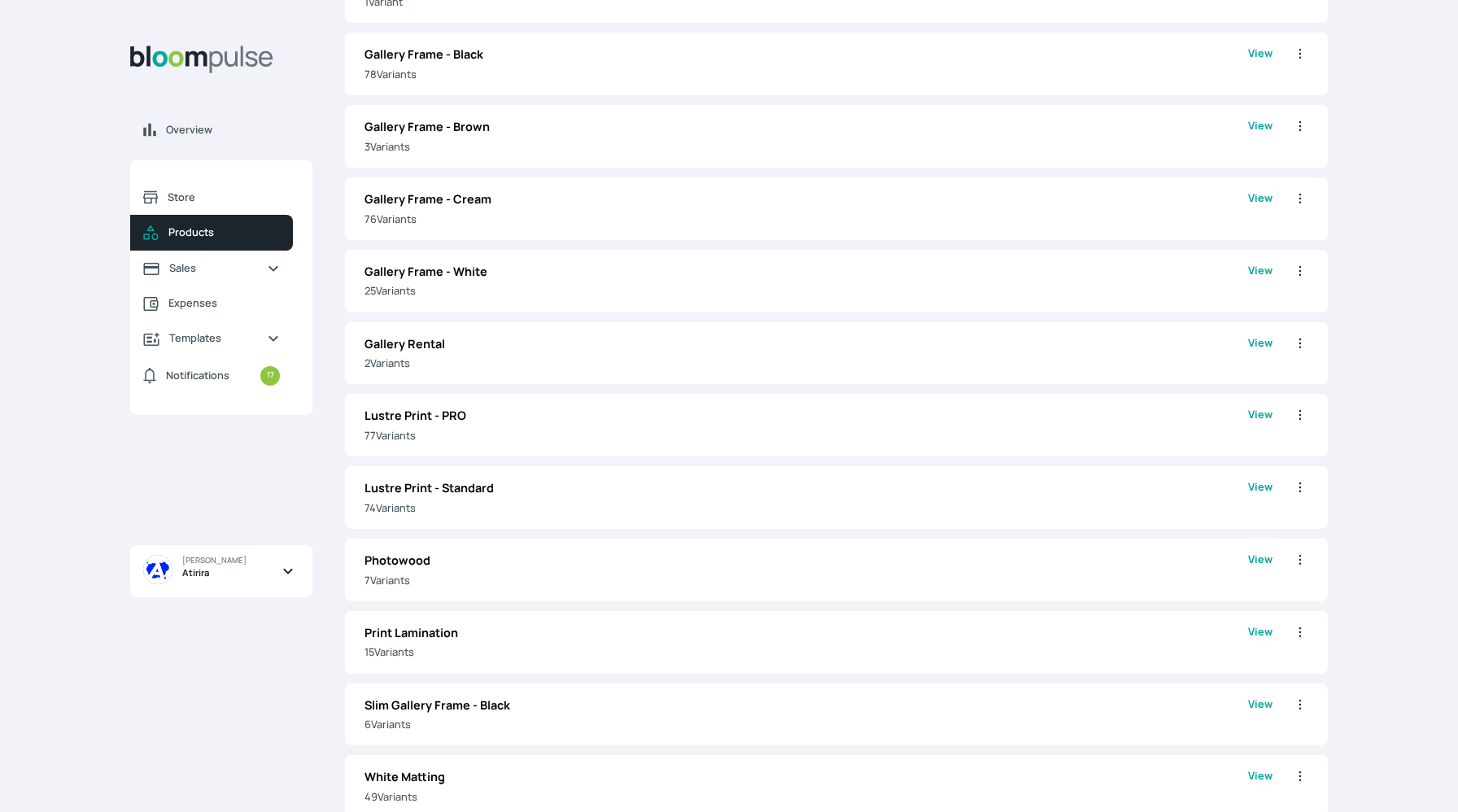
scroll to position [938, 0]
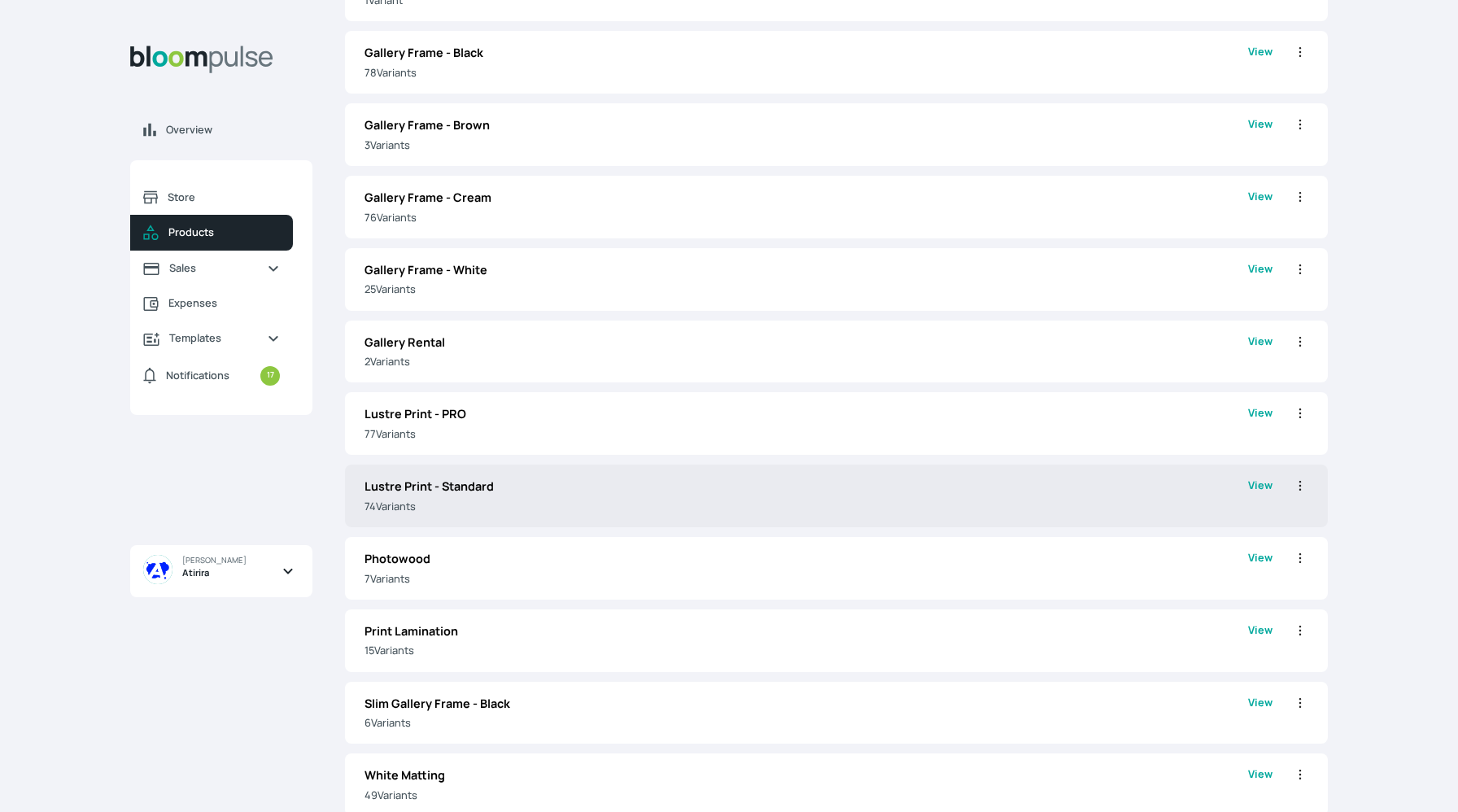
click at [659, 493] on p "Lustre Print - Standard" at bounding box center [807, 486] width 883 height 18
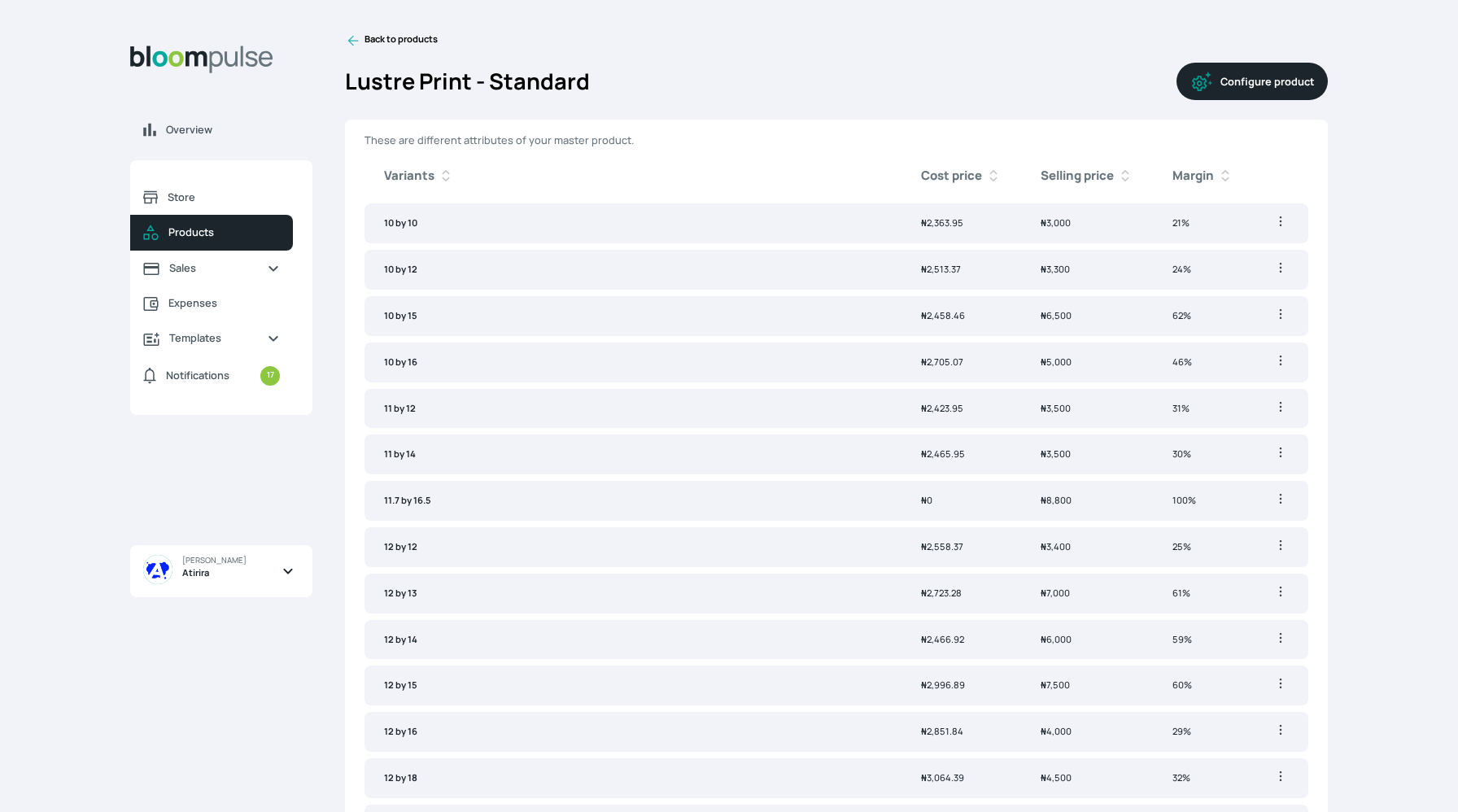
click at [1230, 70] on button "Configure product" at bounding box center [1253, 81] width 152 height 37
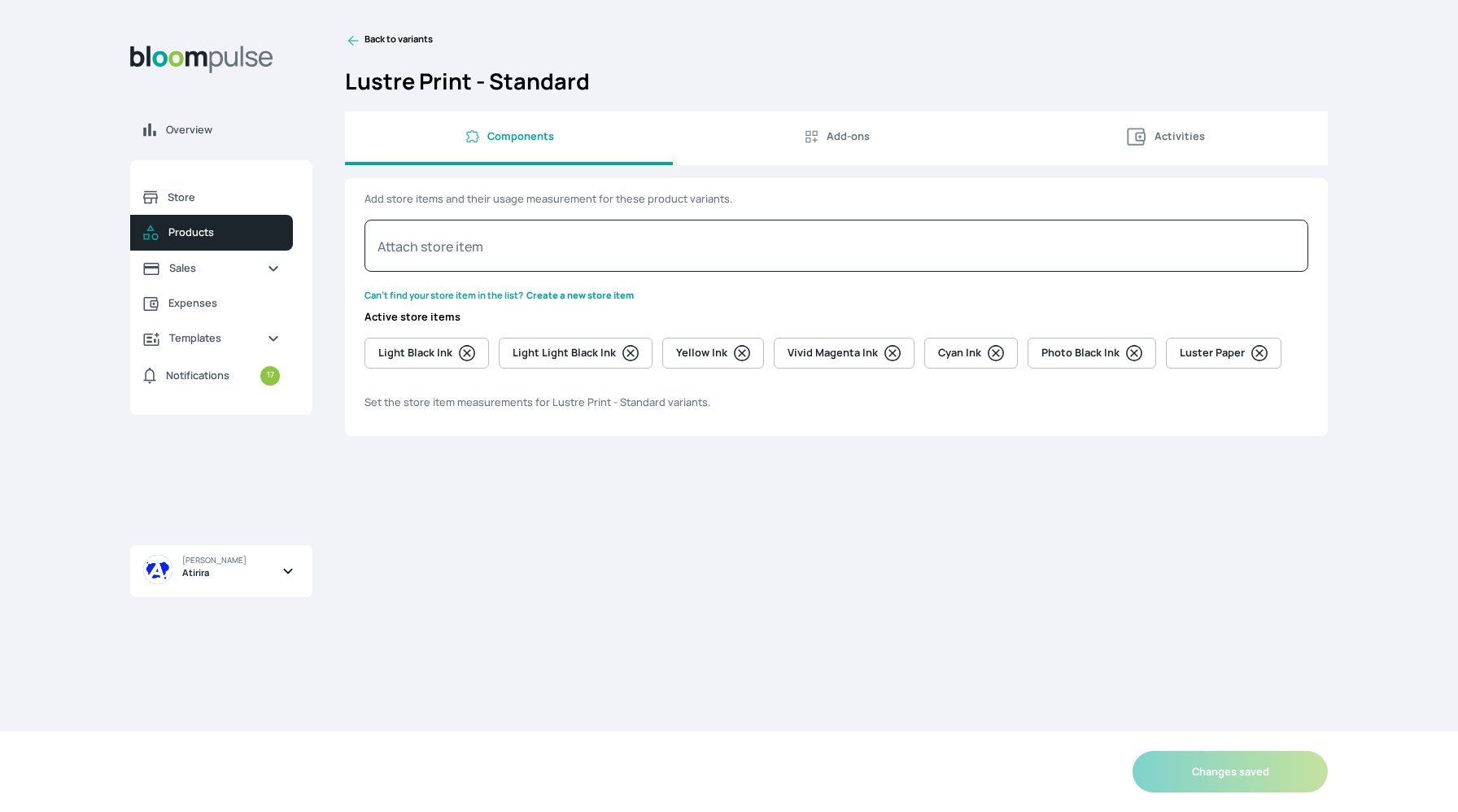
click at [357, 37] on icon at bounding box center [353, 40] width 16 height 16
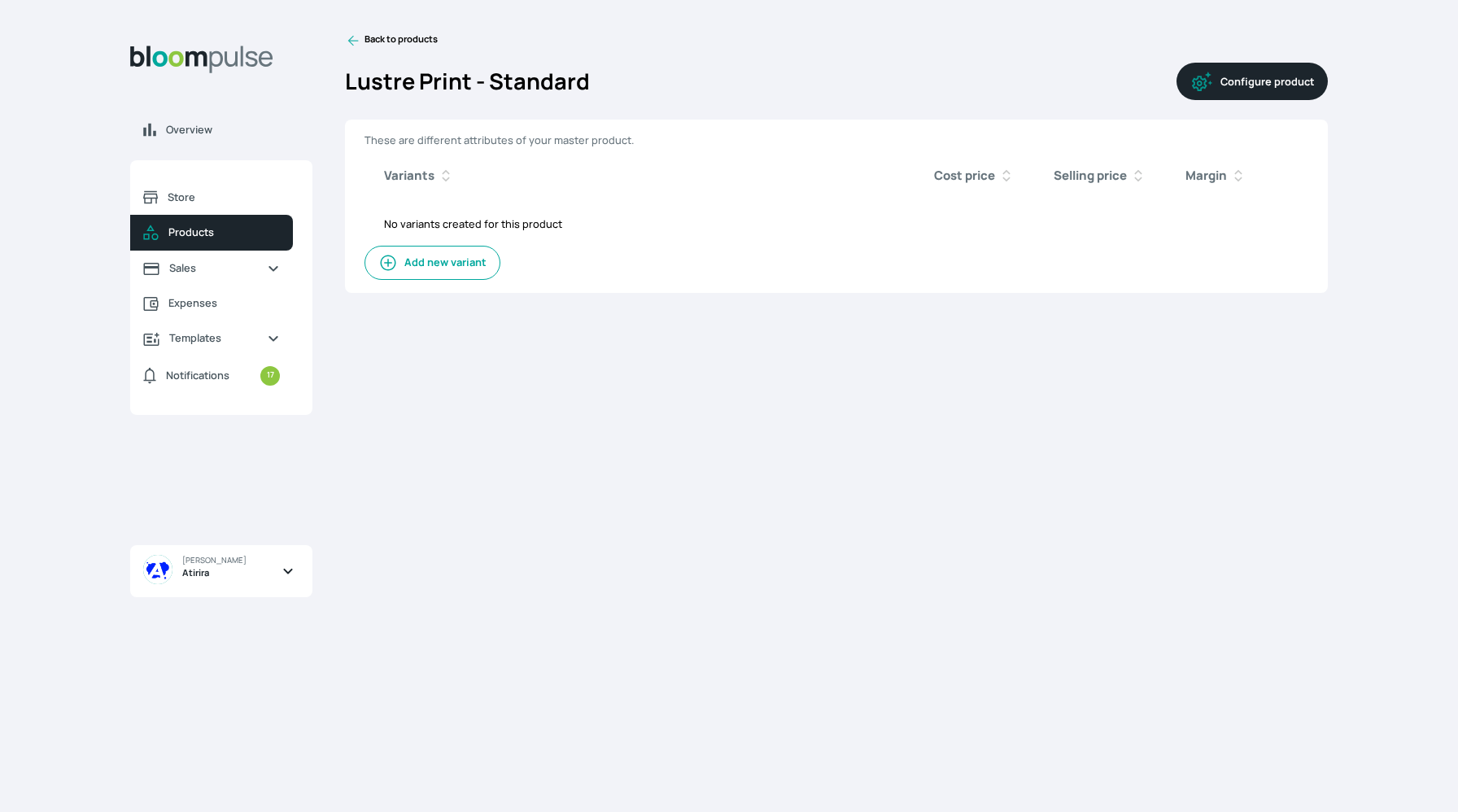
click at [467, 267] on button "Add new variant" at bounding box center [433, 262] width 136 height 34
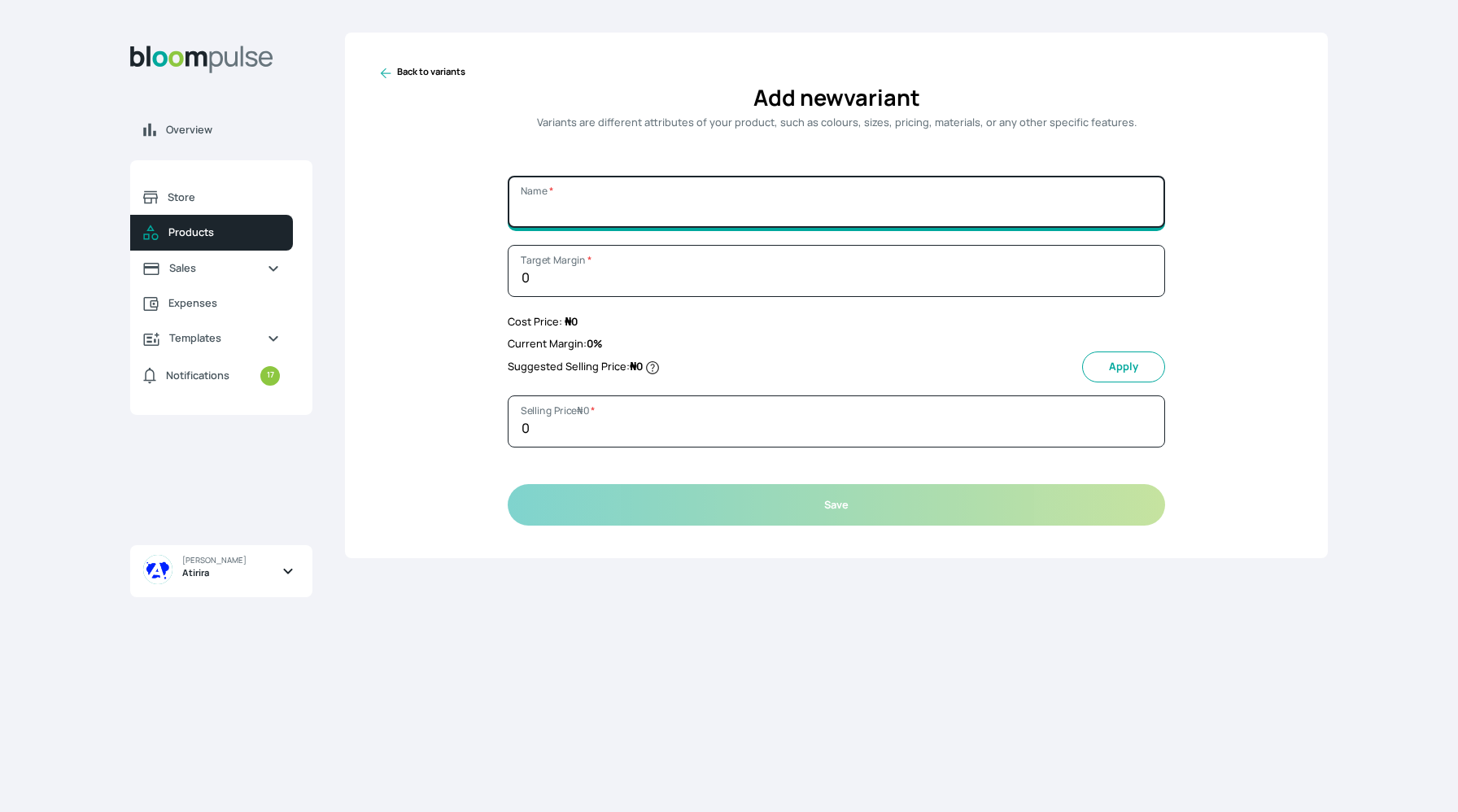
click at [625, 204] on input "Name *" at bounding box center [836, 202] width 658 height 52
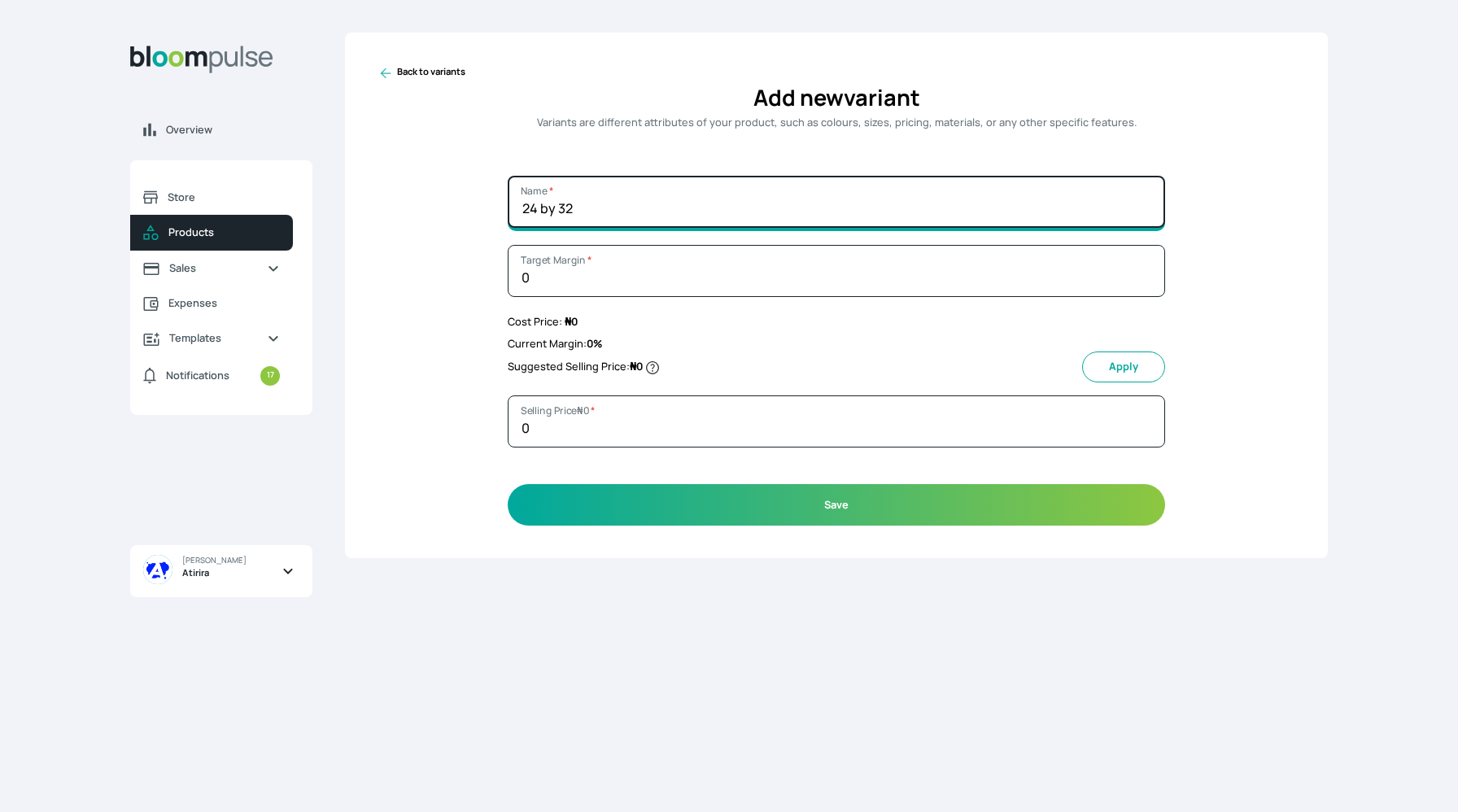
type input "24 by 32"
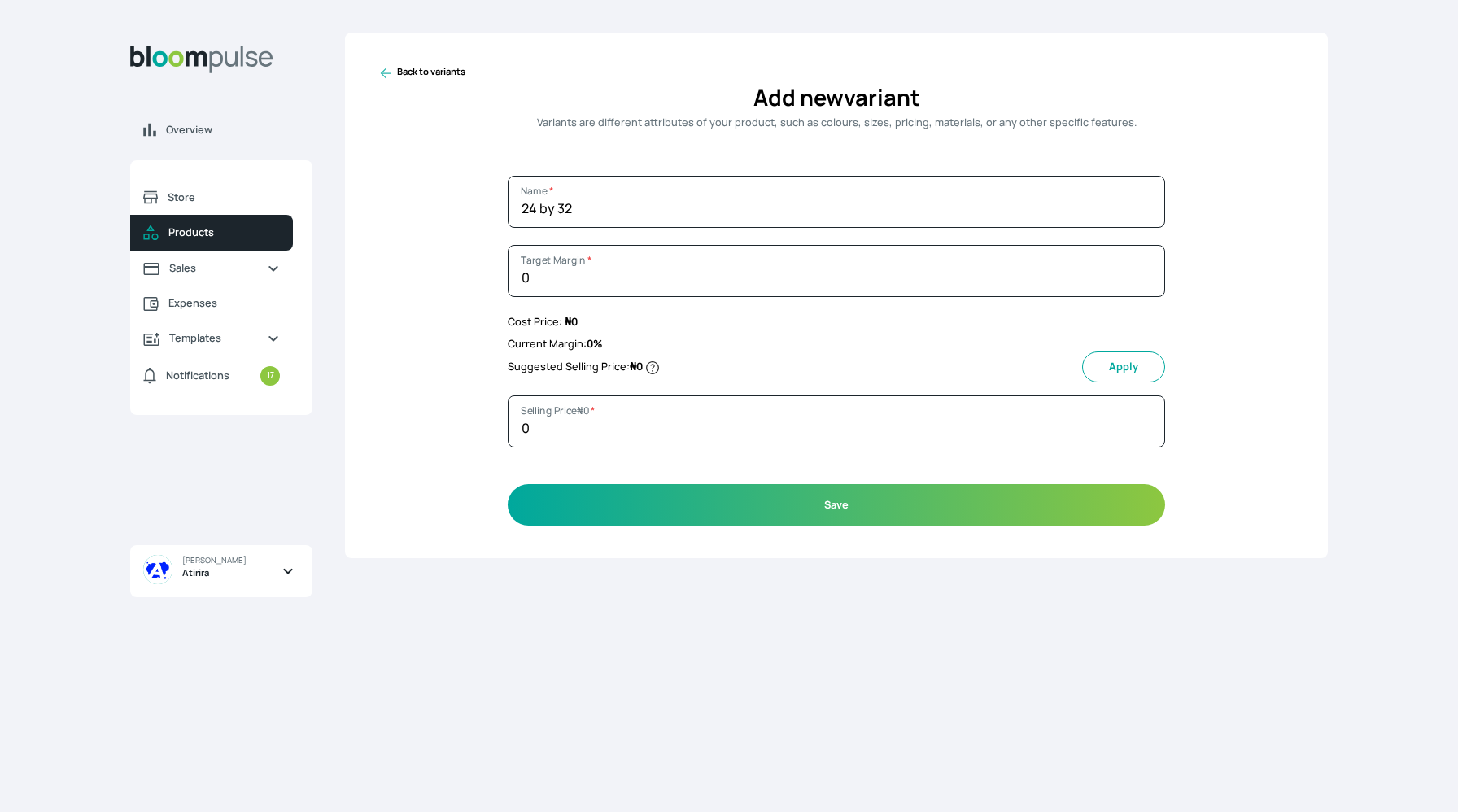
click at [582, 449] on form "24 by 32 Name * 0 Target Margin * Cost Price: ₦ 0 Current Margin: 0 % Suggested…" at bounding box center [836, 351] width 658 height 350
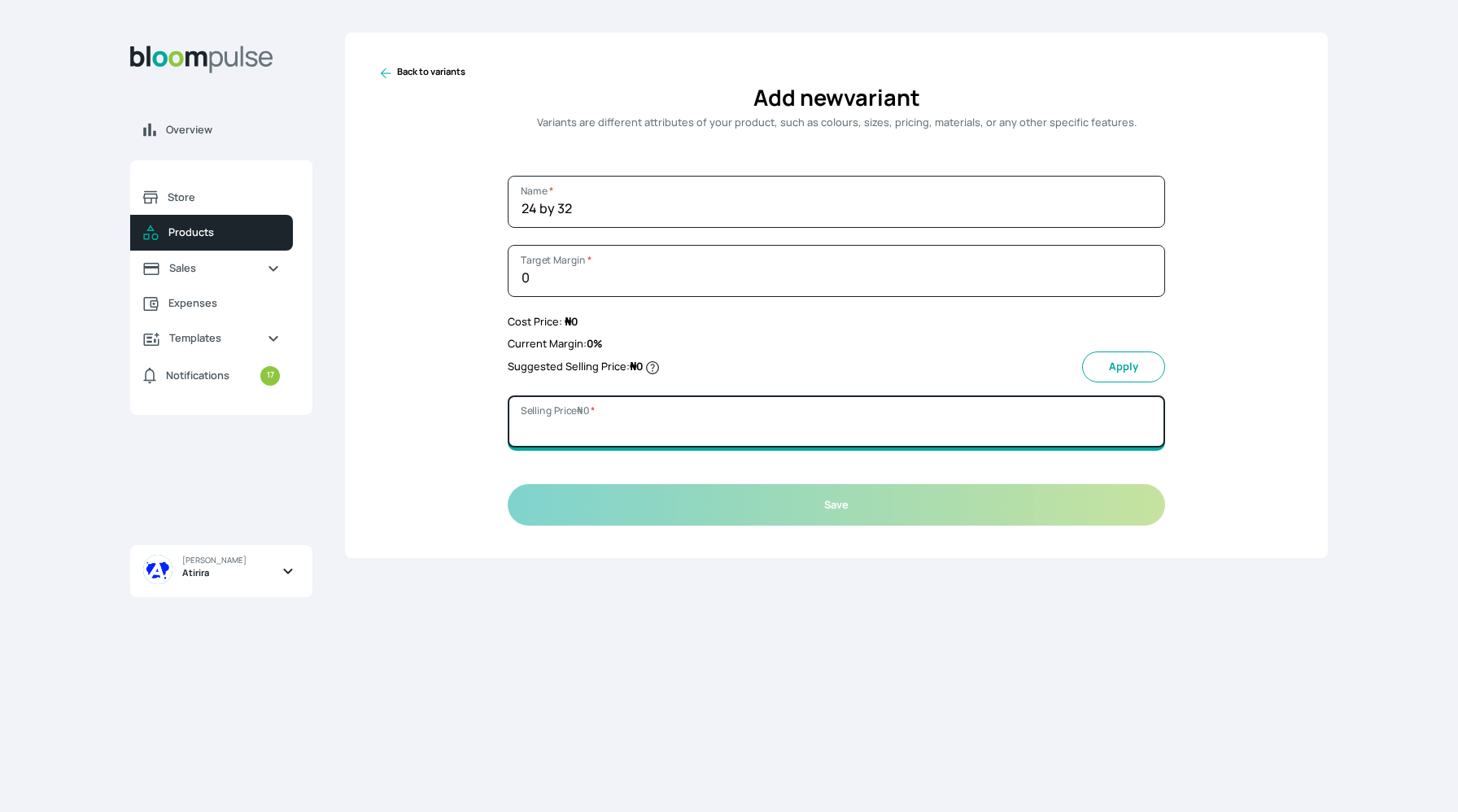
click at [578, 430] on input "Selling Price ₦ 0 *" at bounding box center [836, 421] width 658 height 52
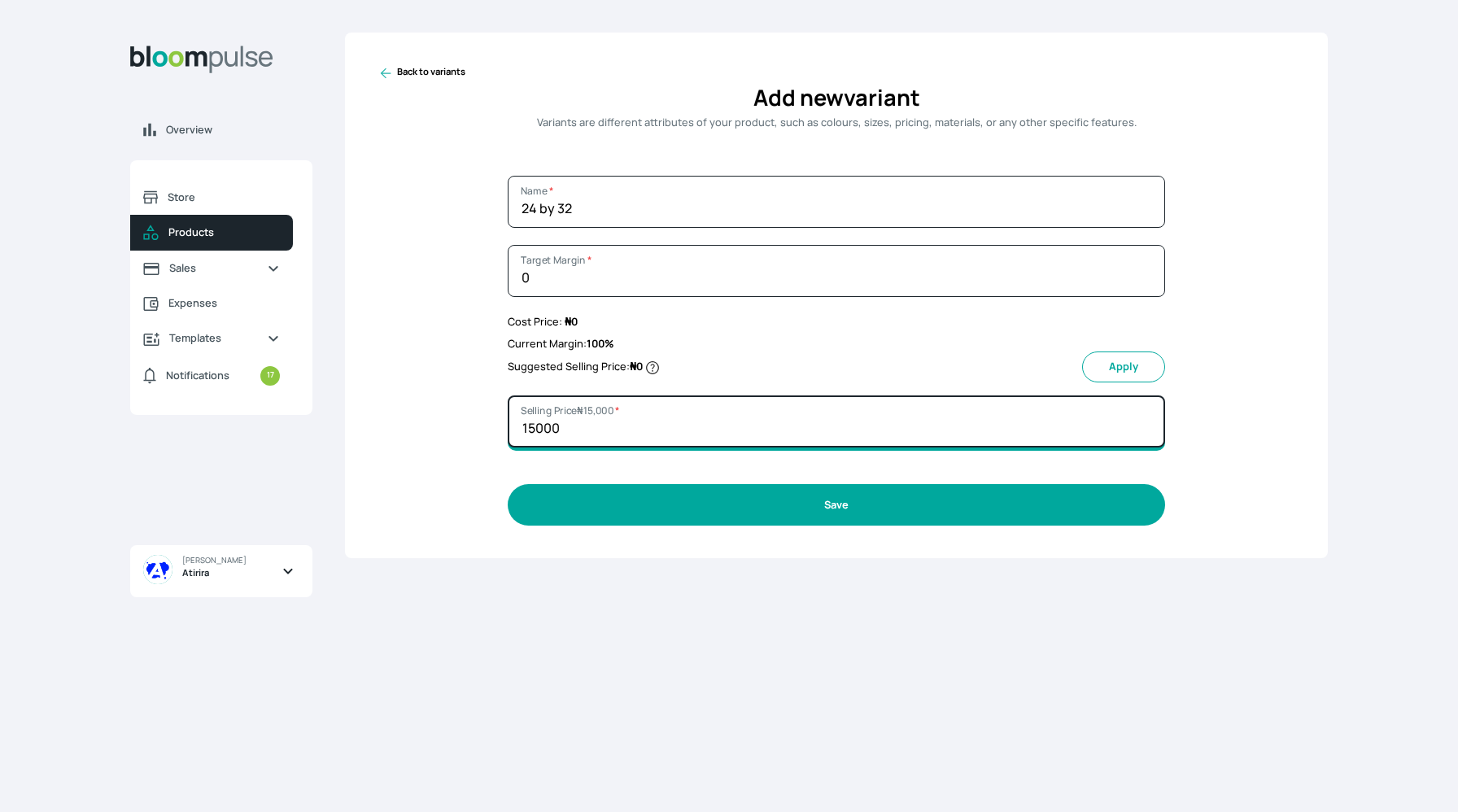
type input "15000"
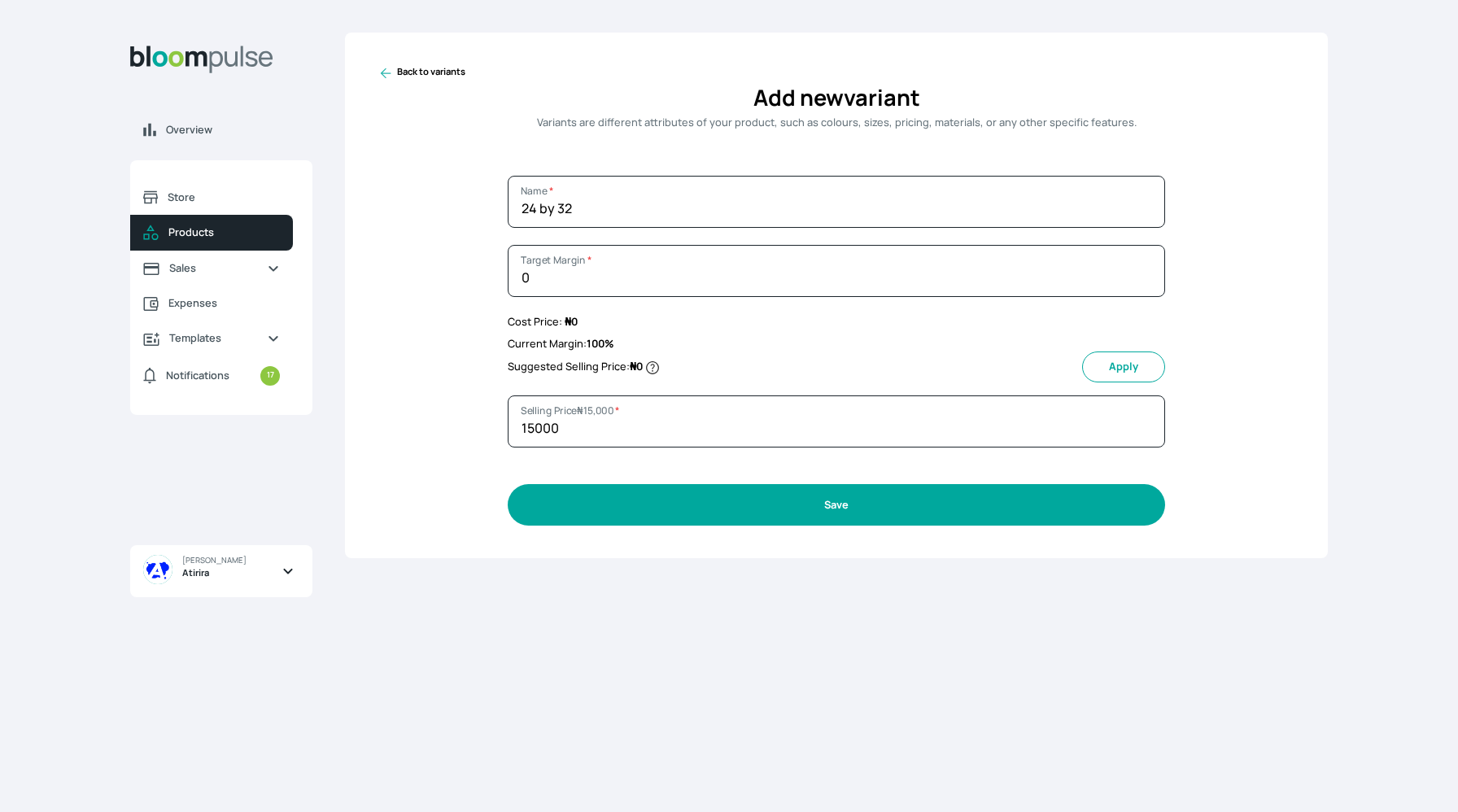
click at [800, 511] on button "Save" at bounding box center [836, 505] width 658 height 42
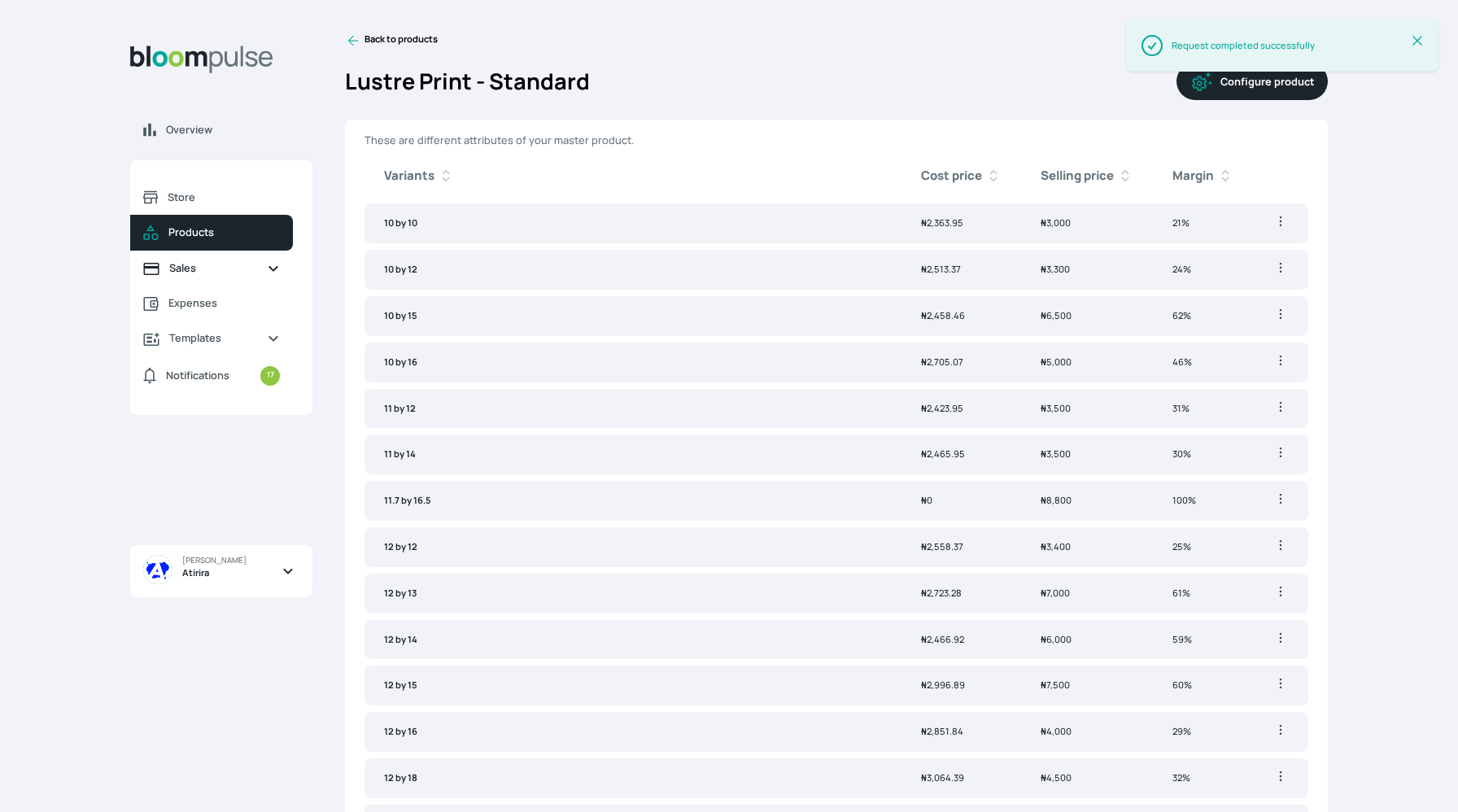
click at [178, 278] on link "Sales" at bounding box center [211, 268] width 162 height 35
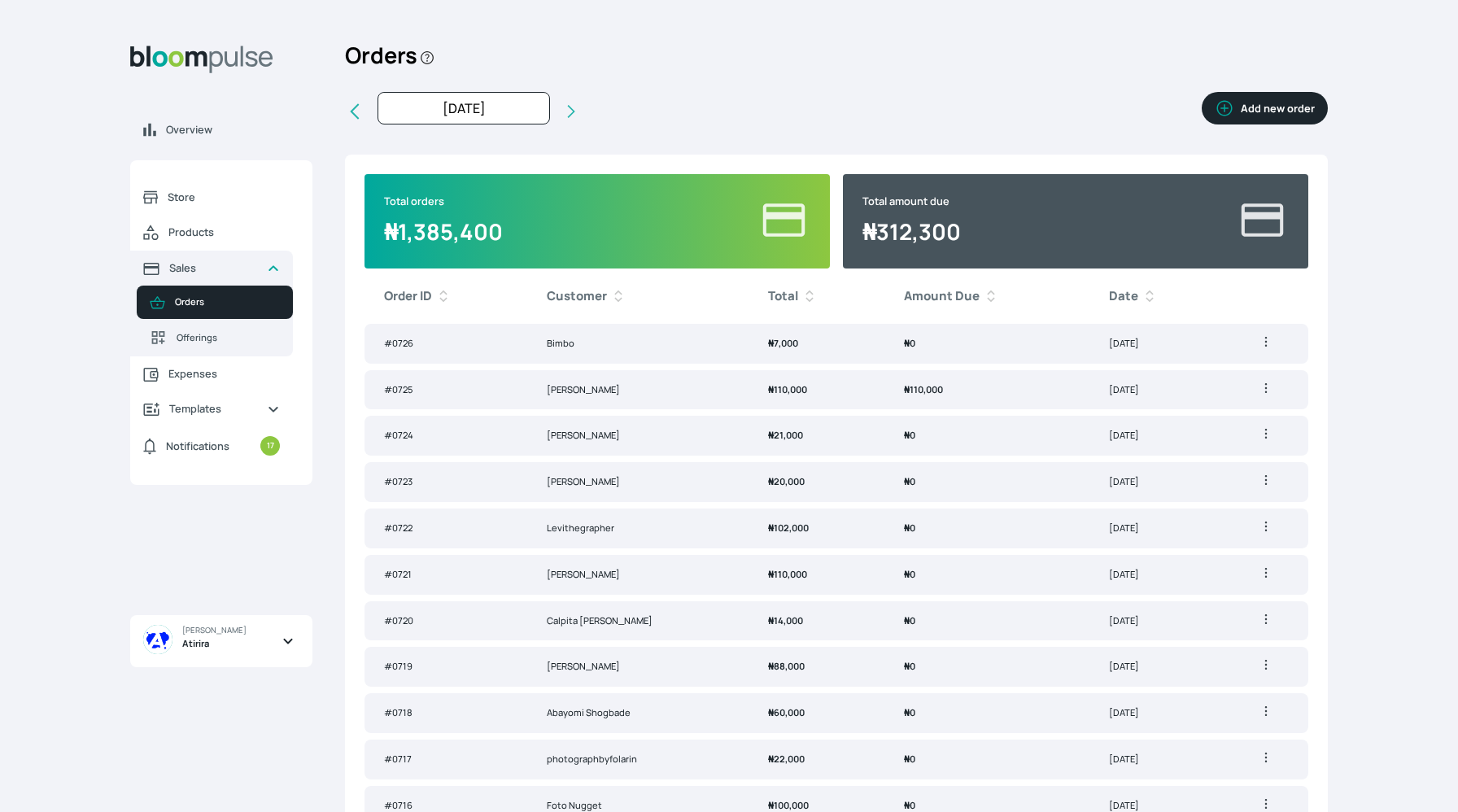
click at [1277, 111] on button "Add new order" at bounding box center [1264, 108] width 126 height 32
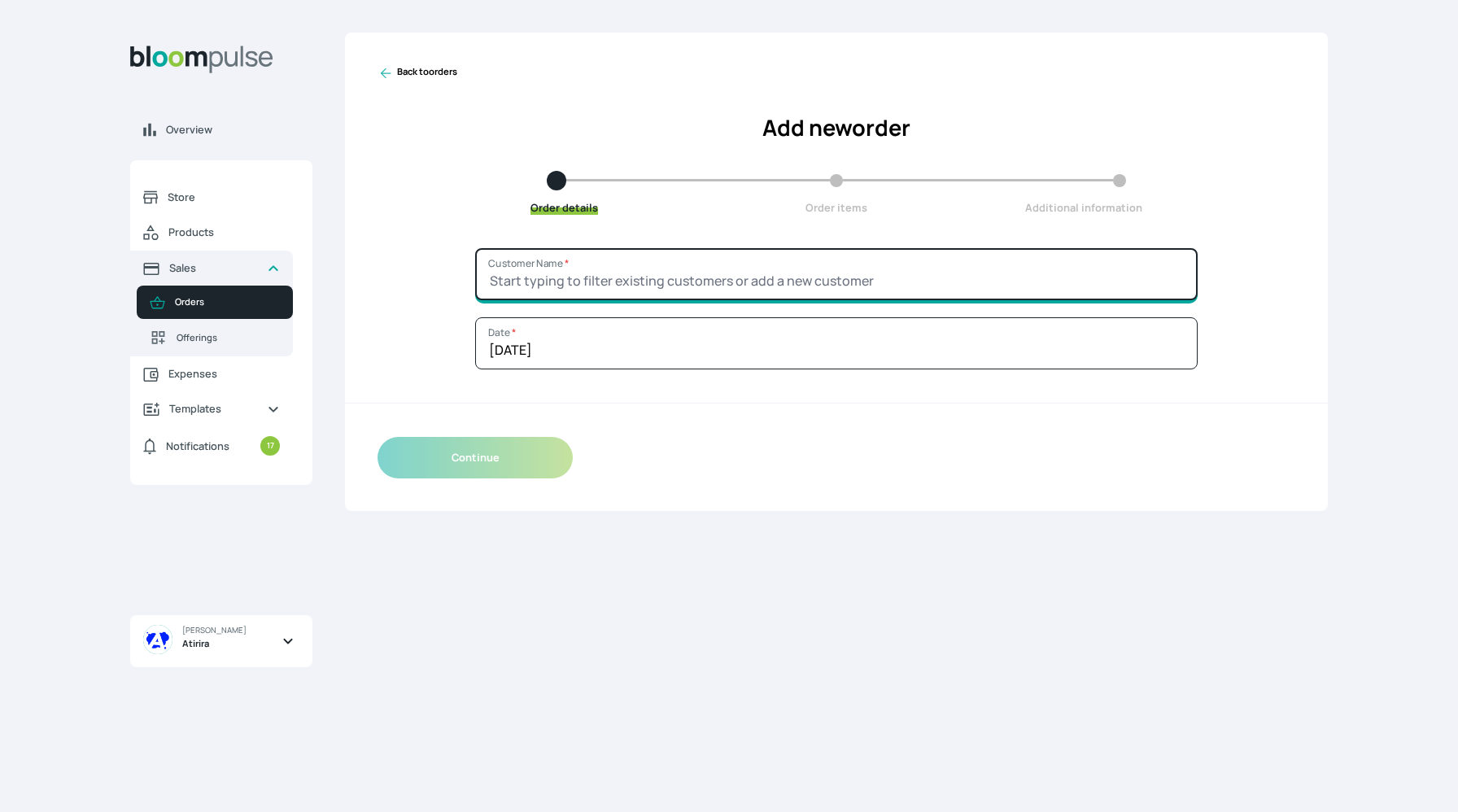
click at [1049, 263] on input "Customer Name *" at bounding box center [837, 274] width 723 height 52
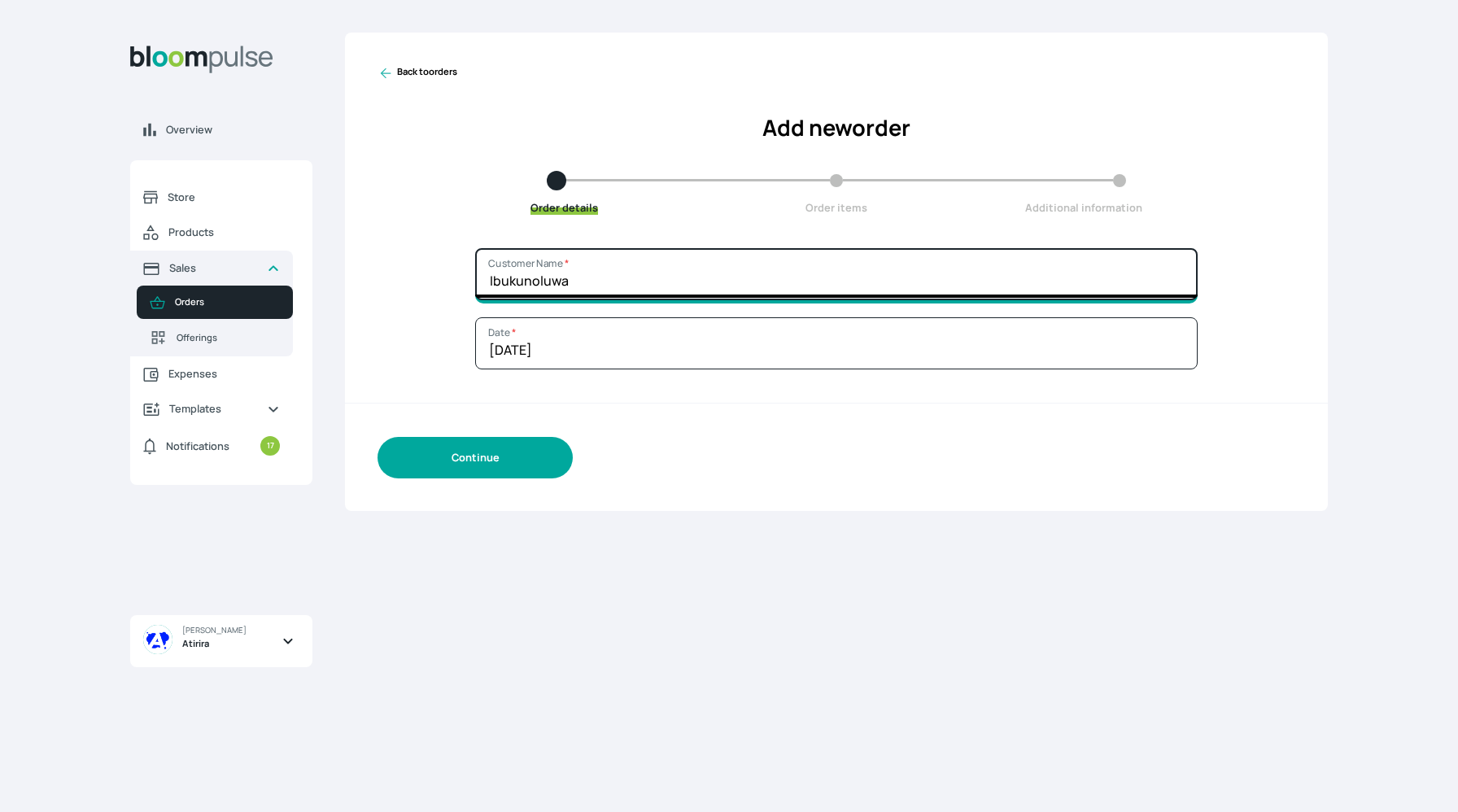
type input "Ibukunoluwa"
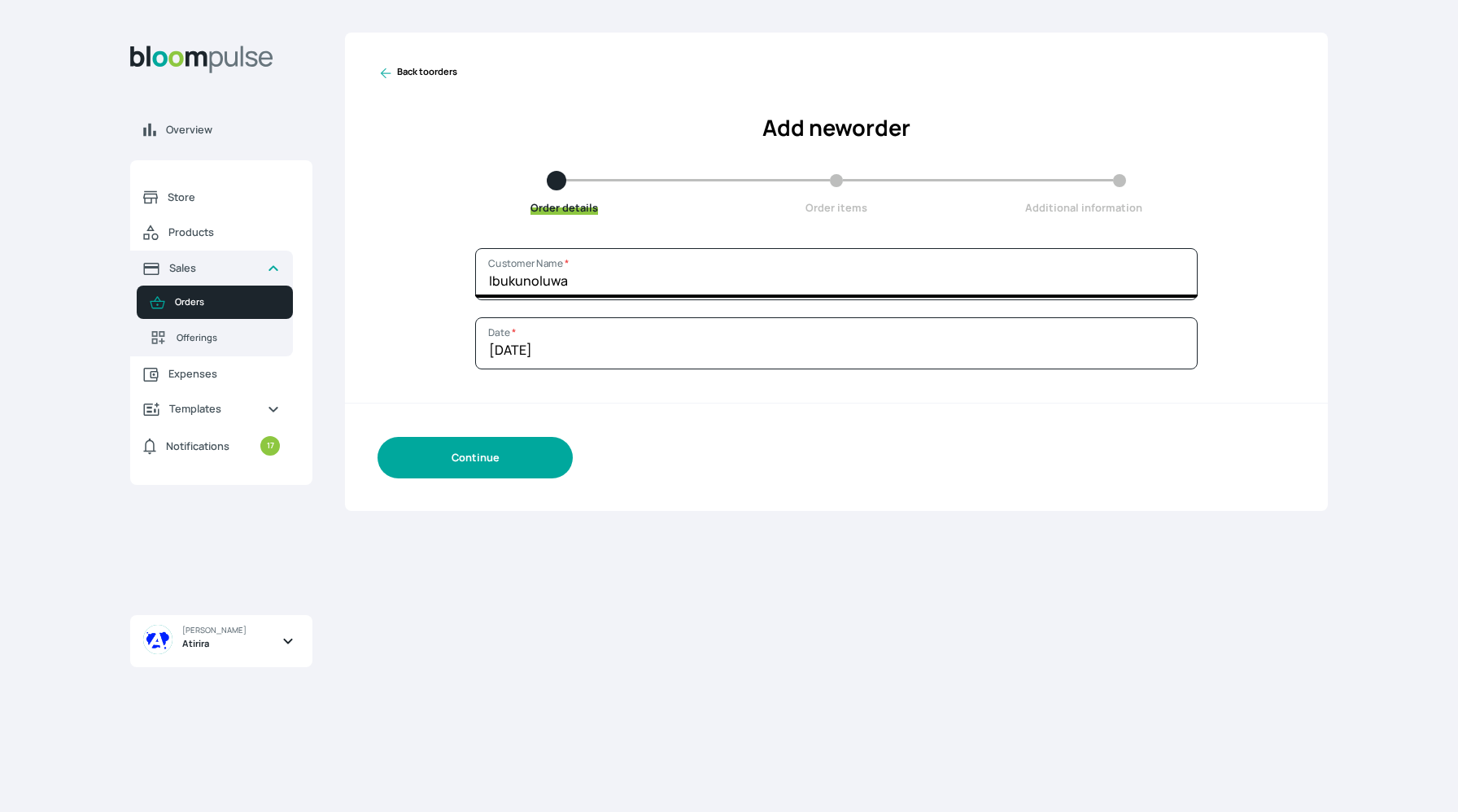
click at [532, 461] on button "Continue" at bounding box center [475, 458] width 195 height 42
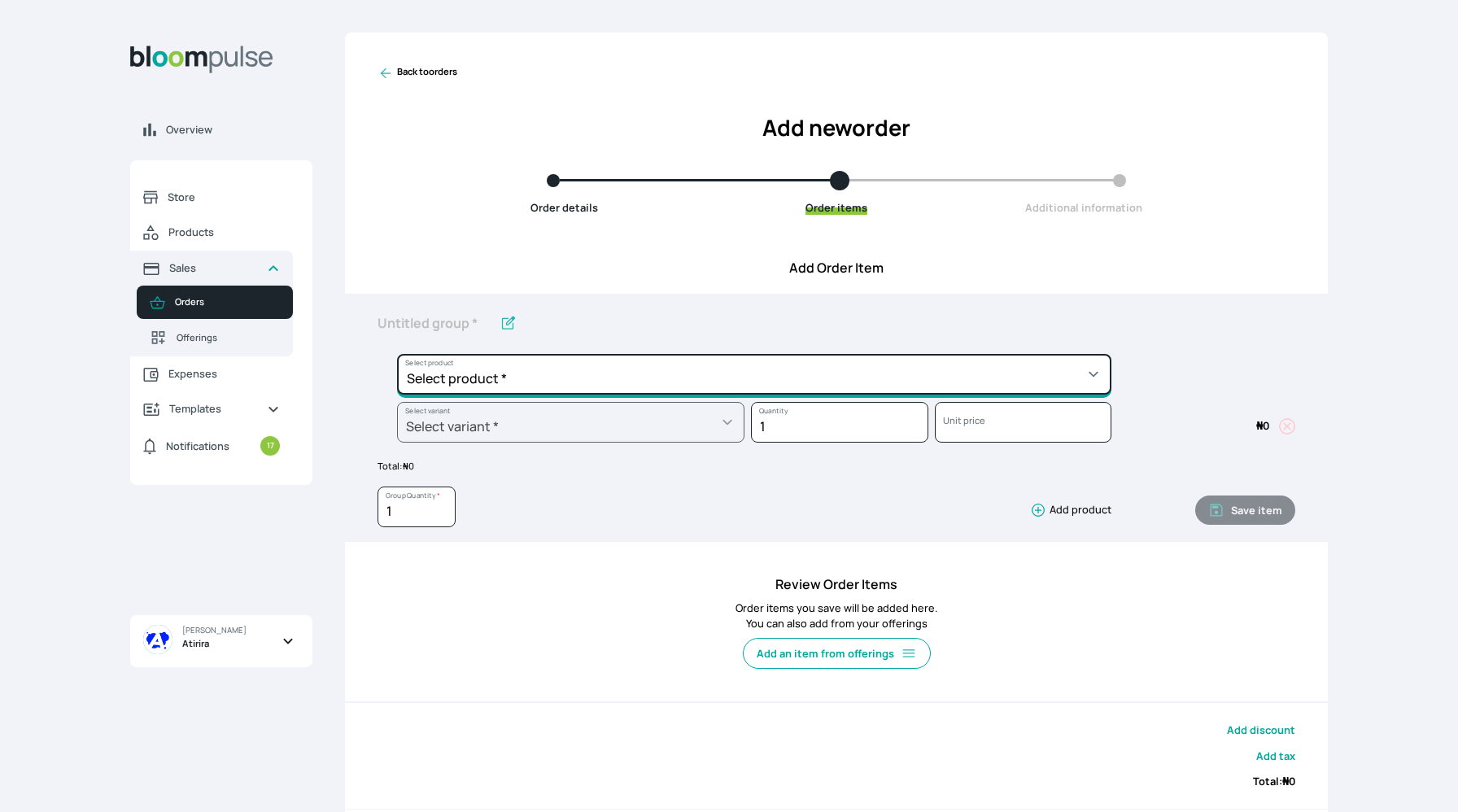
click at [579, 393] on select "Select product * Big Frame (Black) Canvas Print Canvas Print - Standard Canvas …" at bounding box center [754, 375] width 715 height 41
select select "a9f19bd2-f1a8-4b74-ae51-3a75659f3a28"
type input "Lustre Print - Standard"
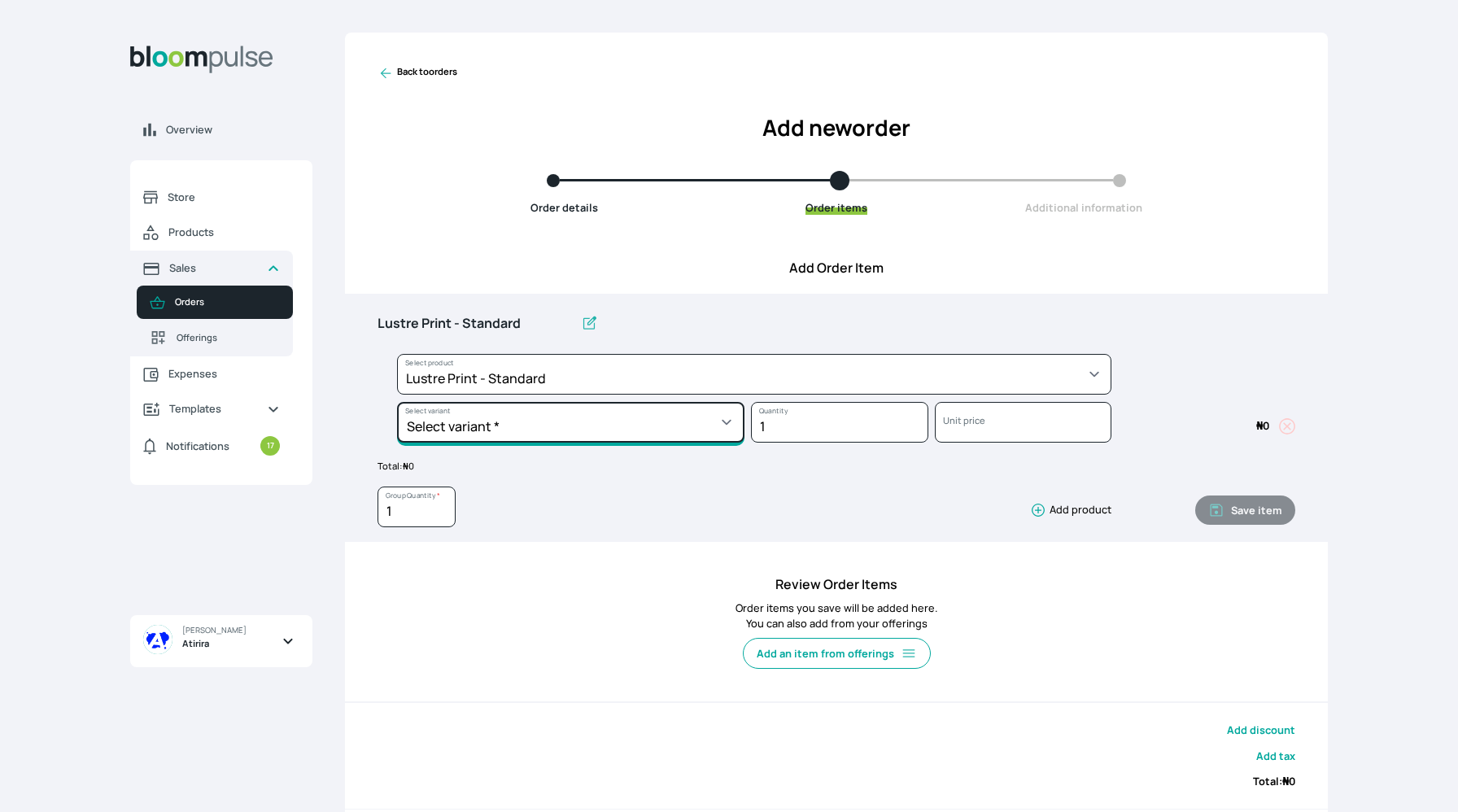
click at [586, 418] on select "Select variant * 10 by 10 10 by 12 10 by 15 10 by 16 11 by 12 11 by 14 11.7 by …" at bounding box center [570, 423] width 347 height 41
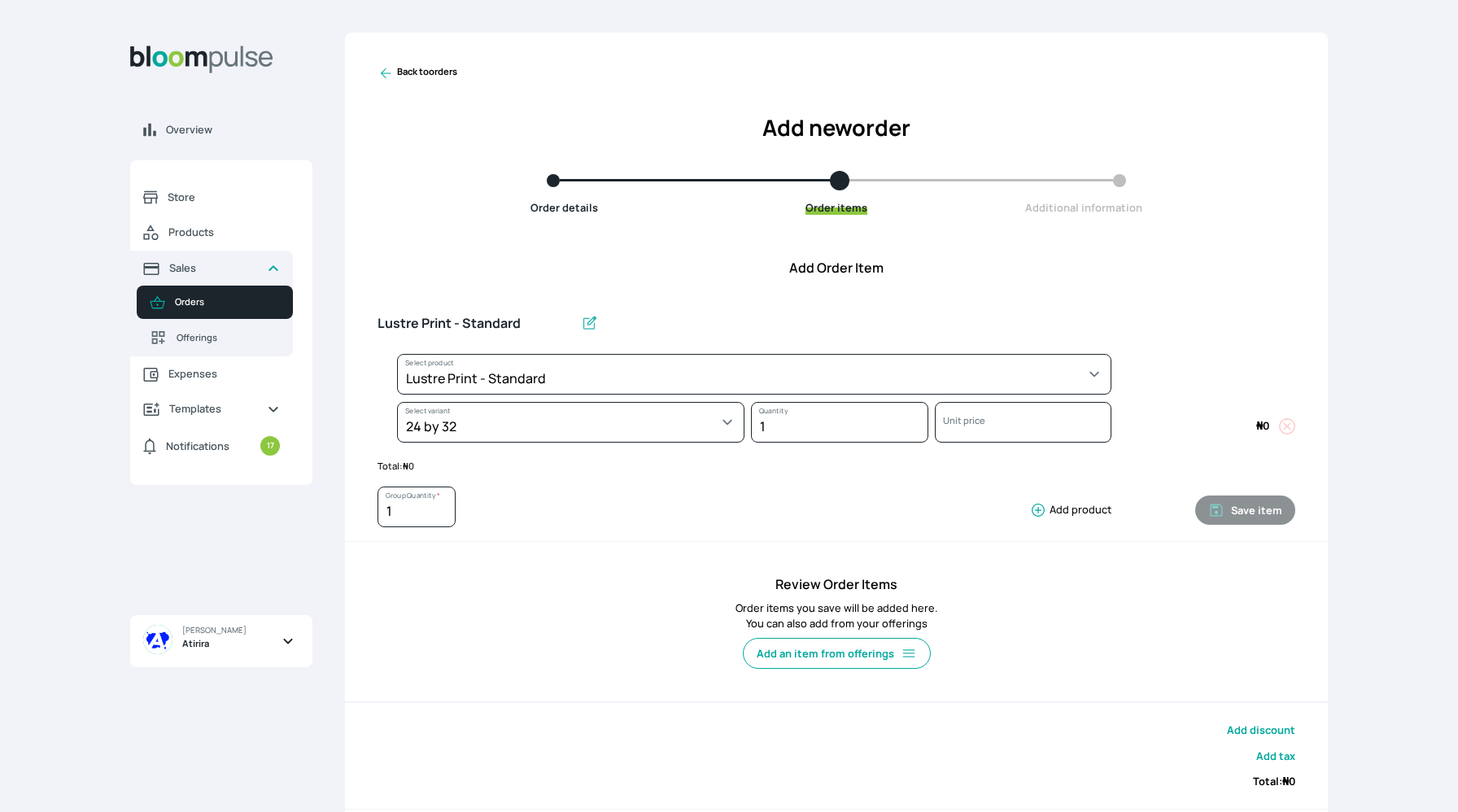
select select "a9f19bd2-f1a8-4b74-ae51-3a75659f3a28"
select select "f124df74-4610-4866-9d8e-20a70d4f521a"
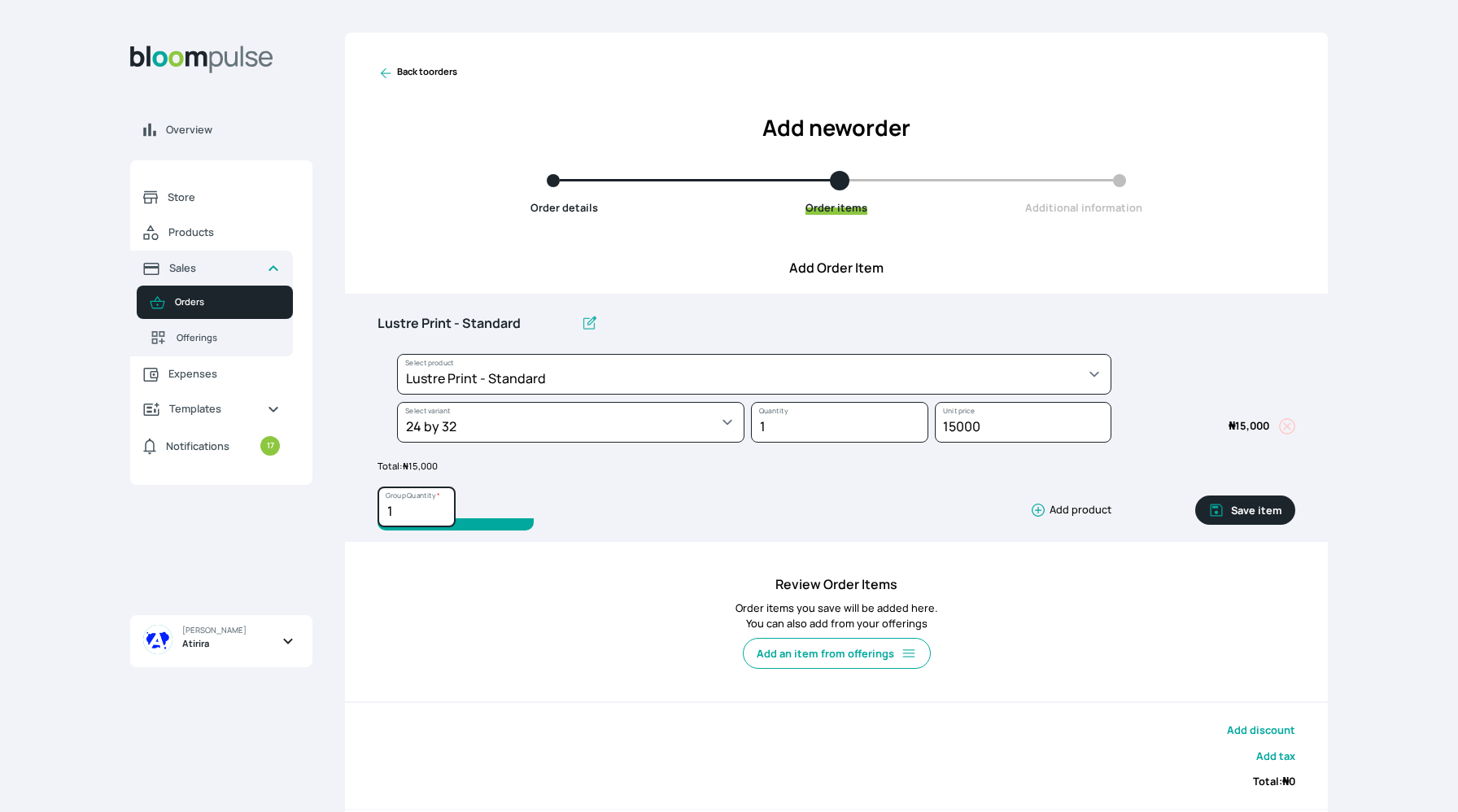
click at [425, 512] on input "1" at bounding box center [417, 507] width 79 height 41
type input "2"
click at [525, 320] on input "Lustre Print - Standard" at bounding box center [476, 324] width 197 height 34
type input "Lustre Print 24 x 32"
click at [1233, 507] on button "Save item" at bounding box center [1246, 510] width 100 height 29
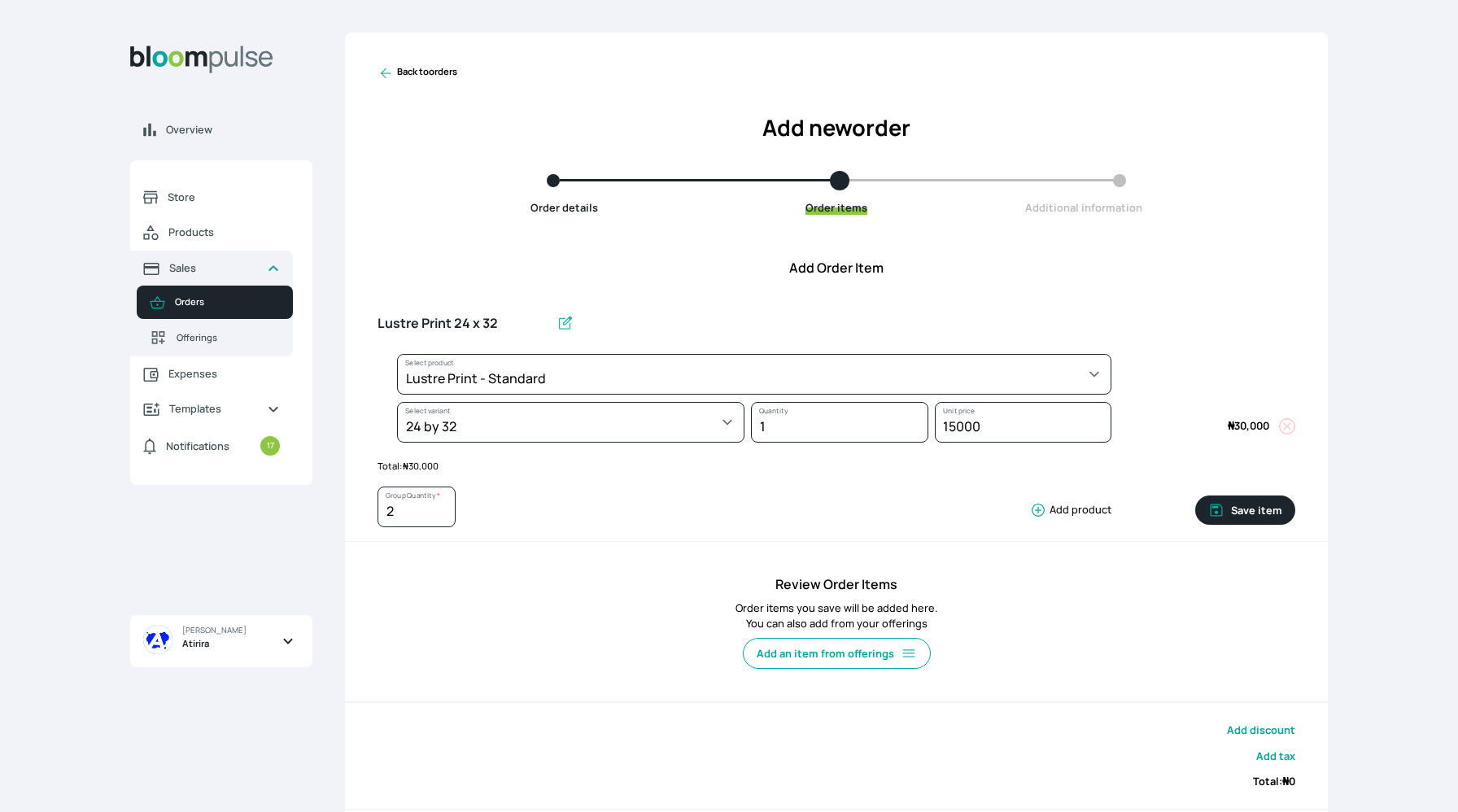
type input "1"
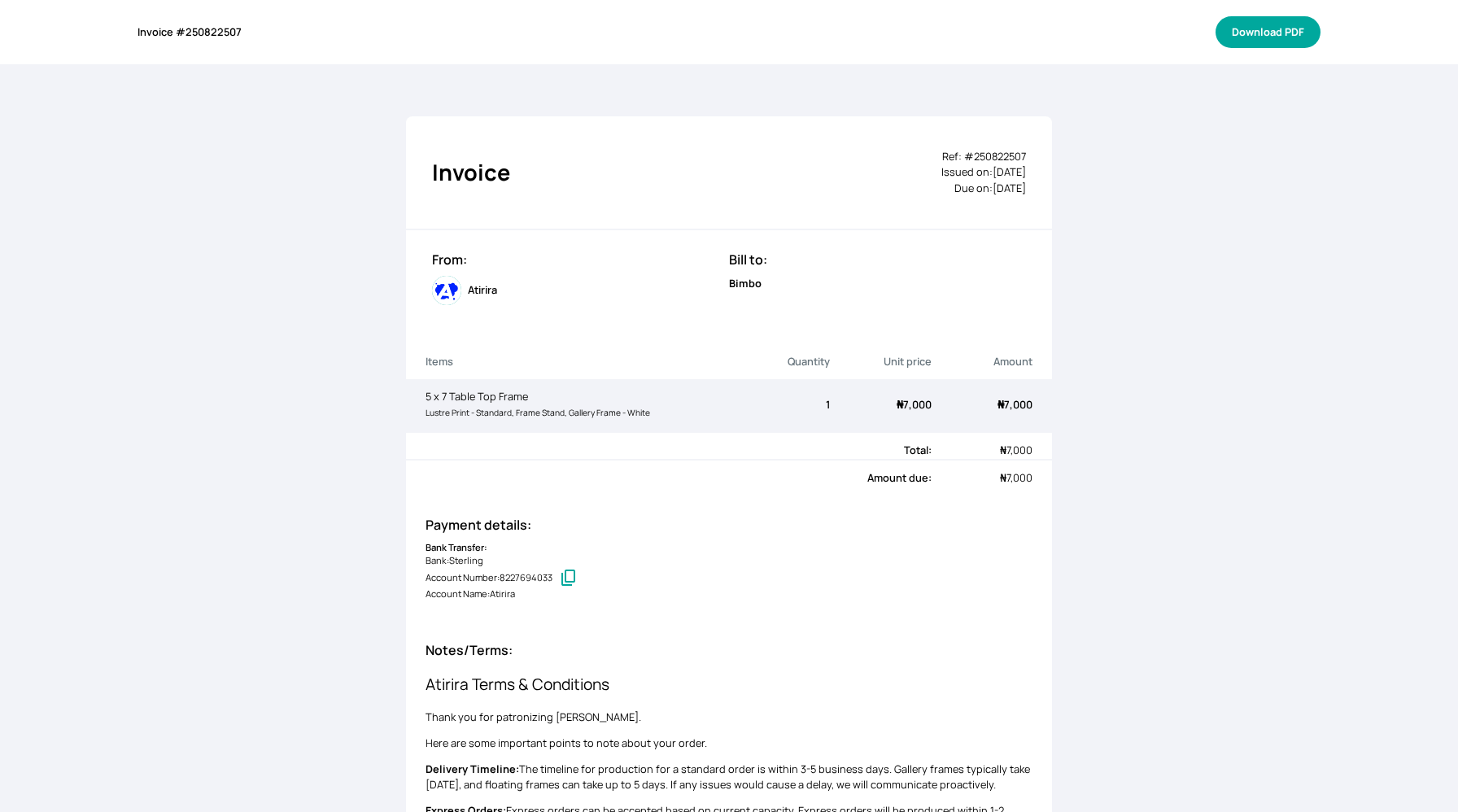
click at [1247, 25] on button "Download PDF" at bounding box center [1269, 32] width 105 height 32
